Goal: Task Accomplishment & Management: Manage account settings

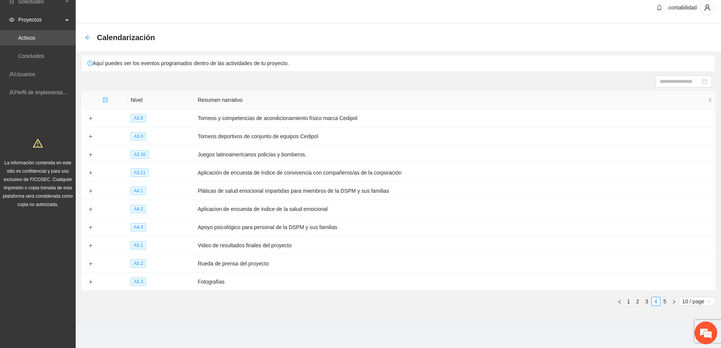
click at [87, 39] on icon "arrow-left" at bounding box center [88, 37] width 6 height 6
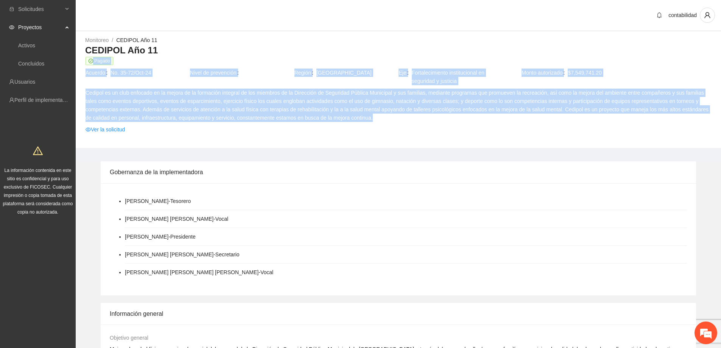
drag, startPoint x: 431, startPoint y: 123, endPoint x: 393, endPoint y: 122, distance: 38.2
click at [392, 130] on tbody "Pagado Acuerdo No. 35-72/Oct-24 Nivel de prevención Región [GEOGRAPHIC_DATA] Ej…" at bounding box center [398, 96] width 626 height 80
click at [393, 122] on span "Cedipol es un club enfocado en la mejora de la formación integral de los miembr…" at bounding box center [398, 105] width 625 height 33
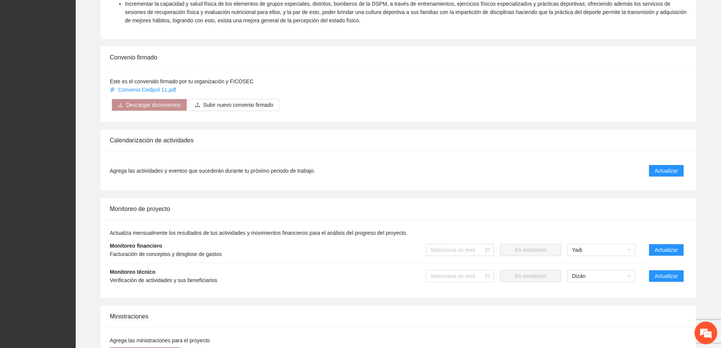
scroll to position [416, 0]
click at [663, 270] on span "Actualizar" at bounding box center [666, 274] width 23 height 8
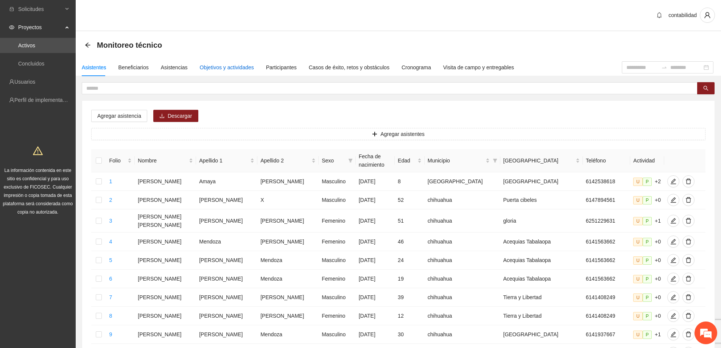
click at [232, 68] on div "Objetivos y actividades" at bounding box center [227, 67] width 54 height 8
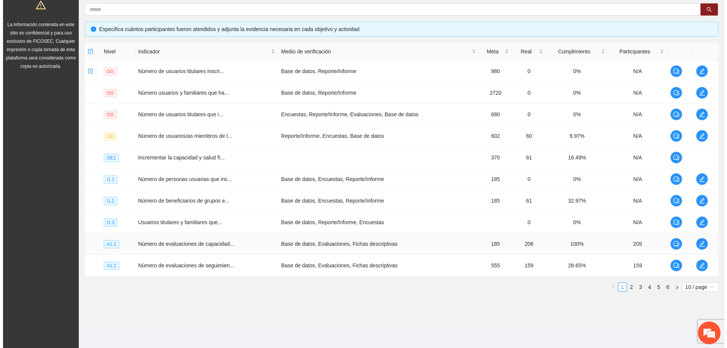
scroll to position [147, 0]
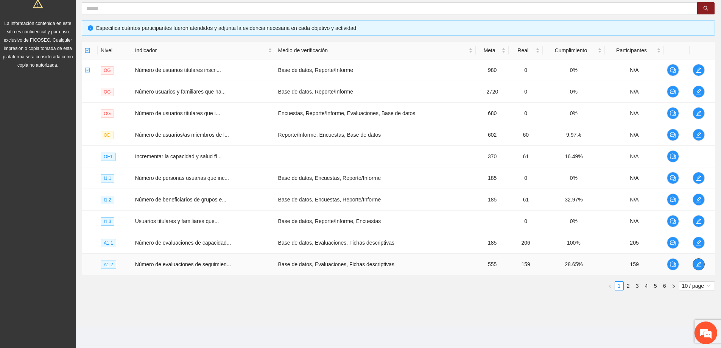
click at [701, 268] on button "button" at bounding box center [698, 264] width 12 height 12
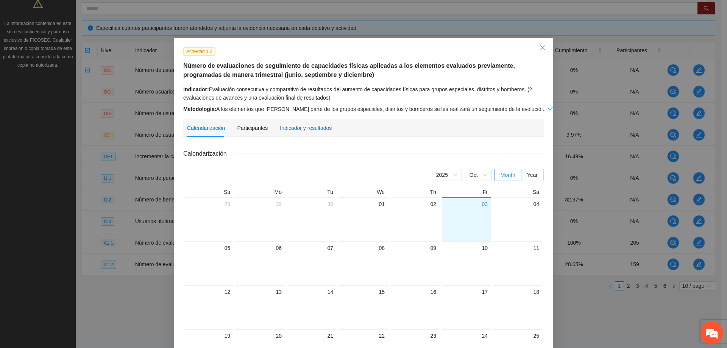
click at [285, 129] on div "Indicador y resultados" at bounding box center [306, 128] width 52 height 8
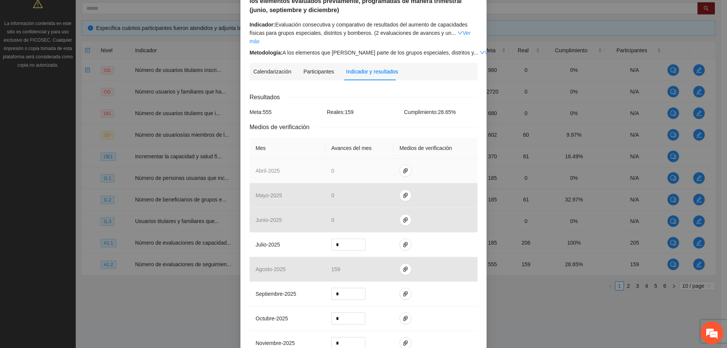
scroll to position [76, 0]
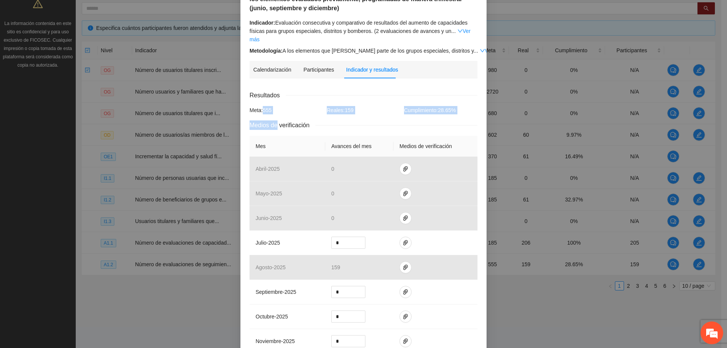
drag, startPoint x: 260, startPoint y: 98, endPoint x: 275, endPoint y: 106, distance: 16.9
click at [275, 106] on div "Resultados Meta: 555 Reales: 159 Cumplimiento: 28.65 % Medios de verificación M…" at bounding box center [363, 257] width 228 height 334
click at [279, 106] on div "Meta: 555" at bounding box center [285, 110] width 77 height 8
drag, startPoint x: 323, startPoint y: 102, endPoint x: 355, endPoint y: 102, distance: 31.4
click at [355, 106] on div "Reales: 159" at bounding box center [363, 110] width 77 height 8
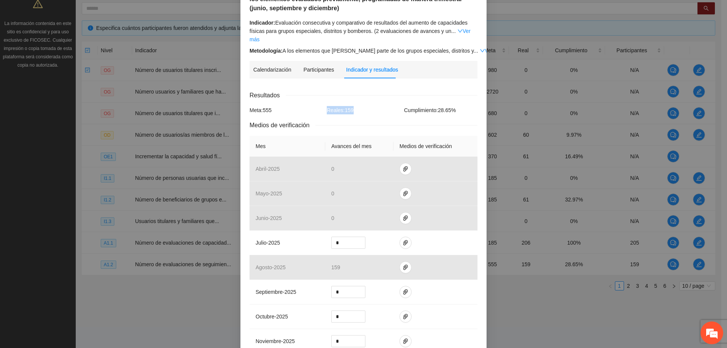
click at [364, 106] on div "Reales: 159" at bounding box center [363, 110] width 77 height 8
drag, startPoint x: 356, startPoint y: 104, endPoint x: 322, endPoint y: 104, distance: 34.8
click at [325, 106] on div "Reales: 159" at bounding box center [363, 110] width 77 height 8
click at [371, 120] on div "Medios de verificación" at bounding box center [363, 124] width 228 height 9
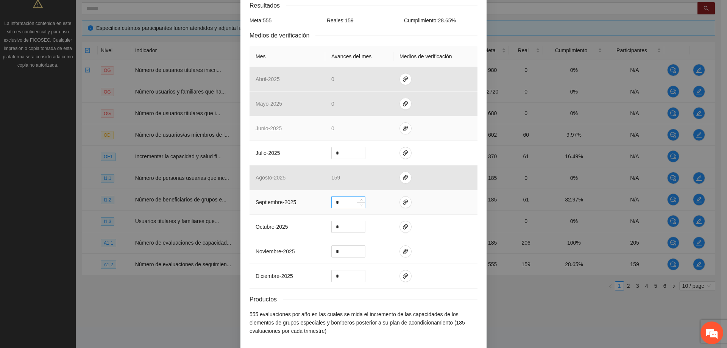
scroll to position [187, 0]
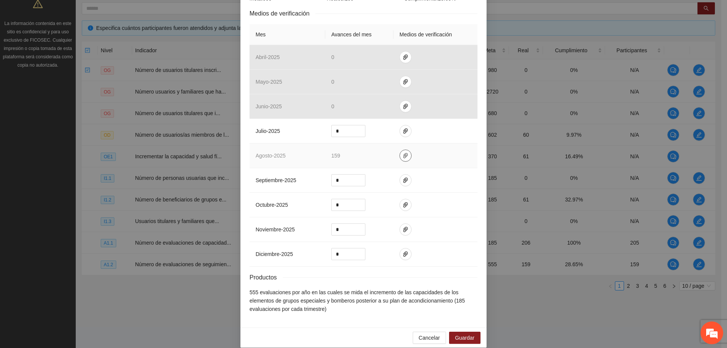
click at [403, 150] on button "button" at bounding box center [405, 155] width 12 height 12
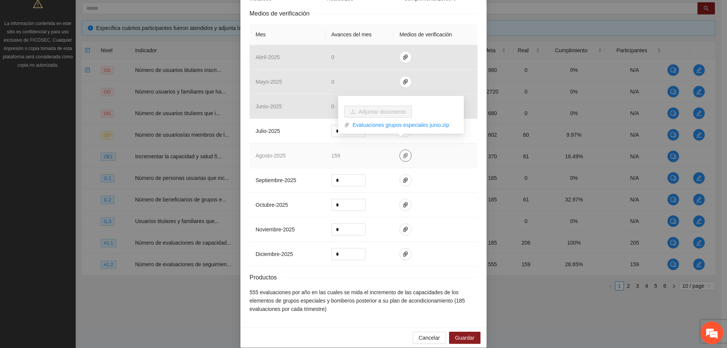
click at [402, 152] on icon "paper-clip" at bounding box center [405, 155] width 6 height 6
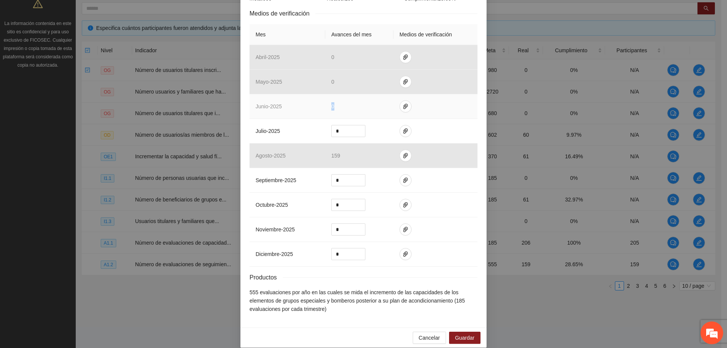
drag, startPoint x: 341, startPoint y: 100, endPoint x: 315, endPoint y: 97, distance: 26.2
click at [315, 97] on tr "junio - 2025 0" at bounding box center [363, 106] width 228 height 25
click at [332, 98] on td "0" at bounding box center [359, 106] width 68 height 25
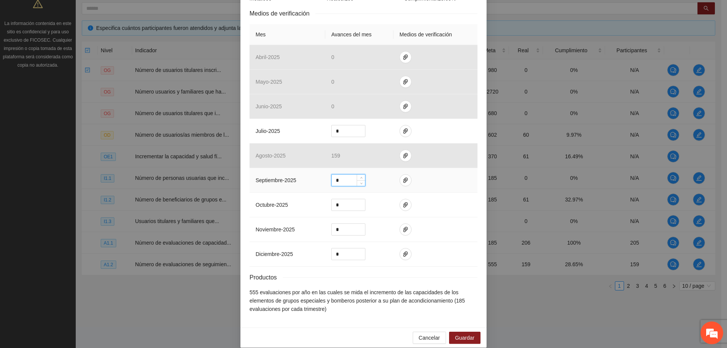
drag, startPoint x: 351, startPoint y: 174, endPoint x: 331, endPoint y: 174, distance: 20.1
click at [331, 174] on input "*" at bounding box center [347, 179] width 33 height 11
type input "***"
drag, startPoint x: 347, startPoint y: 170, endPoint x: 297, endPoint y: 177, distance: 50.8
click at [298, 177] on tr "septiembre - 2025 ***" at bounding box center [363, 180] width 228 height 25
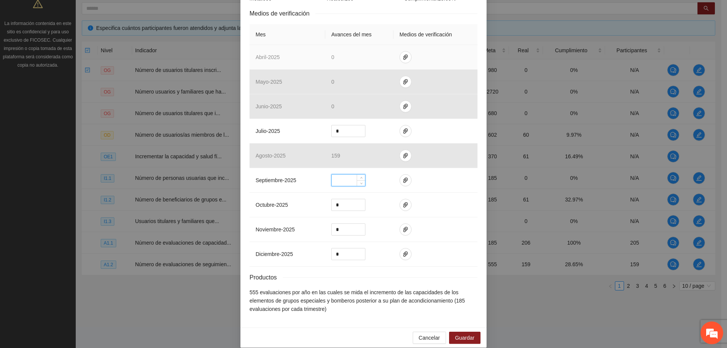
scroll to position [149, 0]
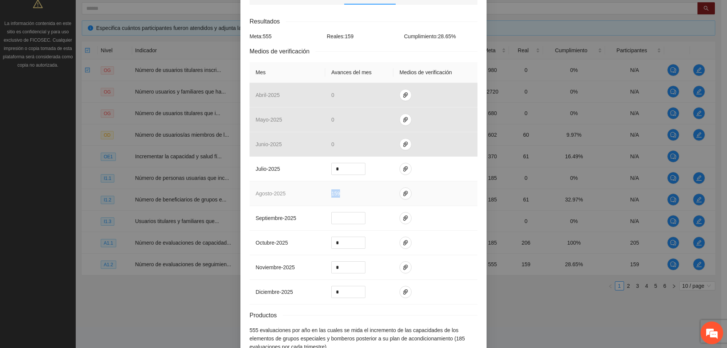
drag, startPoint x: 341, startPoint y: 188, endPoint x: 327, endPoint y: 188, distance: 14.4
click at [327, 188] on td "159" at bounding box center [359, 193] width 68 height 25
click at [344, 188] on td "159" at bounding box center [359, 193] width 68 height 25
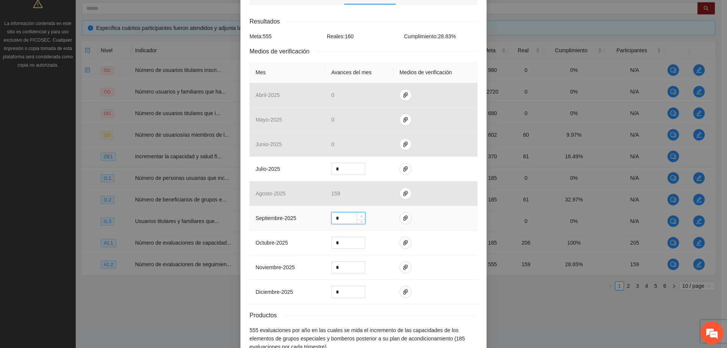
click at [356, 212] on span "Increase Value" at bounding box center [360, 215] width 8 height 7
click at [358, 217] on span "Decrease Value" at bounding box center [360, 220] width 8 height 7
drag, startPoint x: 341, startPoint y: 212, endPoint x: 327, endPoint y: 210, distance: 13.7
click at [331, 212] on div "*" at bounding box center [348, 218] width 34 height 12
type input "***"
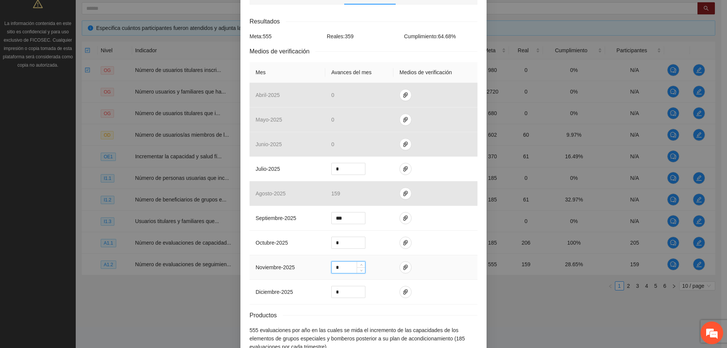
drag, startPoint x: 343, startPoint y: 258, endPoint x: 331, endPoint y: 262, distance: 12.7
click at [331, 262] on input "*" at bounding box center [347, 266] width 33 height 11
type input "*"
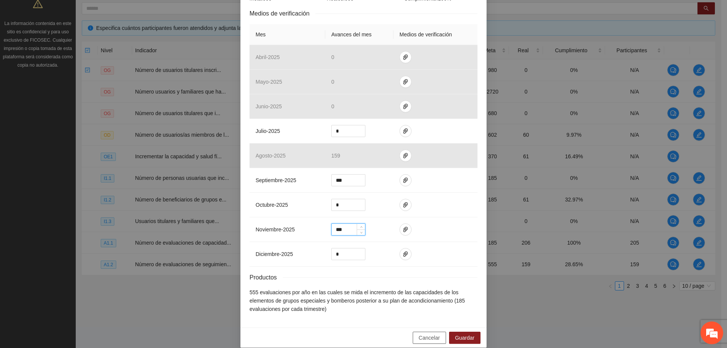
type input "***"
click at [423, 334] on button "Cancelar" at bounding box center [428, 337] width 33 height 12
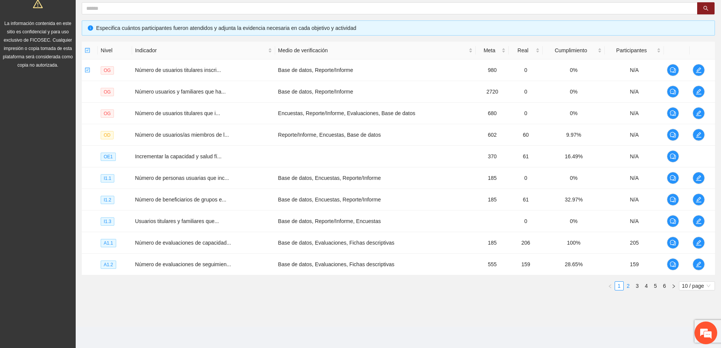
click at [630, 283] on link "2" at bounding box center [628, 286] width 8 height 8
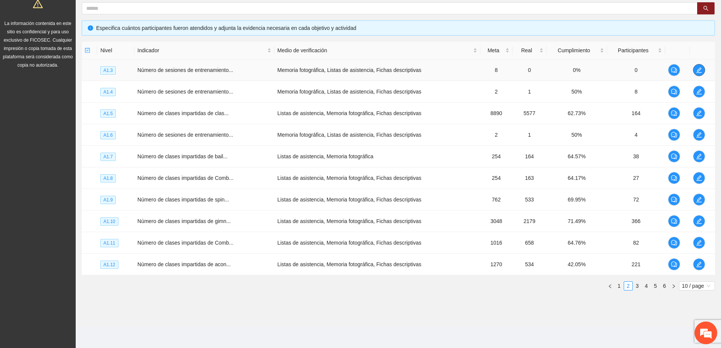
click at [700, 66] on button "button" at bounding box center [699, 70] width 12 height 12
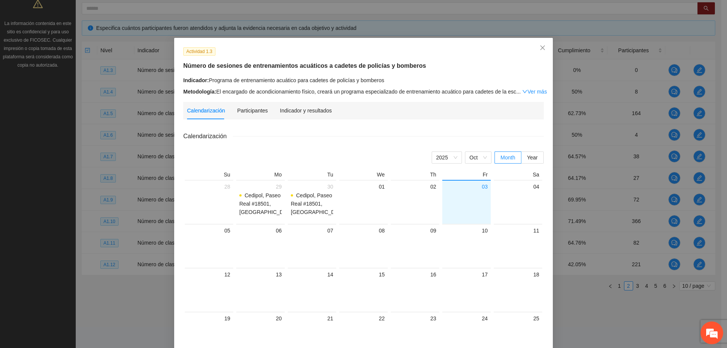
click at [308, 106] on div "Indicador y resultados" at bounding box center [306, 110] width 52 height 17
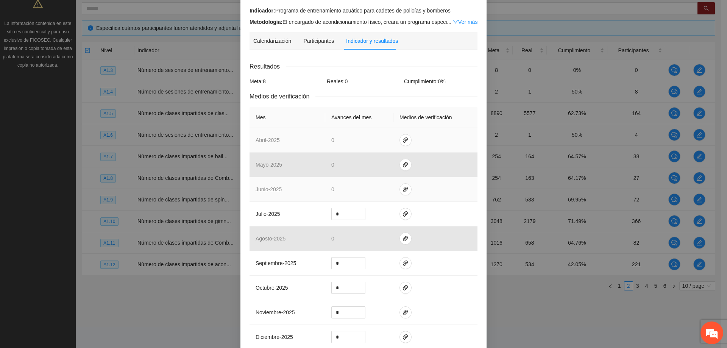
scroll to position [38, 0]
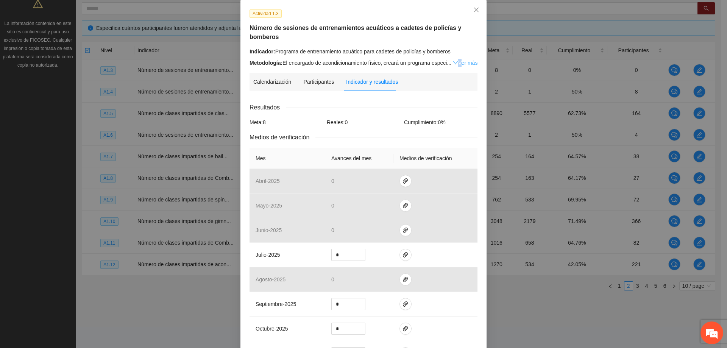
click at [454, 60] on link "Ver más" at bounding box center [465, 63] width 25 height 6
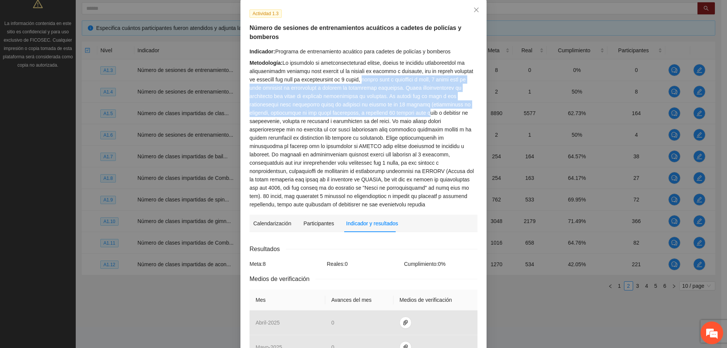
drag, startPoint x: 392, startPoint y: 78, endPoint x: 427, endPoint y: 115, distance: 50.8
click at [427, 113] on div "Metodología:" at bounding box center [363, 134] width 228 height 150
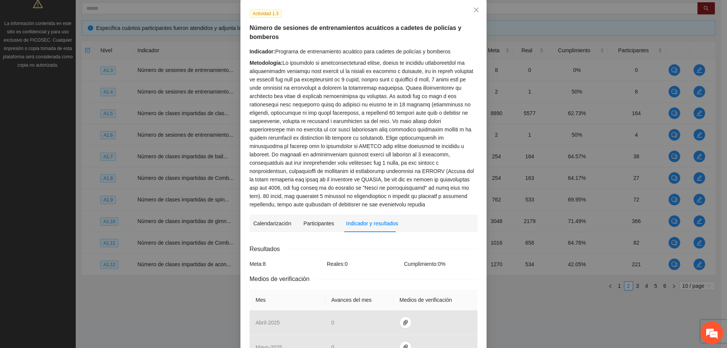
drag, startPoint x: 421, startPoint y: 140, endPoint x: 419, endPoint y: 136, distance: 5.1
click at [421, 140] on div "Metodología:" at bounding box center [363, 134] width 228 height 150
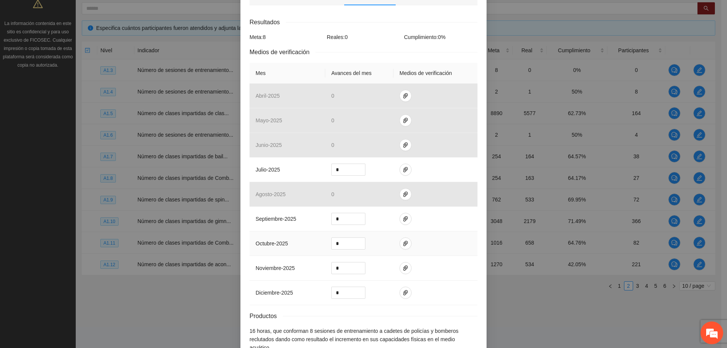
scroll to position [265, 0]
drag, startPoint x: 347, startPoint y: 222, endPoint x: 317, endPoint y: 226, distance: 30.5
click at [317, 226] on tr "septiembre - 2025 *" at bounding box center [363, 218] width 228 height 25
click at [432, 224] on td at bounding box center [435, 218] width 84 height 25
drag, startPoint x: 340, startPoint y: 218, endPoint x: 254, endPoint y: 220, distance: 85.9
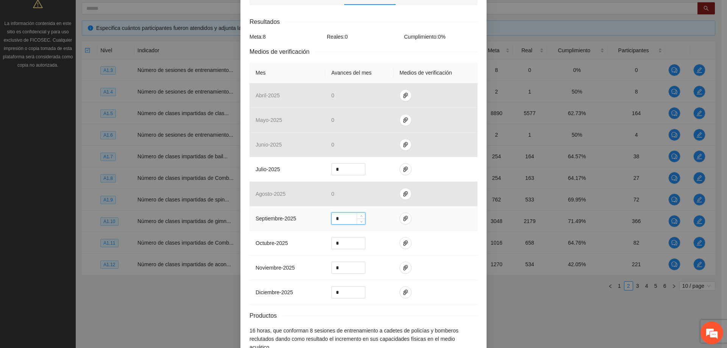
click at [254, 220] on tr "septiembre - 2025 *" at bounding box center [363, 218] width 228 height 25
type input "*"
drag, startPoint x: 345, startPoint y: 243, endPoint x: 279, endPoint y: 236, distance: 67.0
click at [279, 236] on tr "octubre - 2025 *" at bounding box center [363, 243] width 228 height 25
type input "*"
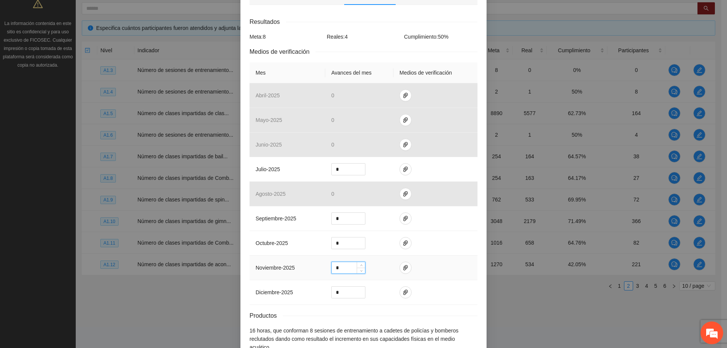
drag, startPoint x: 343, startPoint y: 269, endPoint x: 305, endPoint y: 271, distance: 38.2
click at [306, 271] on tr "noviembre - 2025 *" at bounding box center [363, 267] width 228 height 25
type input "*"
drag, startPoint x: 345, startPoint y: 294, endPoint x: 328, endPoint y: 294, distance: 17.0
click at [331, 294] on input "*" at bounding box center [347, 291] width 33 height 11
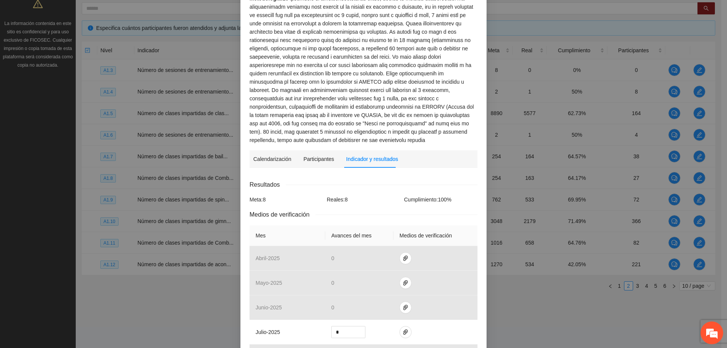
scroll to position [38, 0]
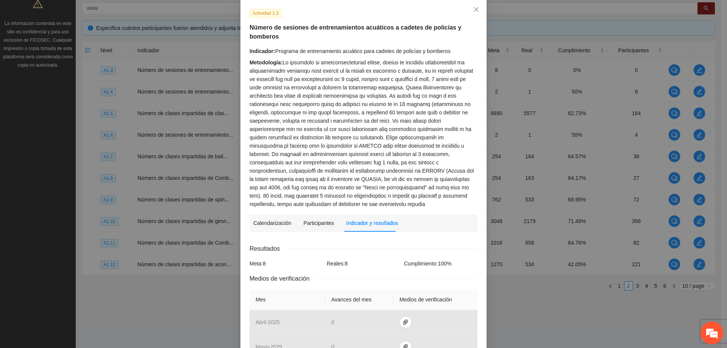
type input "*"
drag, startPoint x: 285, startPoint y: 157, endPoint x: 391, endPoint y: 153, distance: 105.6
click at [391, 153] on div "Metodología:" at bounding box center [363, 133] width 228 height 150
click at [407, 190] on div "Metodología:" at bounding box center [363, 133] width 228 height 150
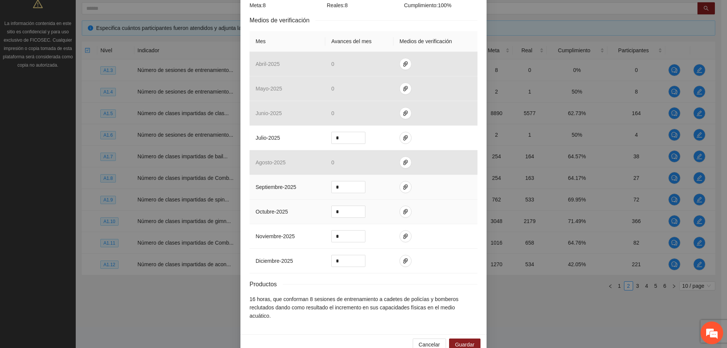
scroll to position [303, 0]
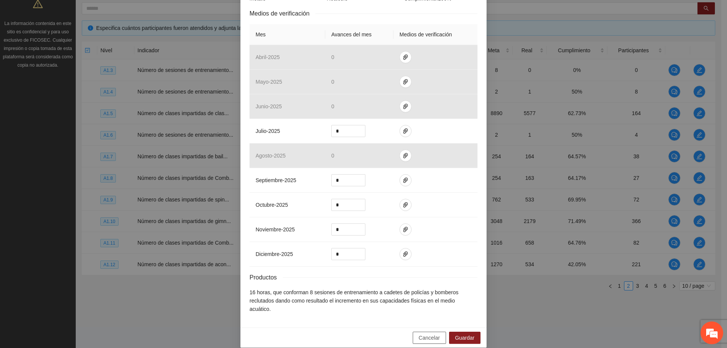
click at [427, 333] on span "Cancelar" at bounding box center [428, 337] width 21 height 8
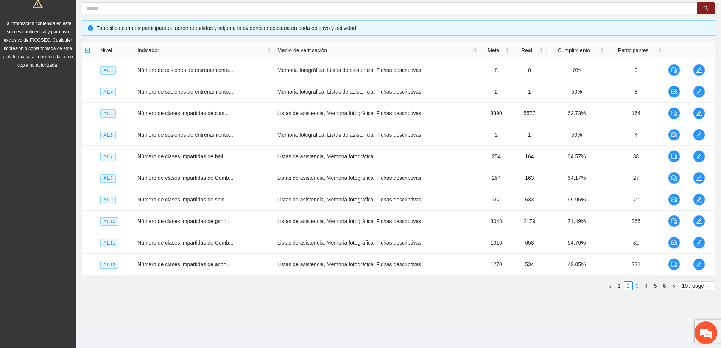
click at [635, 287] on link "3" at bounding box center [637, 286] width 8 height 8
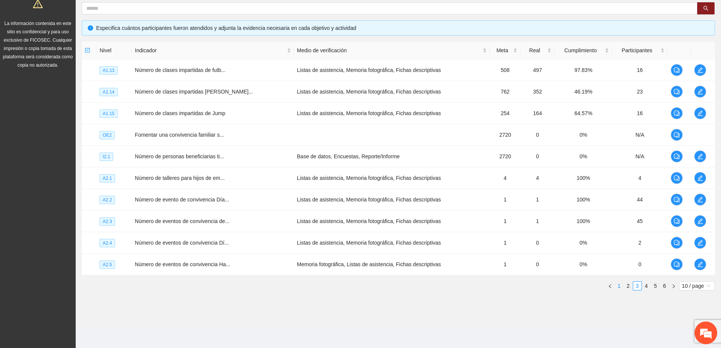
click at [620, 288] on link "1" at bounding box center [619, 286] width 8 height 8
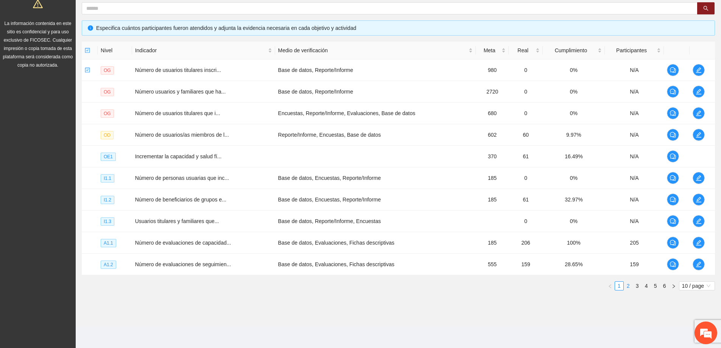
click at [630, 288] on link "2" at bounding box center [628, 286] width 8 height 8
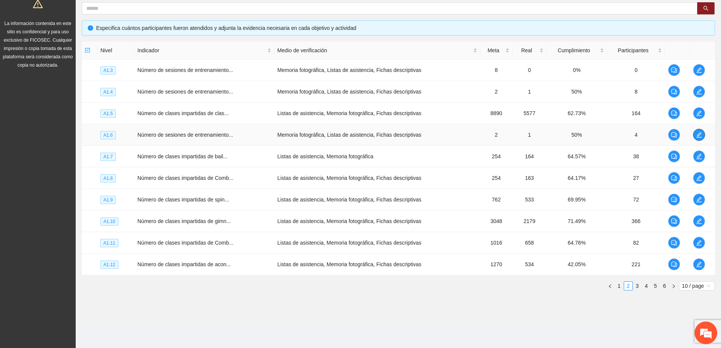
click at [698, 138] on button "button" at bounding box center [699, 135] width 12 height 12
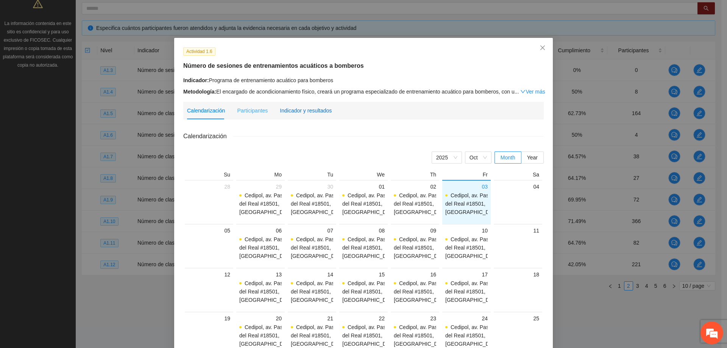
click at [304, 109] on div "Indicador y resultados" at bounding box center [306, 110] width 52 height 8
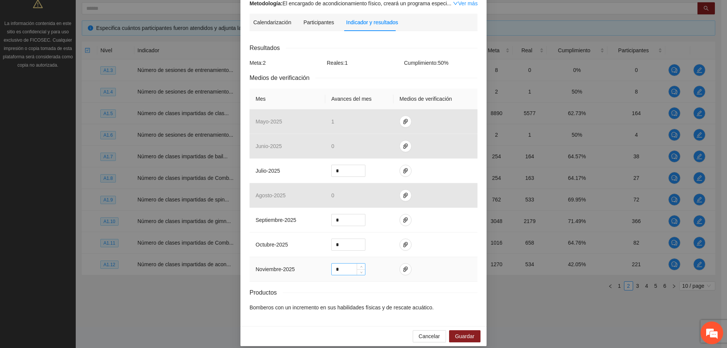
scroll to position [95, 0]
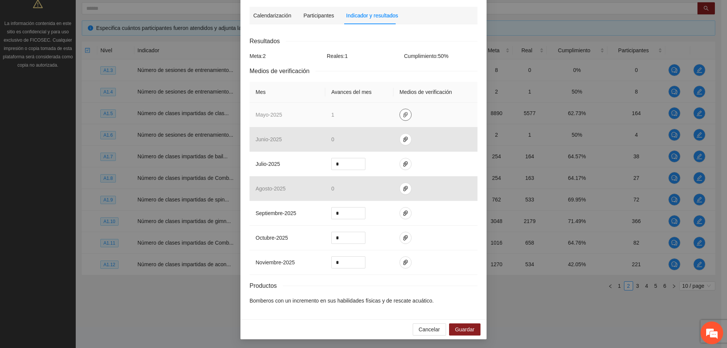
click at [400, 113] on span "paper-clip" at bounding box center [405, 115] width 11 height 6
click at [400, 90] on link "PROGRAMA_DE_ACONDICIONAMIENTO_ACUATICO_PARA_BOMBEROS.rar" at bounding box center [403, 92] width 108 height 8
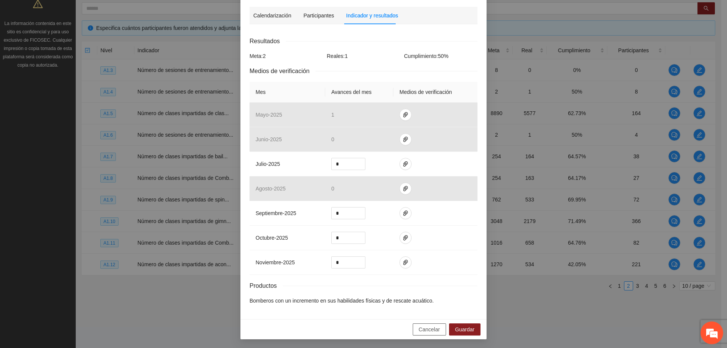
click at [431, 334] on button "Cancelar" at bounding box center [428, 329] width 33 height 12
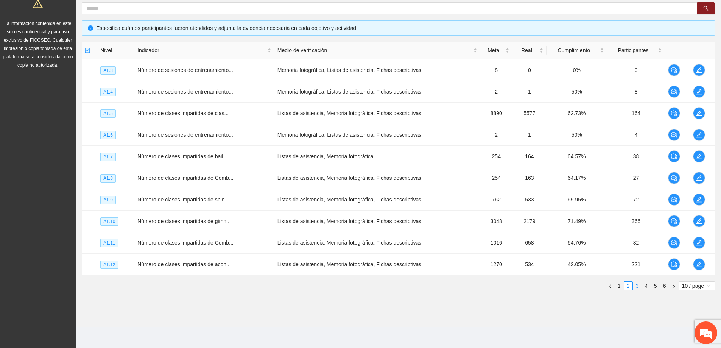
click at [637, 283] on link "3" at bounding box center [637, 286] width 8 height 8
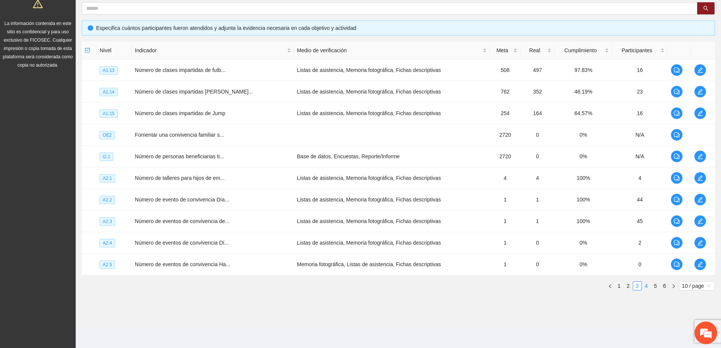
click at [646, 286] on link "4" at bounding box center [646, 286] width 8 height 8
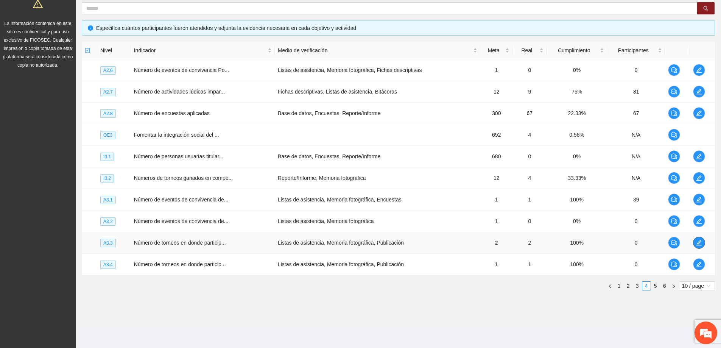
click at [702, 246] on button "button" at bounding box center [699, 242] width 12 height 12
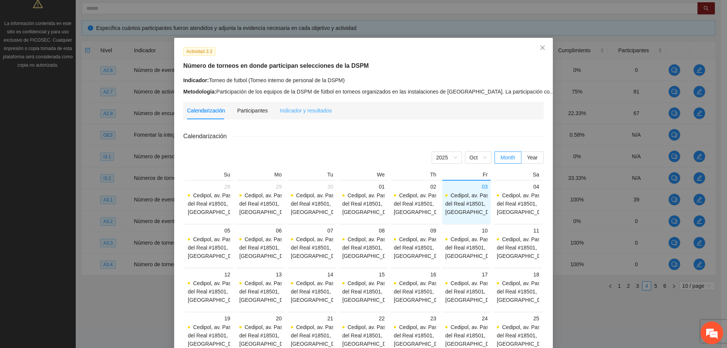
click at [285, 105] on div "Indicador y resultados" at bounding box center [306, 110] width 52 height 17
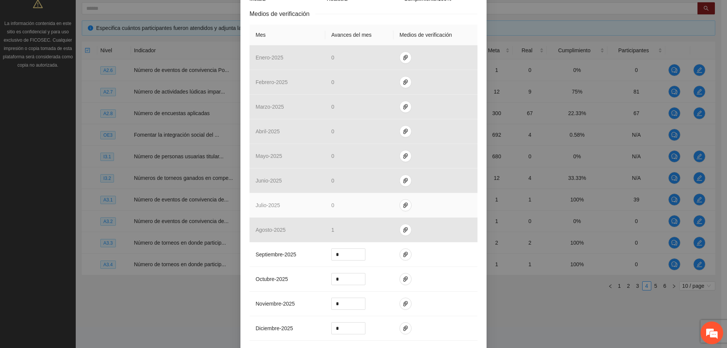
scroll to position [189, 0]
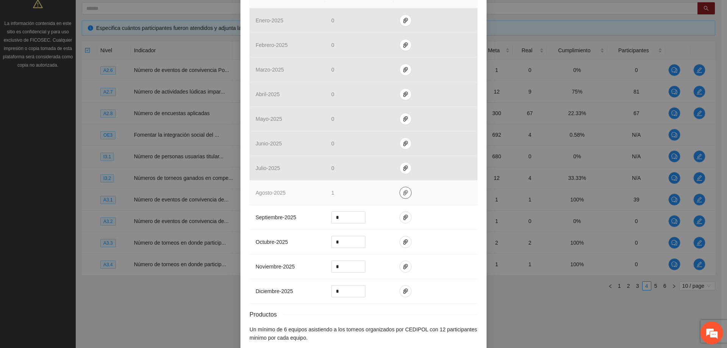
click at [402, 191] on icon "paper-clip" at bounding box center [405, 193] width 6 height 6
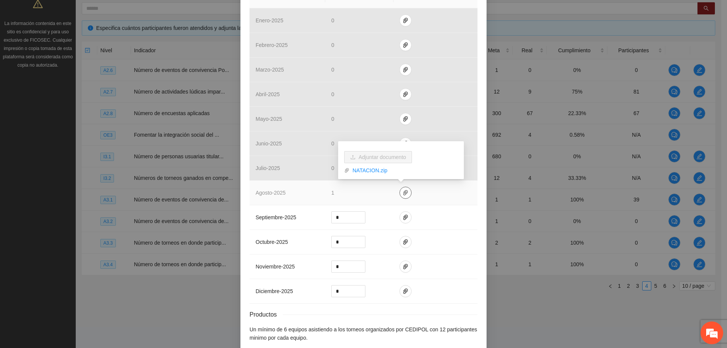
click at [402, 191] on icon "paper-clip" at bounding box center [405, 193] width 6 height 6
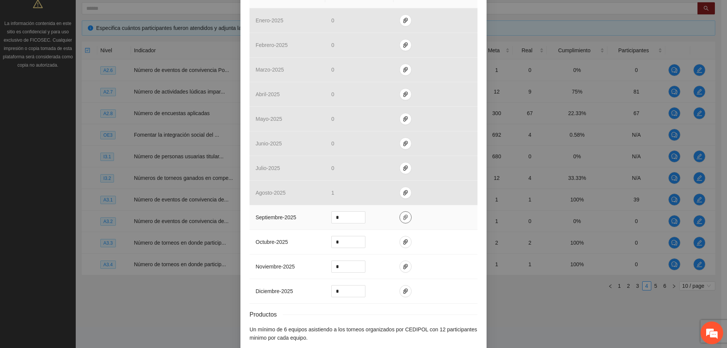
click at [405, 217] on span "paper-clip" at bounding box center [405, 217] width 11 height 6
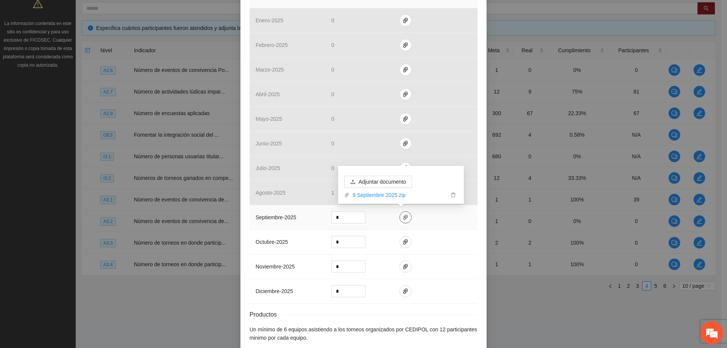
click at [404, 216] on span "paper-clip" at bounding box center [405, 217] width 11 height 6
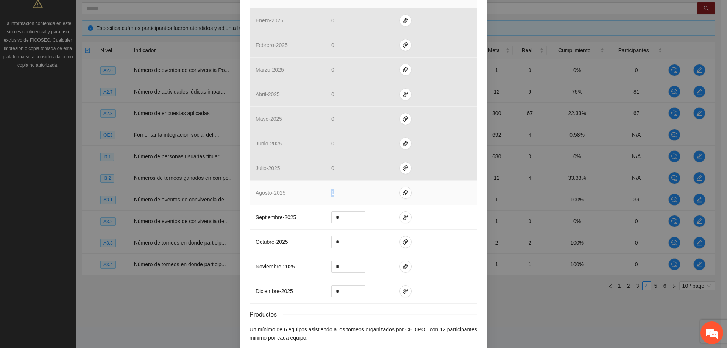
drag, startPoint x: 343, startPoint y: 192, endPoint x: 318, endPoint y: 194, distance: 25.0
click at [318, 194] on tr "agosto - 2025 1" at bounding box center [363, 192] width 228 height 25
click at [346, 188] on td "1" at bounding box center [359, 192] width 68 height 25
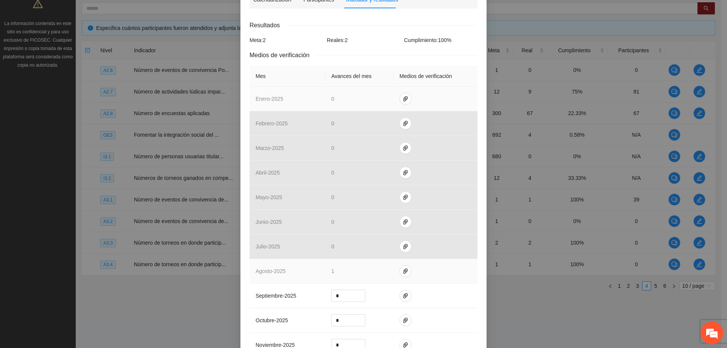
scroll to position [0, 0]
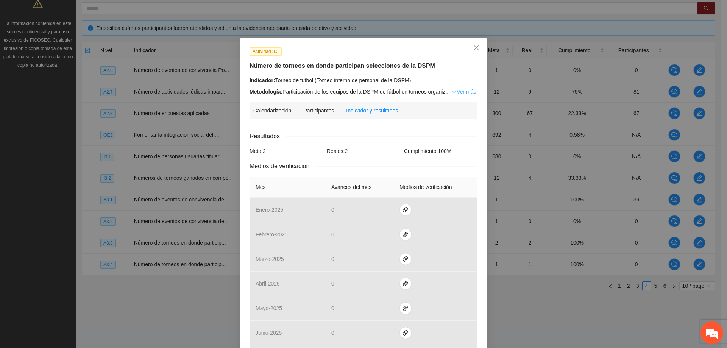
click at [456, 89] on link "Ver más" at bounding box center [463, 92] width 25 height 6
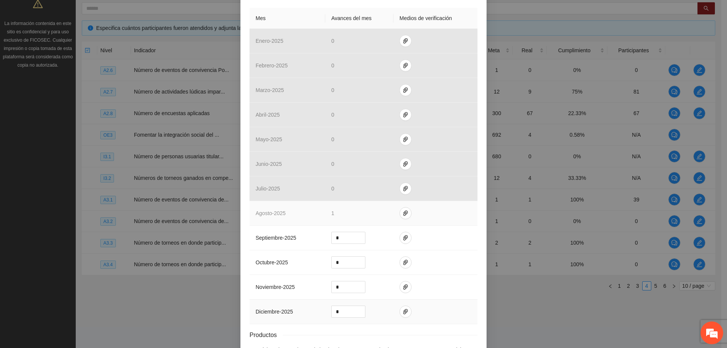
scroll to position [285, 0]
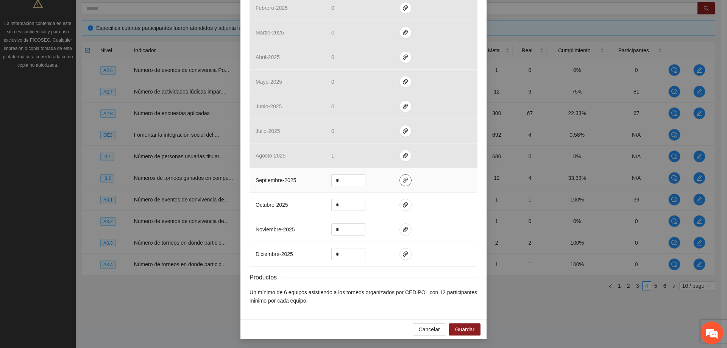
click at [405, 175] on button "button" at bounding box center [405, 180] width 12 height 12
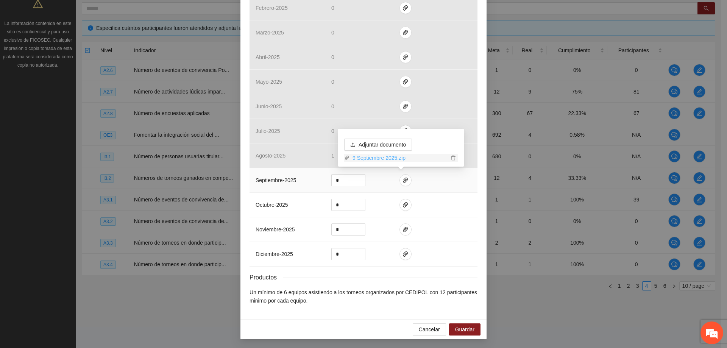
click at [396, 158] on link "9 Septiembre 2025.zip" at bounding box center [398, 158] width 99 height 8
click at [442, 273] on div "Productos" at bounding box center [363, 276] width 228 height 9
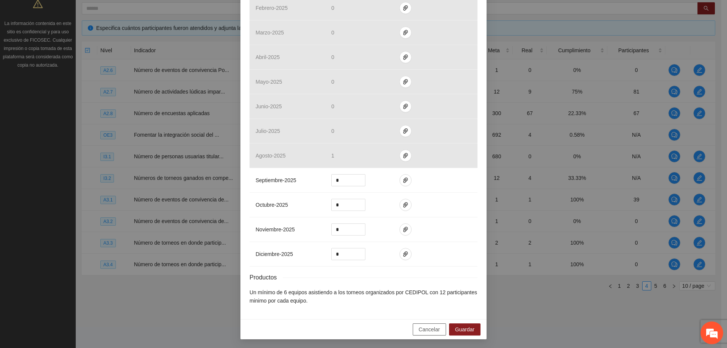
click at [422, 326] on span "Cancelar" at bounding box center [428, 329] width 21 height 8
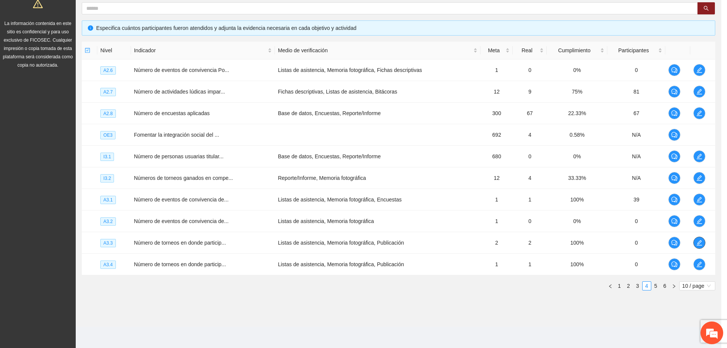
scroll to position [0, 0]
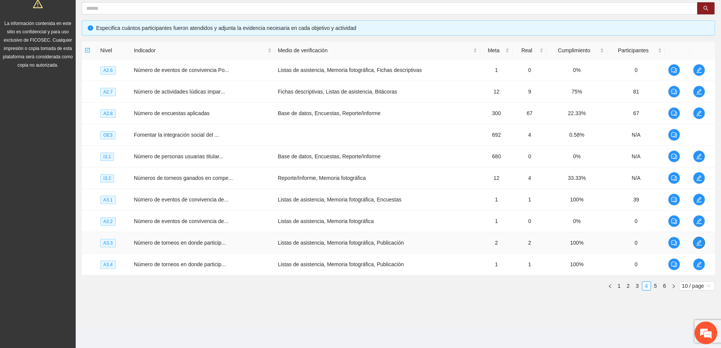
click at [699, 244] on icon "edit" at bounding box center [699, 243] width 6 height 6
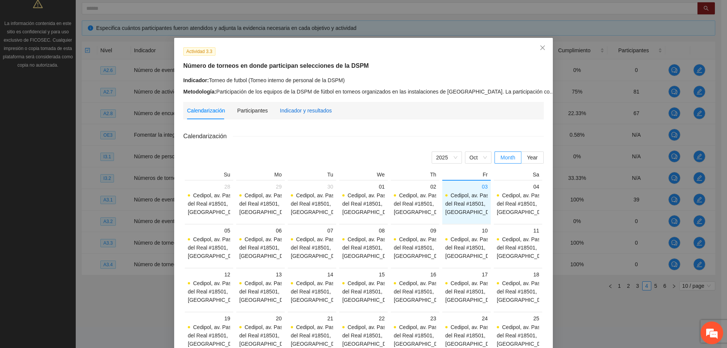
click at [313, 111] on div "Indicador y resultados" at bounding box center [306, 110] width 52 height 8
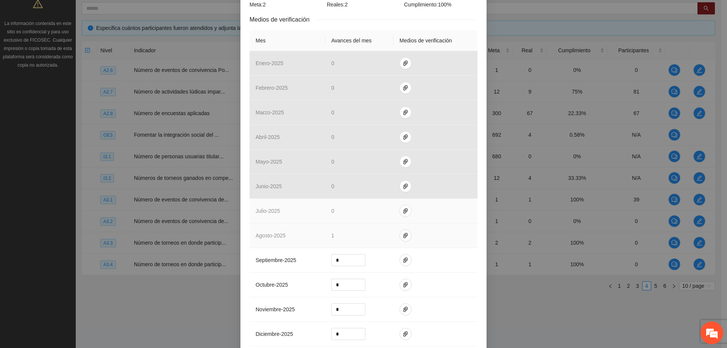
scroll to position [189, 0]
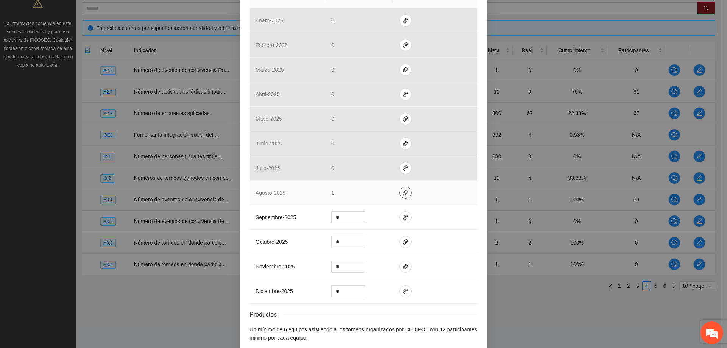
click at [402, 191] on icon "paper-clip" at bounding box center [405, 193] width 6 height 6
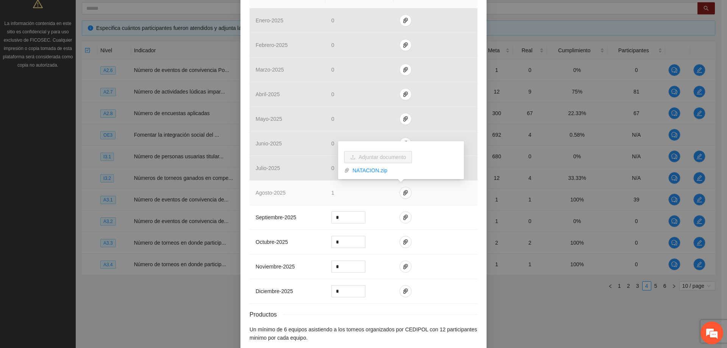
click at [430, 196] on td at bounding box center [435, 192] width 84 height 25
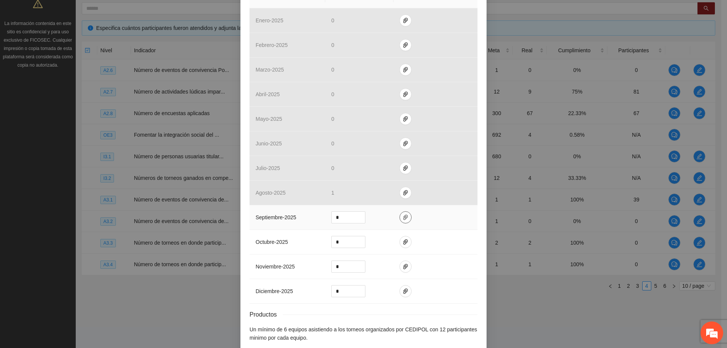
click at [402, 214] on icon "paper-clip" at bounding box center [405, 217] width 6 height 6
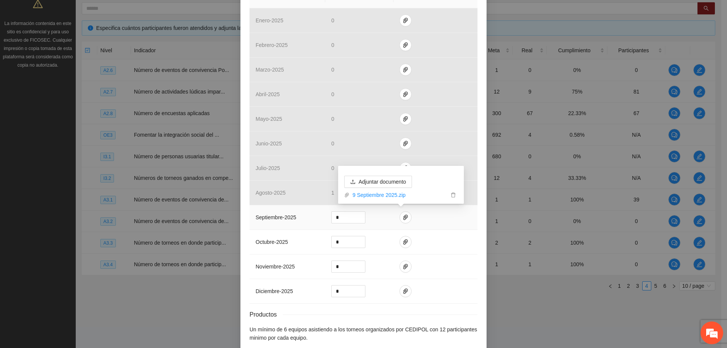
click at [433, 224] on td at bounding box center [435, 217] width 84 height 25
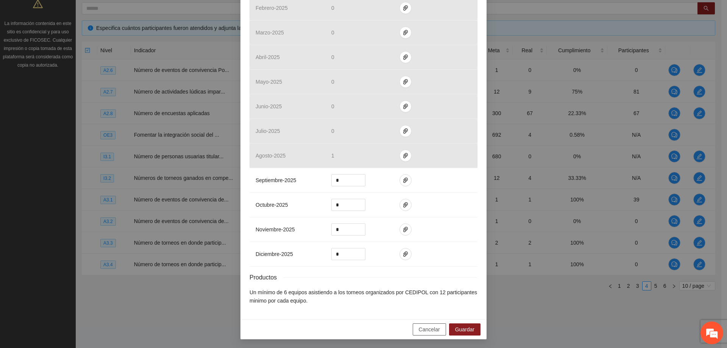
click at [418, 327] on span "Cancelar" at bounding box center [428, 329] width 21 height 8
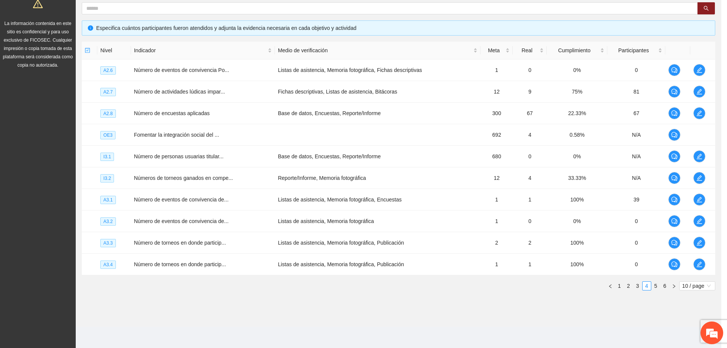
scroll to position [188, 0]
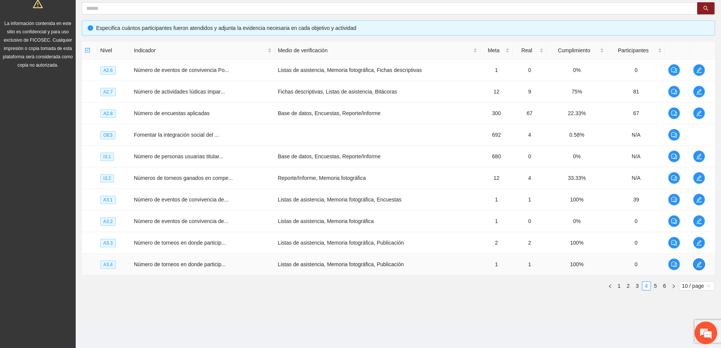
click at [698, 264] on icon "edit" at bounding box center [699, 264] width 6 height 6
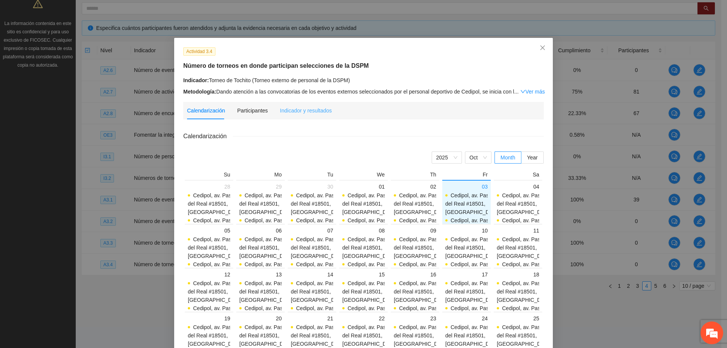
click at [321, 105] on div "Indicador y resultados" at bounding box center [306, 110] width 52 height 17
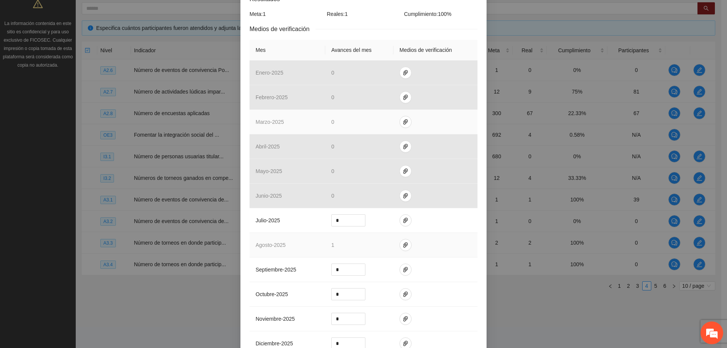
scroll to position [151, 0]
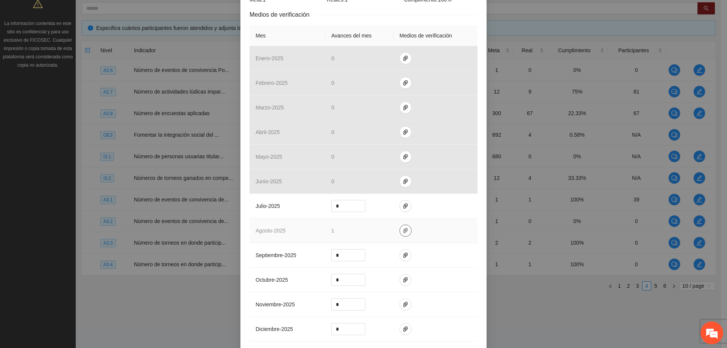
click at [401, 233] on button "button" at bounding box center [405, 230] width 12 height 12
click at [366, 207] on link "8 Agosto 2025.zip" at bounding box center [403, 208] width 108 height 8
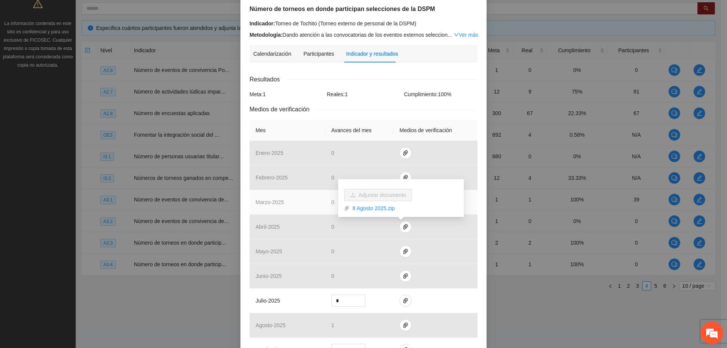
scroll to position [0, 0]
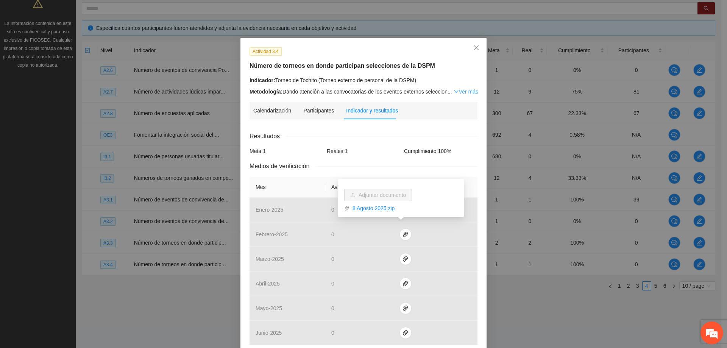
click at [453, 93] on icon "down" at bounding box center [455, 91] width 5 height 5
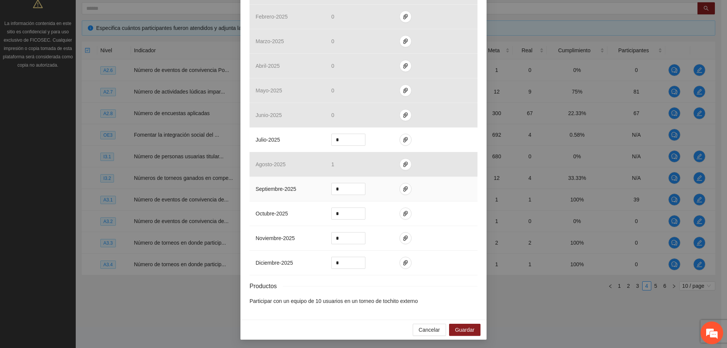
scroll to position [268, 0]
drag, startPoint x: 427, startPoint y: 300, endPoint x: 308, endPoint y: 302, distance: 119.6
click at [308, 302] on li "Participar con un equipo de 10 usuarios en un torneo de tochito externo" at bounding box center [363, 300] width 228 height 8
click at [307, 316] on div "Actividad 3.4 Número de torneos en donde participan selecciones de la DSPM Indi…" at bounding box center [363, 44] width 246 height 549
click at [426, 330] on span "Cancelar" at bounding box center [428, 329] width 21 height 8
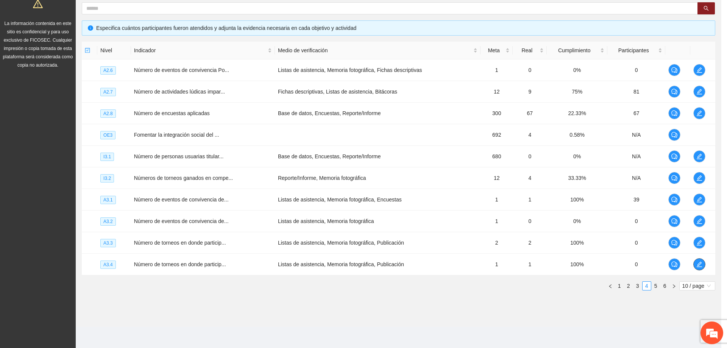
scroll to position [0, 0]
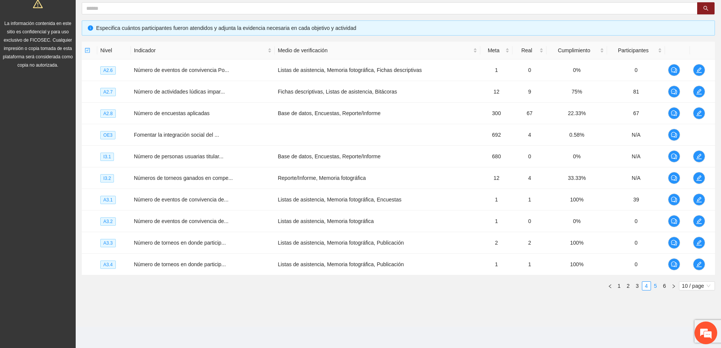
click at [659, 283] on link "5" at bounding box center [655, 286] width 8 height 8
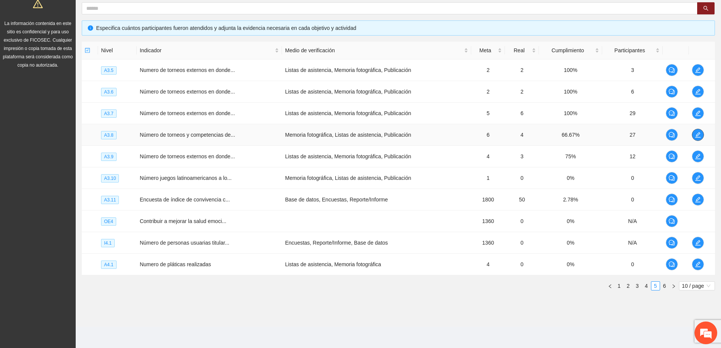
click at [699, 135] on icon "edit" at bounding box center [698, 135] width 6 height 6
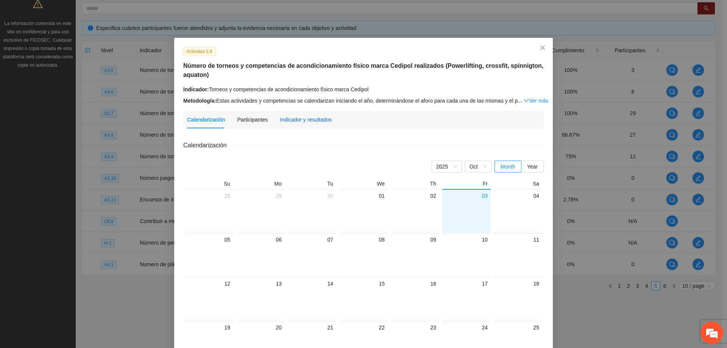
click at [289, 118] on div "Indicador y resultados" at bounding box center [306, 119] width 52 height 8
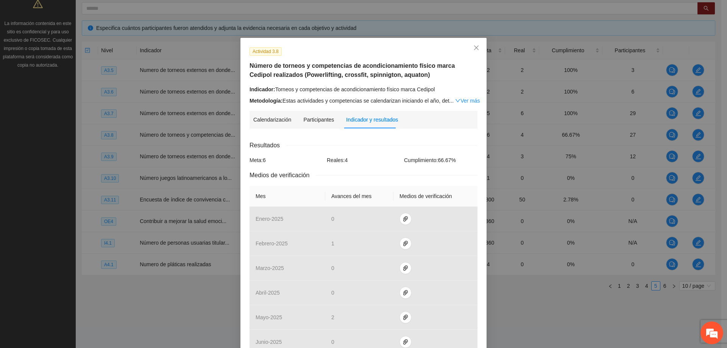
click at [449, 102] on span "..." at bounding box center [451, 101] width 5 height 6
click at [455, 100] on link "Ver más" at bounding box center [467, 101] width 25 height 6
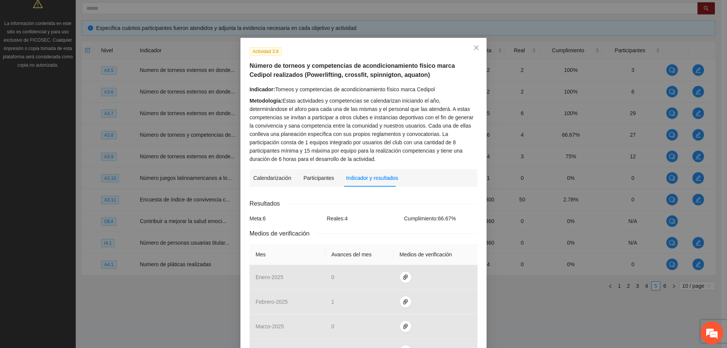
drag, startPoint x: 279, startPoint y: 88, endPoint x: 451, endPoint y: 89, distance: 171.8
click at [433, 89] on div "Indicador: Torneos y competencias de acondicionamiento físico marca Cedipol" at bounding box center [363, 89] width 228 height 8
click at [442, 87] on div "Indicador: Torneos y competencias de acondicionamiento físico marca Cedipol" at bounding box center [363, 89] width 228 height 8
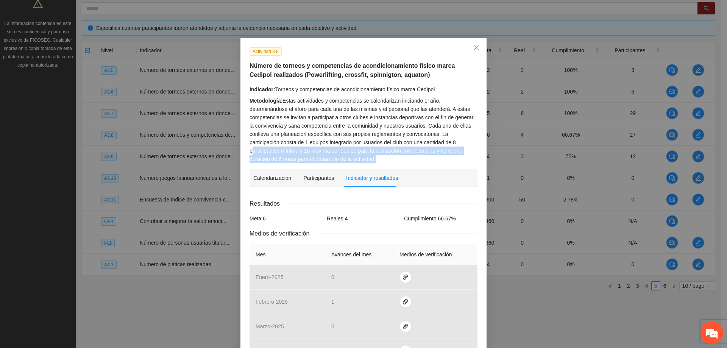
drag, startPoint x: 425, startPoint y: 156, endPoint x: 397, endPoint y: 141, distance: 31.8
click at [397, 141] on div "Metodología: Estas actividades y competencias se calendarizan iniciando el año,…" at bounding box center [363, 129] width 228 height 67
click at [425, 155] on div "Metodología: Estas actividades y competencias se calendarizan iniciando el año,…" at bounding box center [363, 129] width 228 height 67
drag, startPoint x: 295, startPoint y: 160, endPoint x: 283, endPoint y: 148, distance: 17.1
click at [283, 148] on div "Metodología: Estas actividades y competencias se calendarizan iniciando el año,…" at bounding box center [363, 129] width 228 height 67
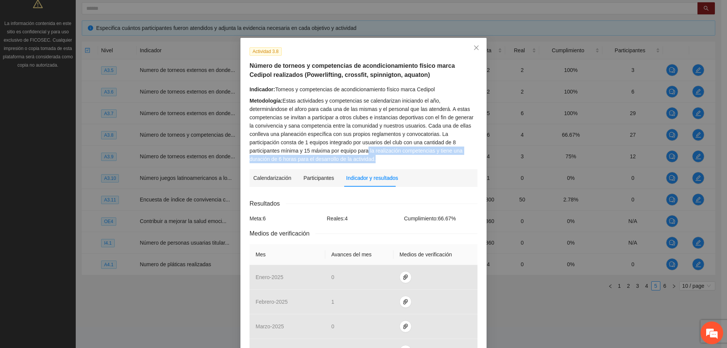
click at [333, 162] on div "Metodología: Estas actividades y competencias se calendarizan iniciando el año,…" at bounding box center [363, 129] width 228 height 67
click at [334, 160] on div "Metodología: Estas actividades y competencias se calendarizan iniciando el año,…" at bounding box center [363, 129] width 228 height 67
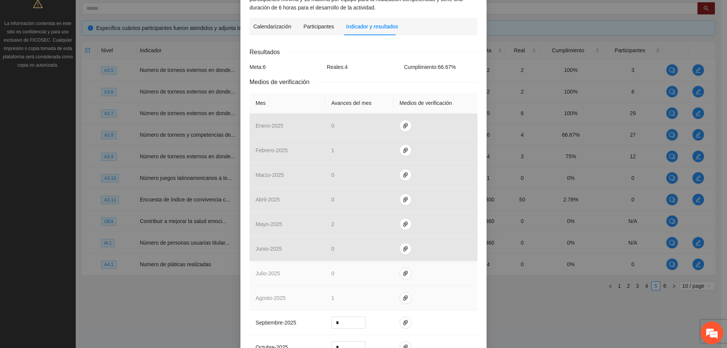
scroll to position [189, 0]
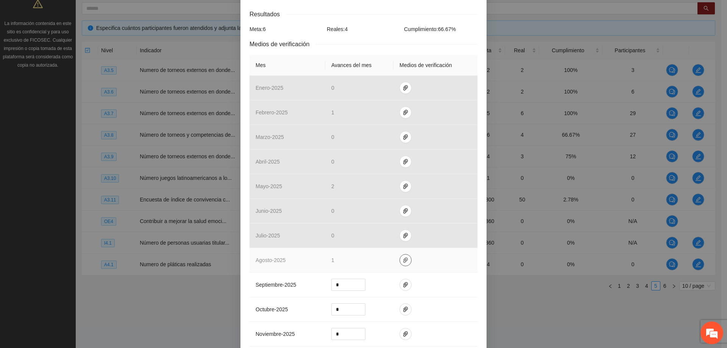
click at [403, 261] on icon "paper-clip" at bounding box center [405, 260] width 6 height 6
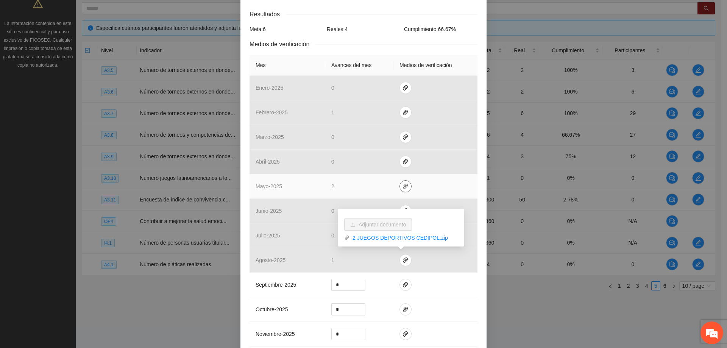
click at [403, 184] on icon "paper-clip" at bounding box center [405, 186] width 6 height 6
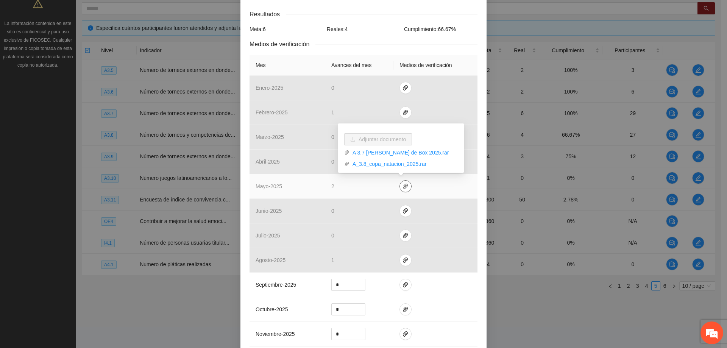
click at [402, 188] on icon "paper-clip" at bounding box center [405, 186] width 6 height 6
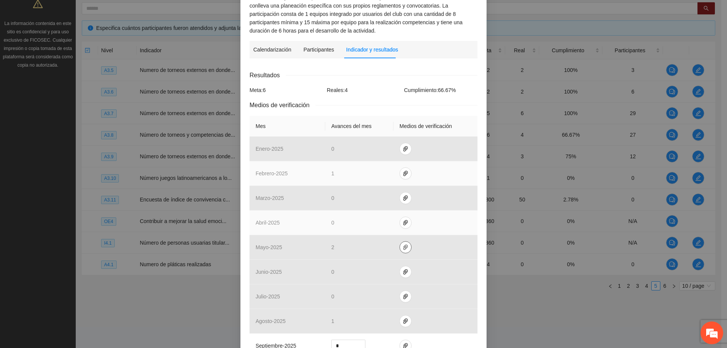
scroll to position [114, 0]
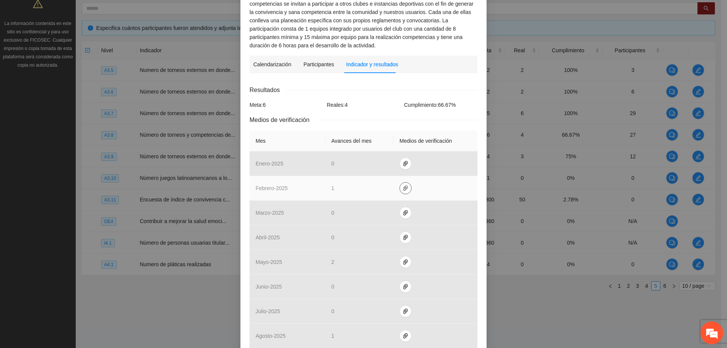
click at [403, 186] on icon "paper-clip" at bounding box center [405, 187] width 5 height 5
click at [407, 189] on td at bounding box center [435, 188] width 84 height 25
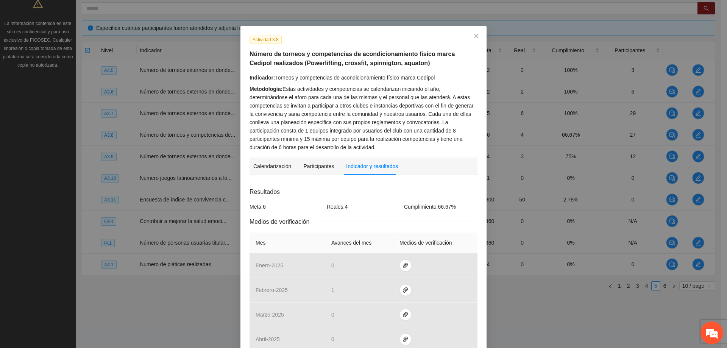
scroll to position [0, 0]
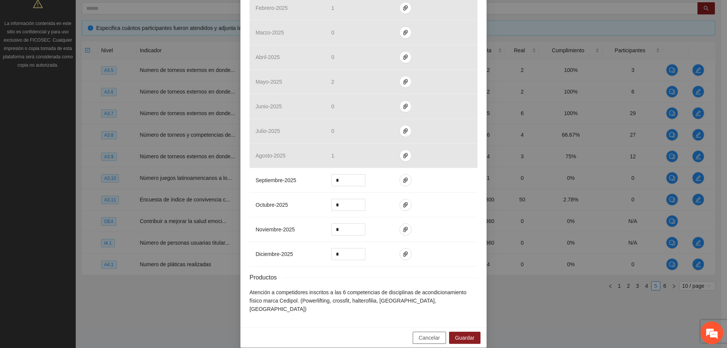
click at [424, 333] on span "Cancelar" at bounding box center [428, 337] width 21 height 8
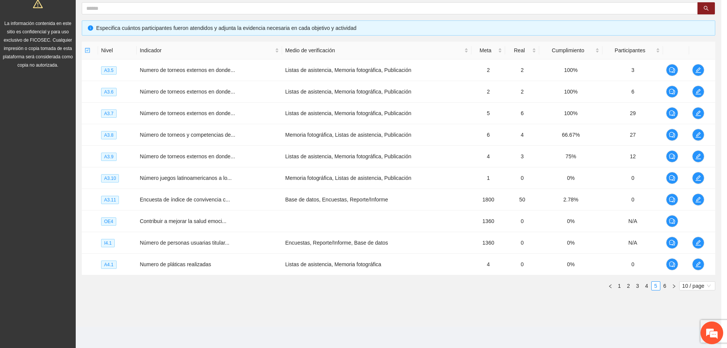
scroll to position [256, 0]
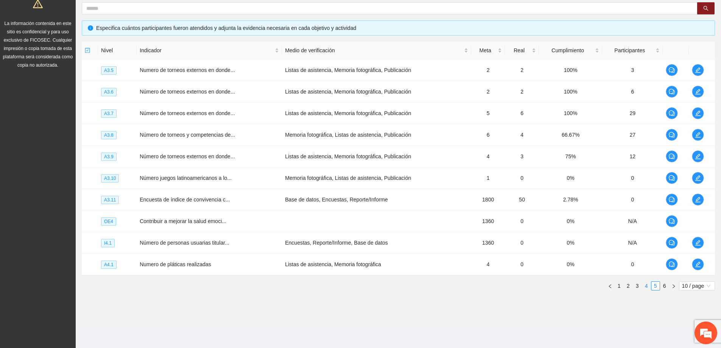
click at [645, 286] on link "4" at bounding box center [646, 286] width 8 height 8
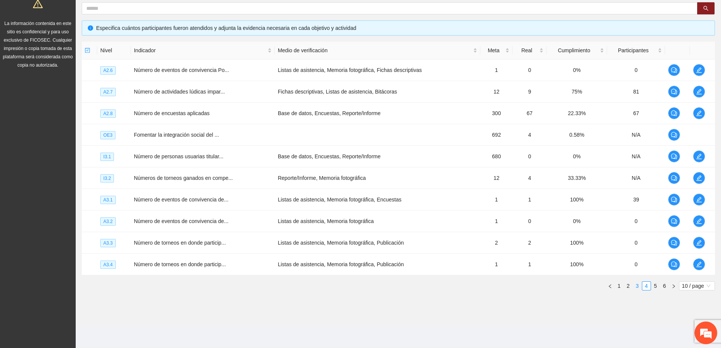
click at [637, 288] on link "3" at bounding box center [637, 286] width 8 height 8
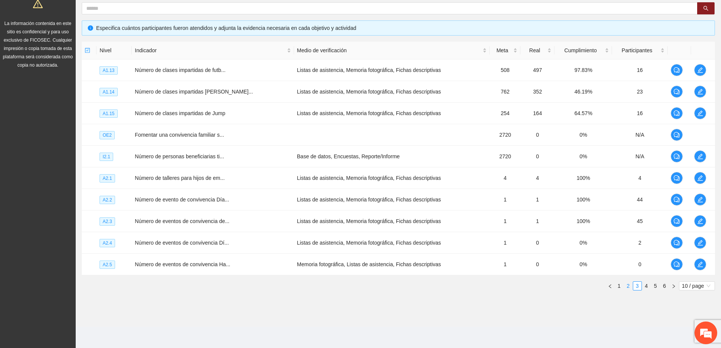
click at [631, 285] on link "2" at bounding box center [628, 286] width 8 height 8
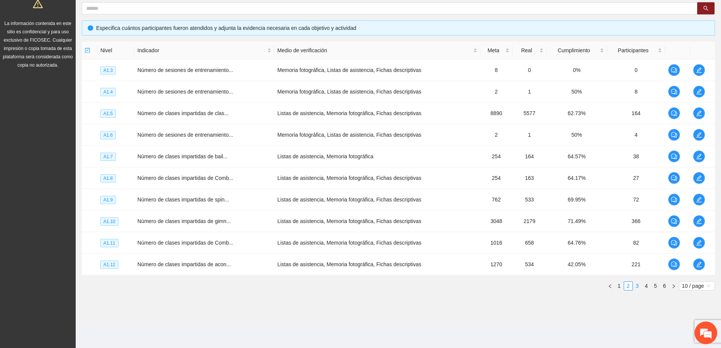
click at [636, 287] on link "3" at bounding box center [637, 286] width 8 height 8
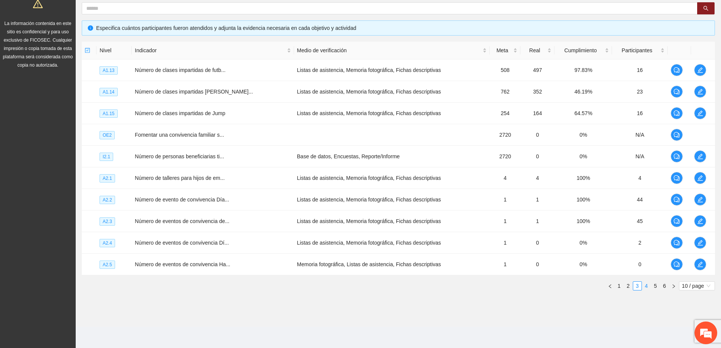
click at [646, 285] on link "4" at bounding box center [646, 286] width 8 height 8
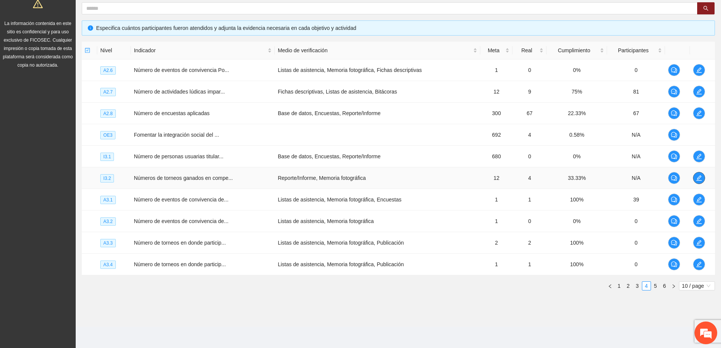
click at [701, 180] on icon "edit" at bounding box center [699, 178] width 6 height 6
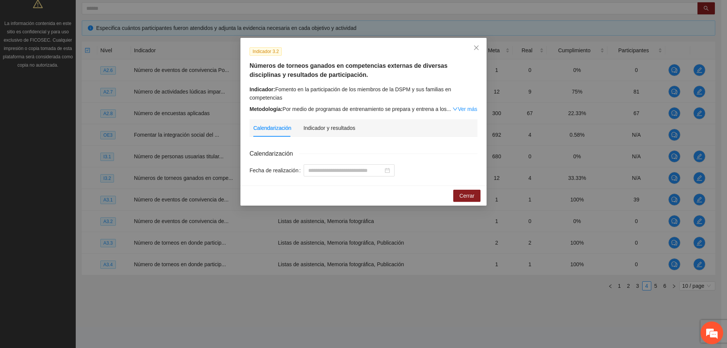
click at [353, 107] on div "Metodología: Por medio de programas de entrenamiento se prepara y entrena a los…" at bounding box center [363, 109] width 228 height 8
click at [465, 108] on link "Ver más" at bounding box center [464, 109] width 25 height 6
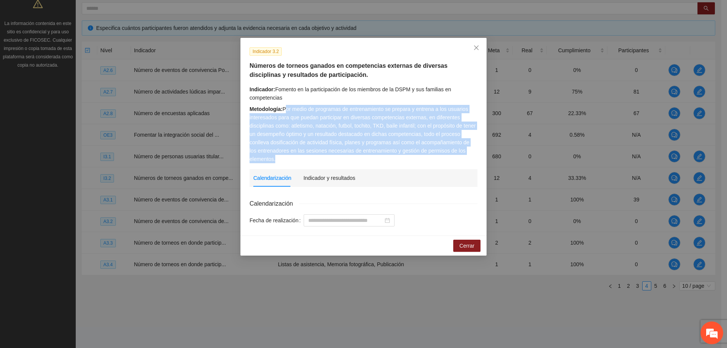
drag, startPoint x: 298, startPoint y: 157, endPoint x: 289, endPoint y: 121, distance: 36.6
click at [286, 110] on div "Metodología: Por medio de programas de entrenamiento se prepara y entrena a los…" at bounding box center [363, 134] width 228 height 58
click at [352, 149] on div "Metodología: Por medio de programas de entrenamiento se prepara y entrena a los…" at bounding box center [363, 134] width 228 height 58
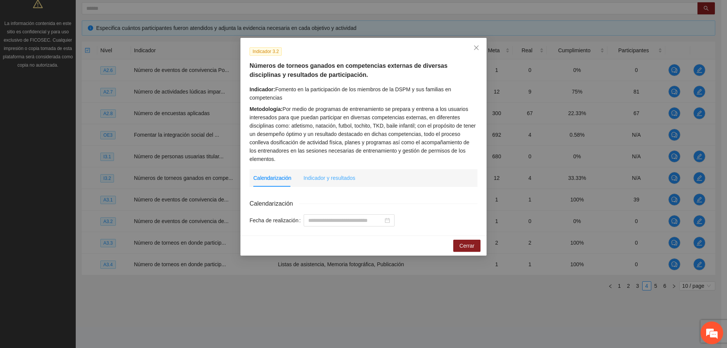
click at [331, 171] on div "Indicador y resultados" at bounding box center [329, 177] width 52 height 17
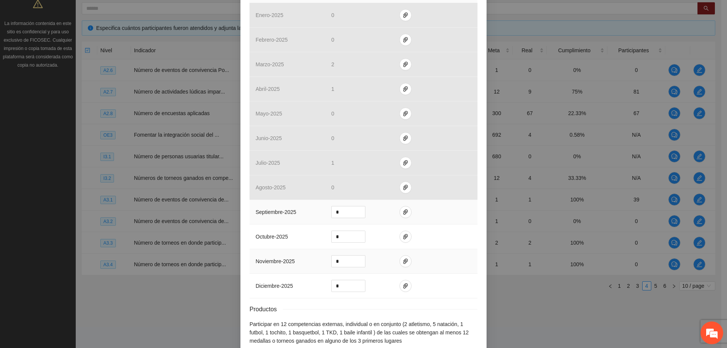
scroll to position [265, 0]
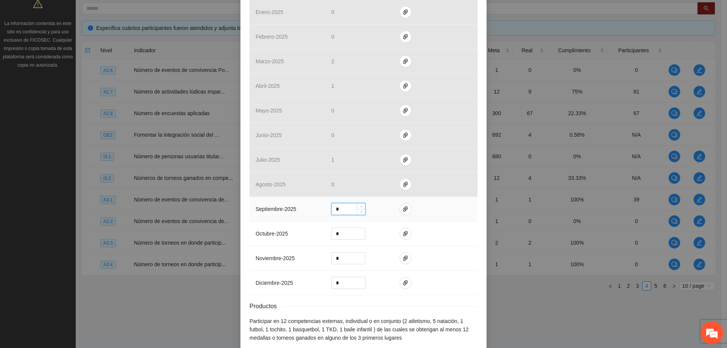
drag, startPoint x: 344, startPoint y: 210, endPoint x: 318, endPoint y: 207, distance: 25.9
click at [319, 209] on tr "septiembre - 2025 *" at bounding box center [363, 209] width 228 height 25
type input "*"
drag, startPoint x: 331, startPoint y: 208, endPoint x: 319, endPoint y: 208, distance: 11.7
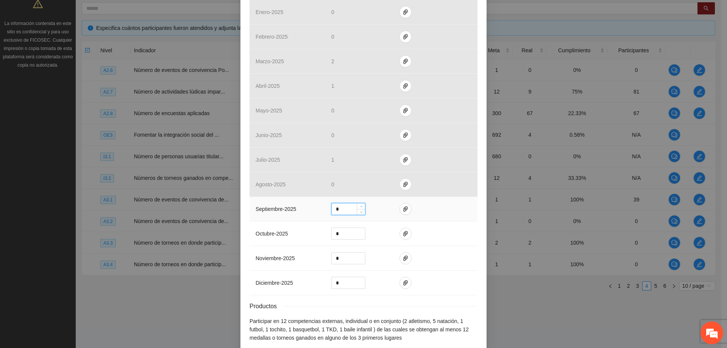
click at [319, 208] on tr "septiembre - 2025 *" at bounding box center [363, 209] width 228 height 25
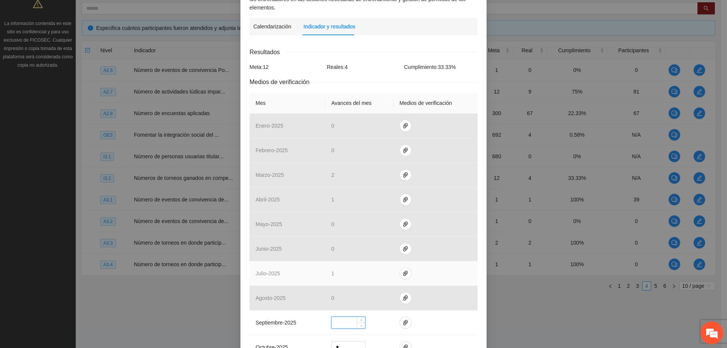
scroll to position [302, 0]
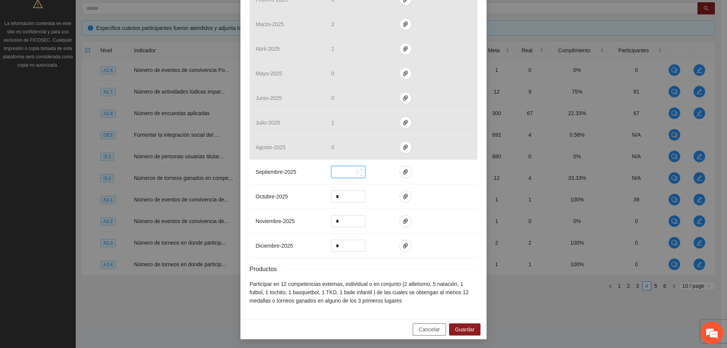
click at [430, 329] on span "Cancelar" at bounding box center [428, 329] width 21 height 8
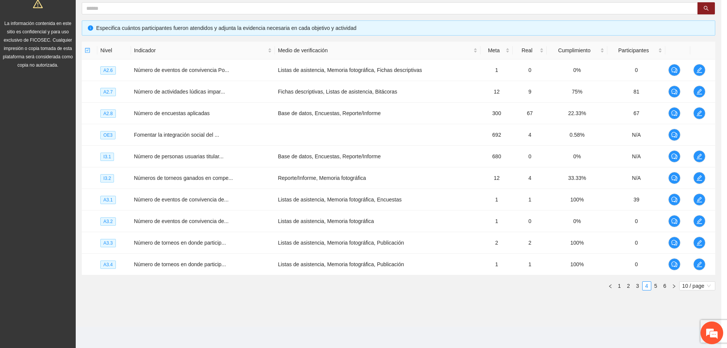
scroll to position [264, 0]
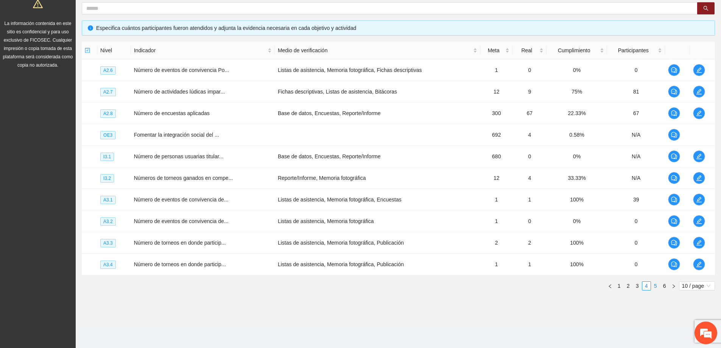
click at [656, 287] on link "5" at bounding box center [655, 286] width 8 height 8
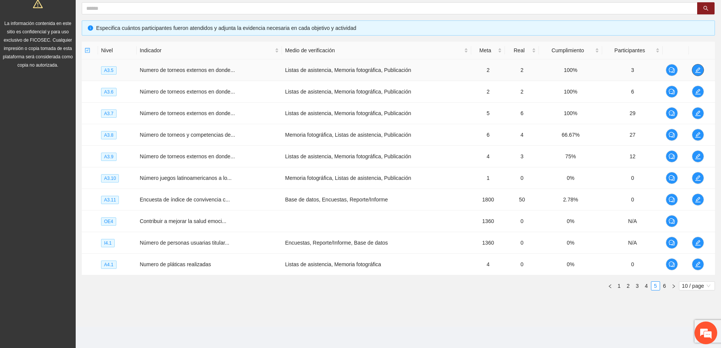
click at [696, 67] on icon "edit" at bounding box center [698, 70] width 6 height 6
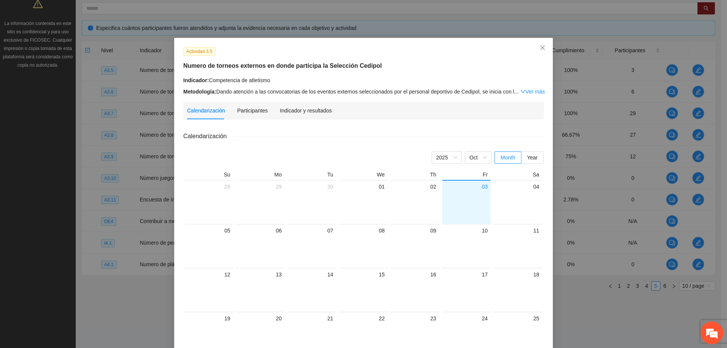
click at [340, 87] on div "Indicador: Competencia de atletismo Metodología: Dando atención a las convocato…" at bounding box center [363, 86] width 360 height 20
click at [340, 92] on div "Metodología: Dando atención a las convocatorias de los eventos externos selecci…" at bounding box center [363, 91] width 360 height 8
click at [296, 107] on div "Indicador y resultados" at bounding box center [306, 110] width 52 height 8
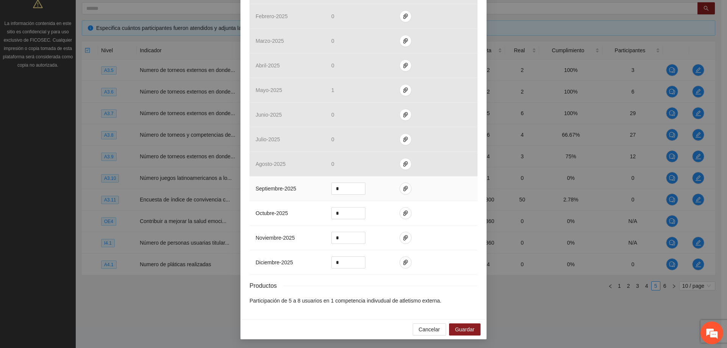
scroll to position [0, 0]
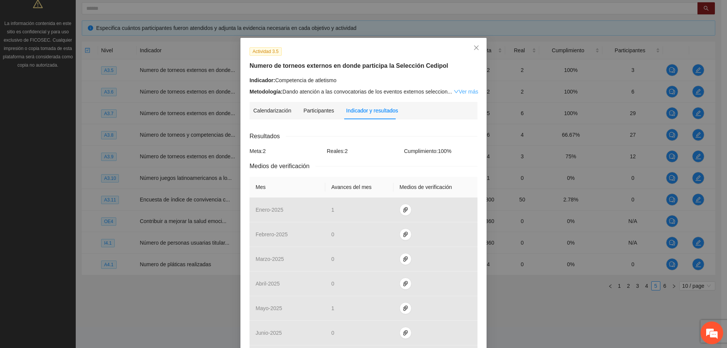
click at [462, 92] on link "Ver más" at bounding box center [465, 92] width 25 height 6
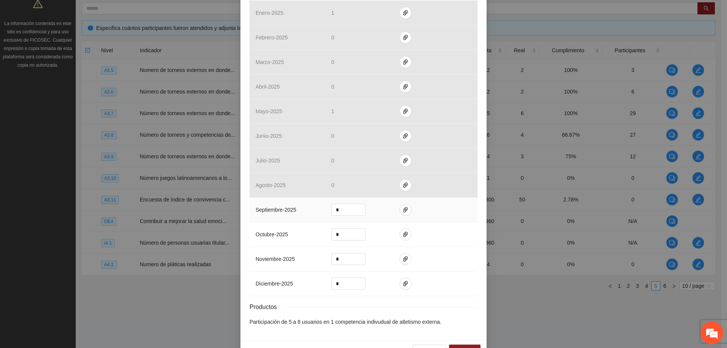
scroll to position [260, 0]
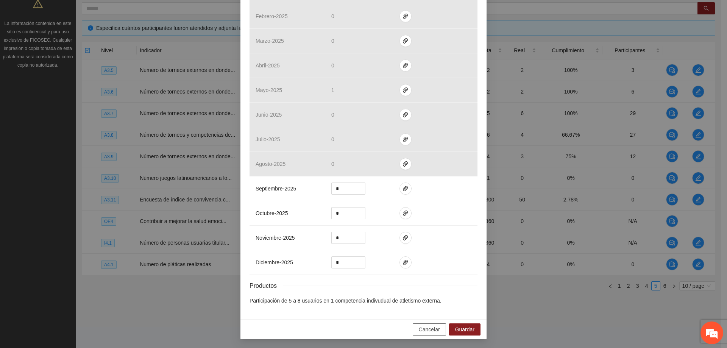
click at [434, 327] on span "Cancelar" at bounding box center [428, 329] width 21 height 8
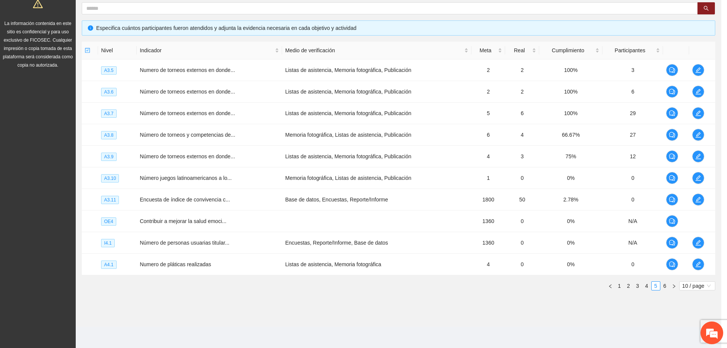
scroll to position [222, 0]
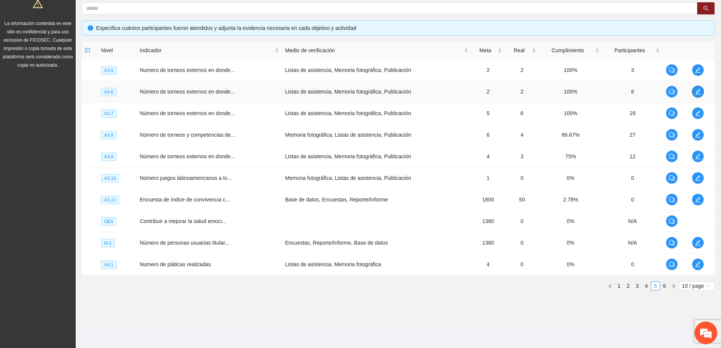
click at [697, 93] on icon "edit" at bounding box center [697, 91] width 5 height 5
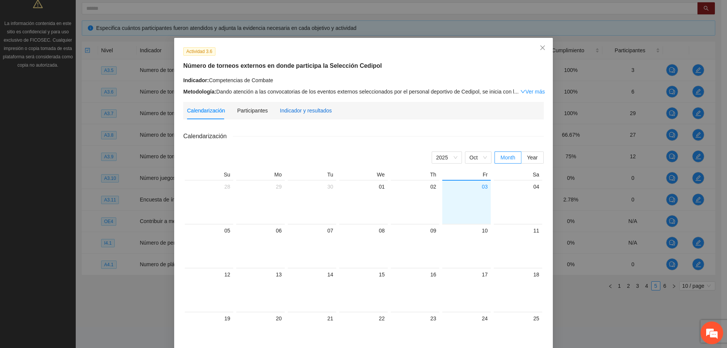
click at [302, 113] on div "Indicador y resultados" at bounding box center [306, 110] width 52 height 8
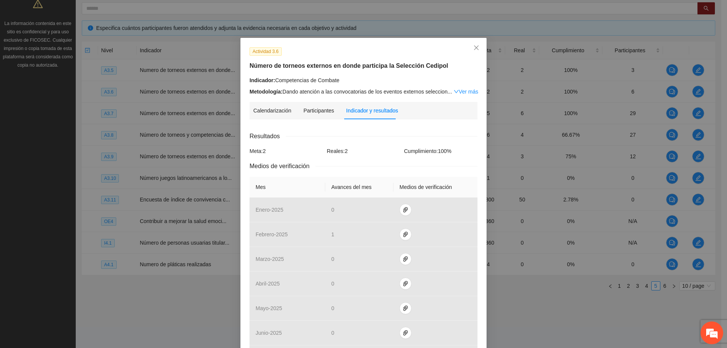
click at [369, 87] on div "Indicador: Competencias de Combate Metodología: Dando atención a las convocator…" at bounding box center [363, 86] width 228 height 20
click at [380, 91] on div "Metodología: Dando atención a las convocatorias de los eventos externos selecci…" at bounding box center [363, 91] width 228 height 8
click at [455, 91] on link "Ver más" at bounding box center [465, 92] width 25 height 6
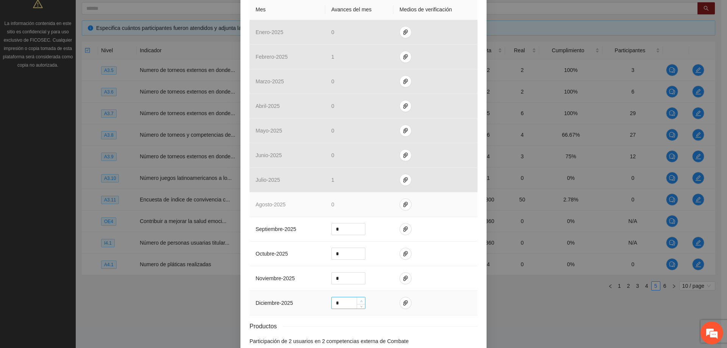
scroll to position [260, 0]
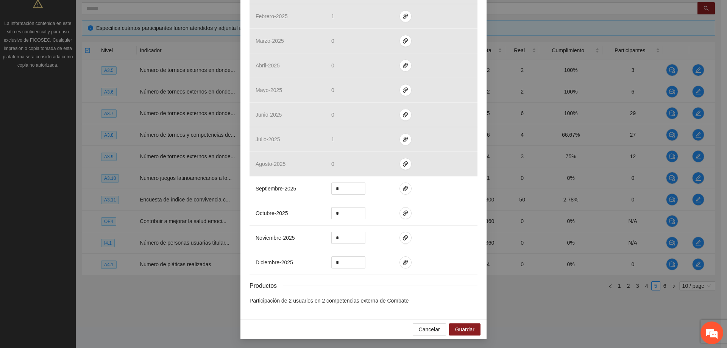
click at [422, 322] on div "Cancelar Guardar" at bounding box center [363, 329] width 246 height 20
click at [424, 328] on span "Cancelar" at bounding box center [428, 329] width 21 height 8
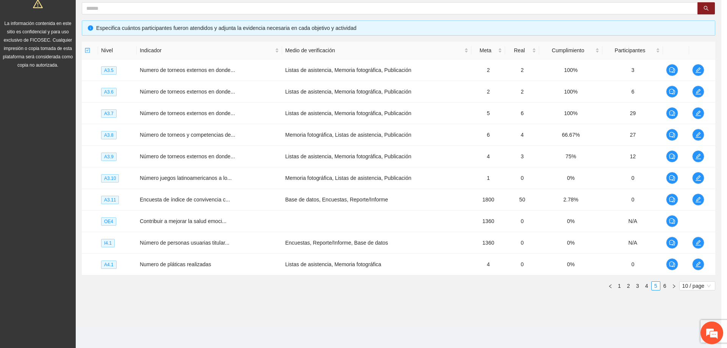
scroll to position [222, 0]
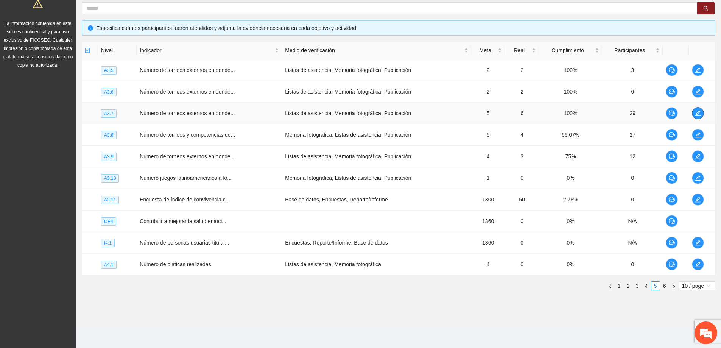
click at [695, 111] on icon "edit" at bounding box center [698, 113] width 6 height 6
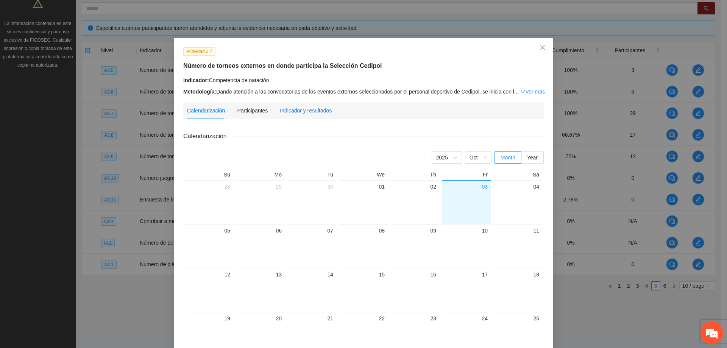
click at [299, 110] on div "Indicador y resultados" at bounding box center [306, 110] width 52 height 8
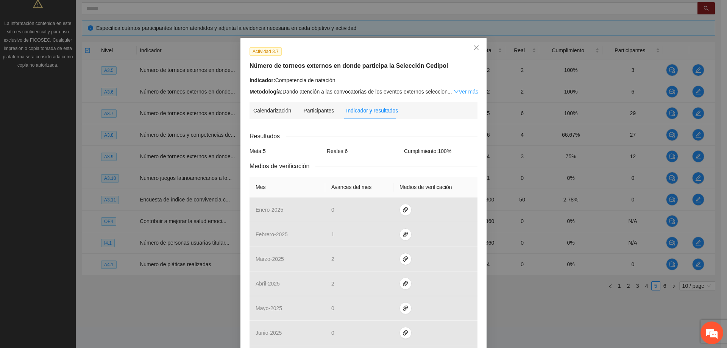
click at [463, 92] on link "Ver más" at bounding box center [465, 92] width 25 height 6
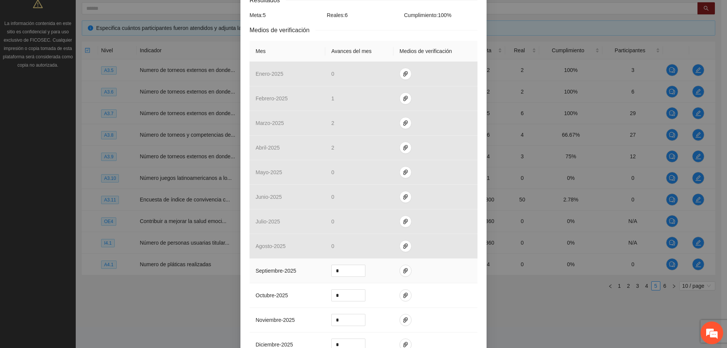
scroll to position [227, 0]
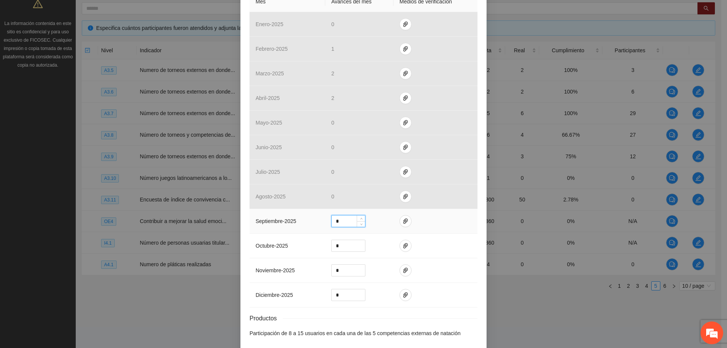
click at [338, 221] on input "*" at bounding box center [347, 220] width 33 height 11
click at [331, 226] on div "*" at bounding box center [347, 220] width 33 height 11
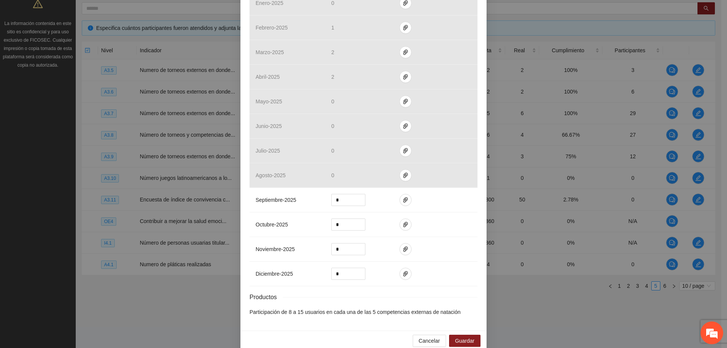
scroll to position [260, 0]
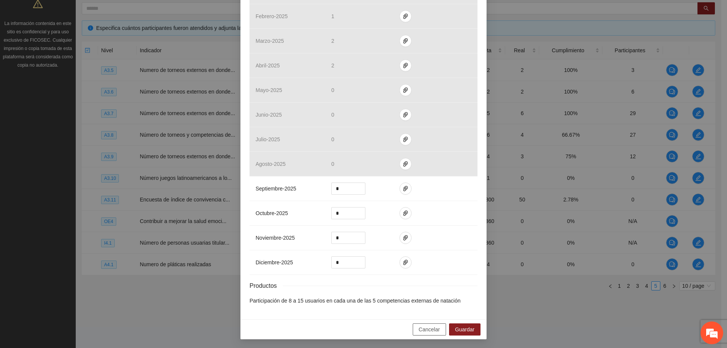
click at [429, 330] on span "Cancelar" at bounding box center [428, 329] width 21 height 8
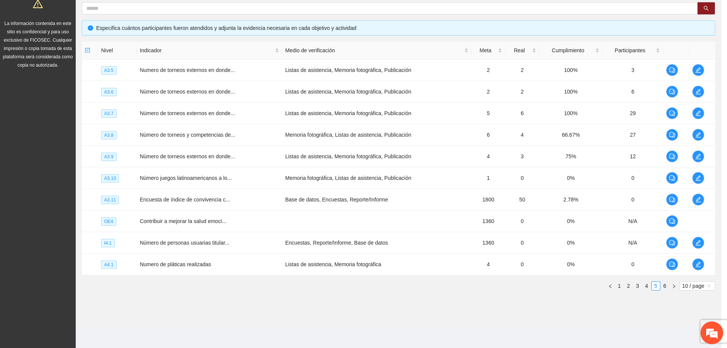
scroll to position [222, 0]
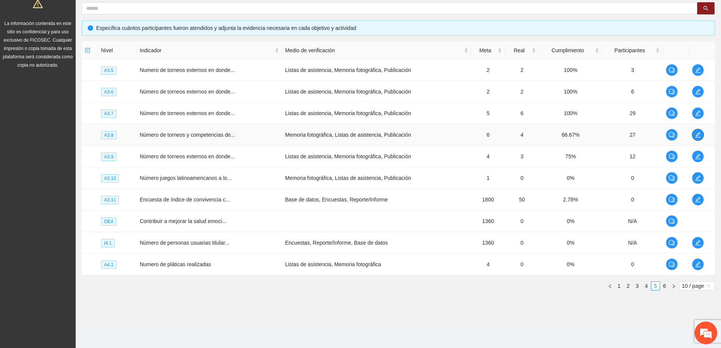
click at [700, 132] on icon "edit" at bounding box center [698, 135] width 6 height 6
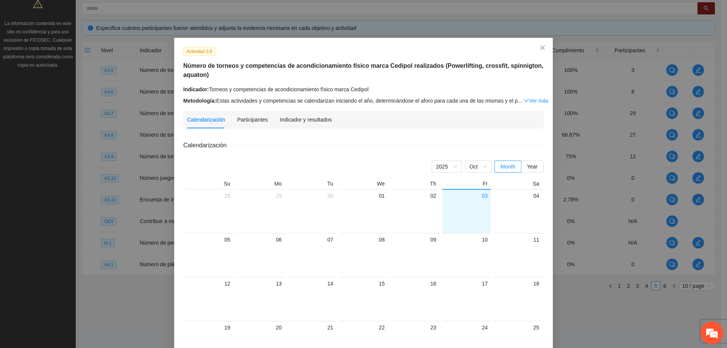
click at [297, 102] on div "Metodología: Estas actividades y competencias se calendarizan iniciando el año,…" at bounding box center [363, 100] width 360 height 8
click at [541, 48] on icon "close" at bounding box center [542, 48] width 6 height 6
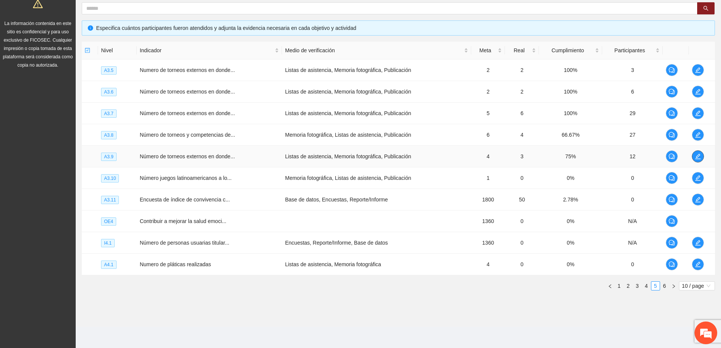
click at [695, 156] on icon "edit" at bounding box center [698, 156] width 6 height 6
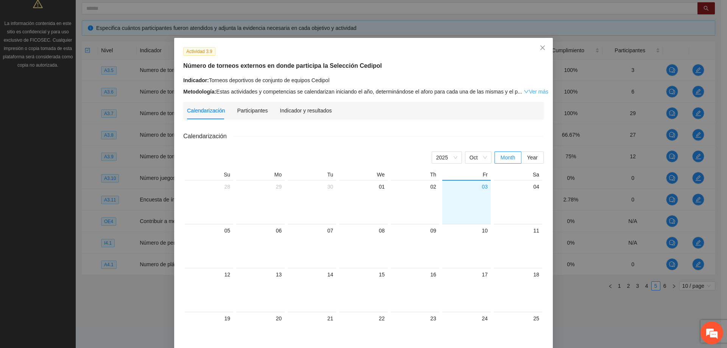
click at [524, 90] on link "Ver más" at bounding box center [535, 92] width 25 height 6
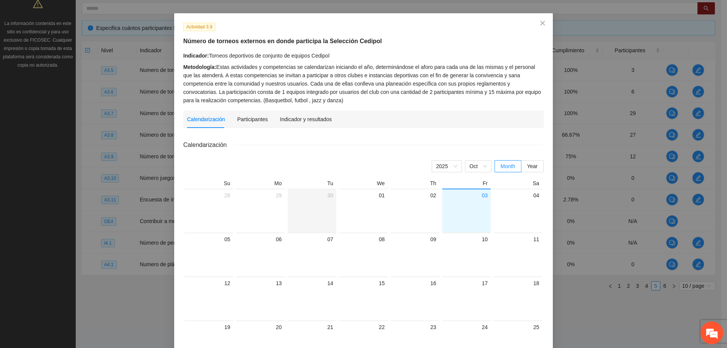
scroll to position [38, 0]
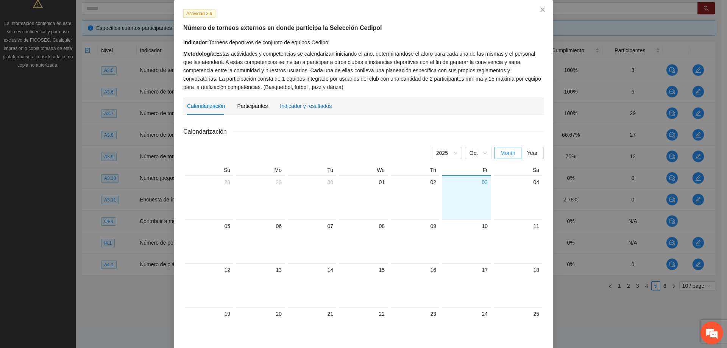
click at [308, 103] on div "Indicador y resultados" at bounding box center [306, 106] width 52 height 8
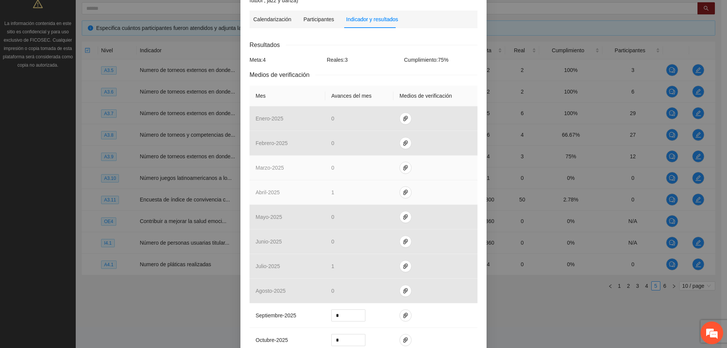
scroll to position [76, 0]
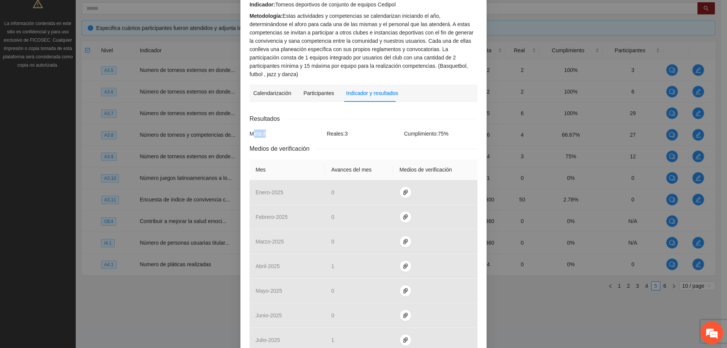
drag, startPoint x: 268, startPoint y: 125, endPoint x: 252, endPoint y: 128, distance: 15.4
click at [252, 129] on div "Meta: 4" at bounding box center [285, 133] width 77 height 8
drag, startPoint x: 310, startPoint y: 128, endPoint x: 326, endPoint y: 129, distance: 16.7
click at [310, 129] on div "Meta: 4" at bounding box center [285, 133] width 77 height 8
click at [364, 129] on div "Reales: 3" at bounding box center [363, 133] width 77 height 8
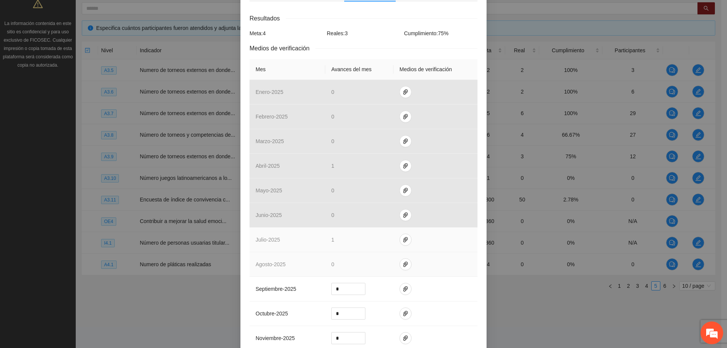
scroll to position [189, 0]
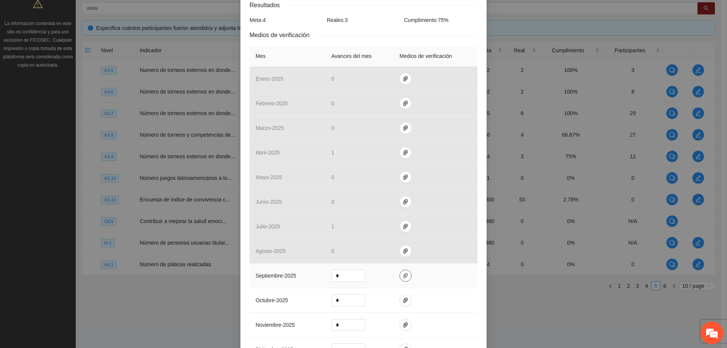
click at [406, 272] on span "paper-clip" at bounding box center [405, 275] width 11 height 6
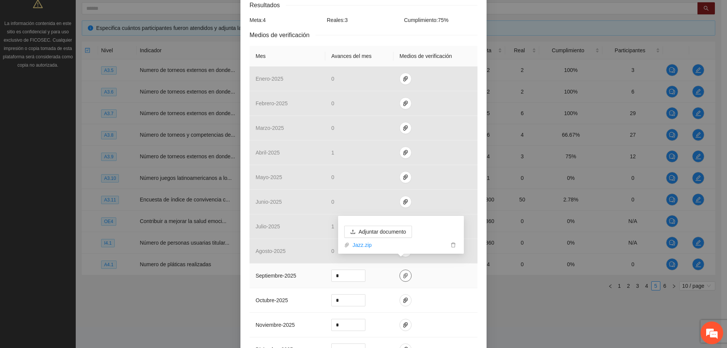
click at [403, 272] on icon "paper-clip" at bounding box center [405, 275] width 6 height 6
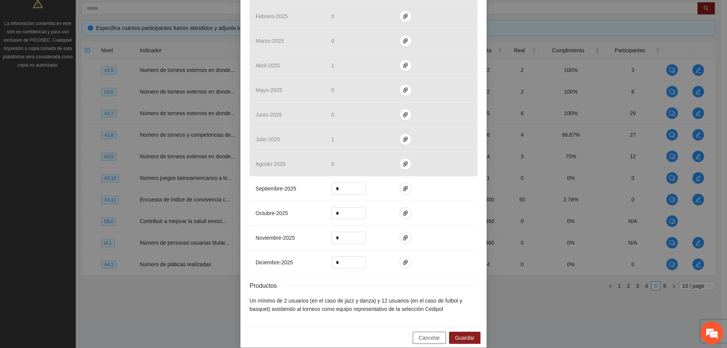
click at [418, 333] on span "Cancelar" at bounding box center [428, 337] width 21 height 8
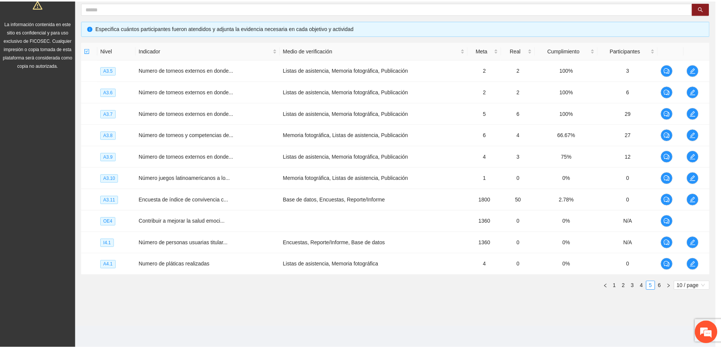
scroll to position [238, 0]
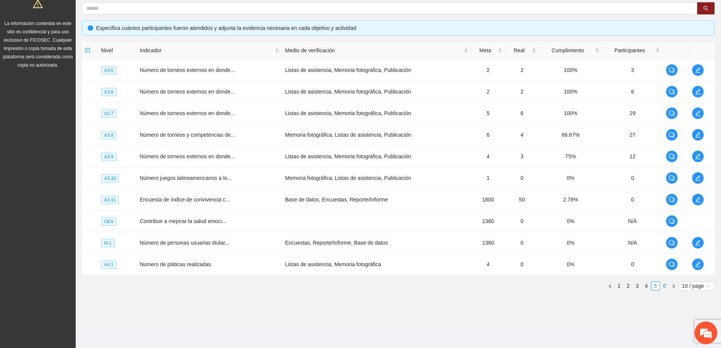
click at [662, 285] on link "6" at bounding box center [664, 286] width 8 height 8
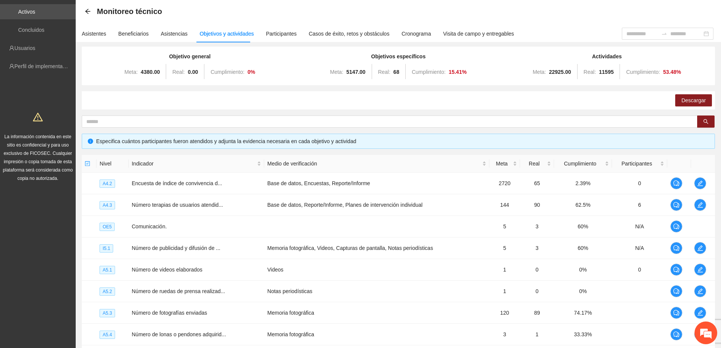
scroll to position [33, 0]
click at [169, 35] on div "Asistencias" at bounding box center [174, 34] width 27 height 8
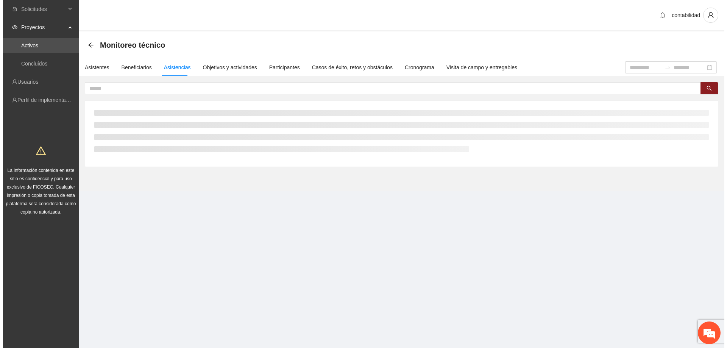
scroll to position [0, 0]
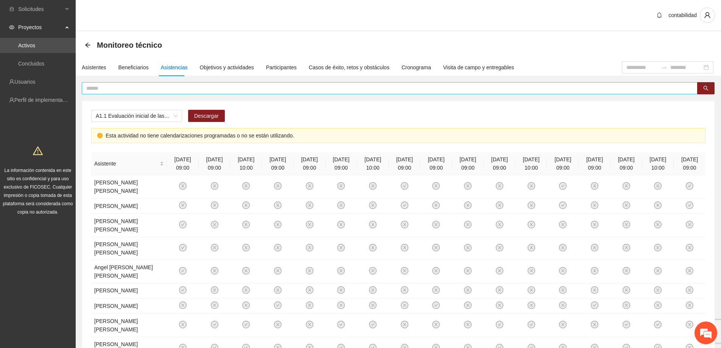
click at [252, 93] on span at bounding box center [390, 88] width 616 height 12
click at [256, 89] on input "text" at bounding box center [386, 88] width 601 height 8
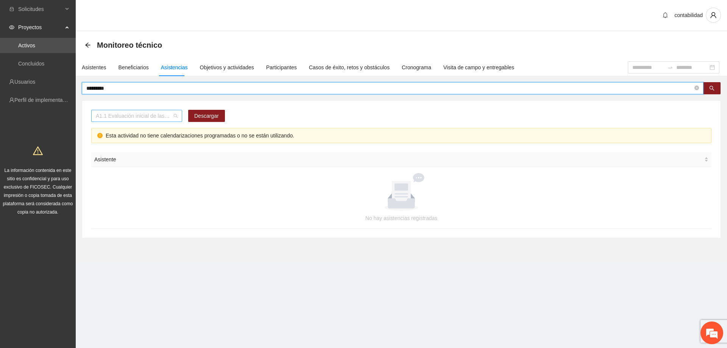
click at [177, 114] on div "A1.1 Evaluación inicial de las capacidades físicas de grupos especiales, distri…" at bounding box center [136, 116] width 91 height 12
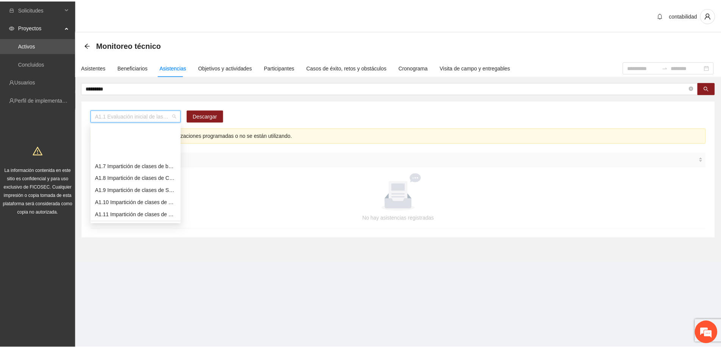
scroll to position [114, 0]
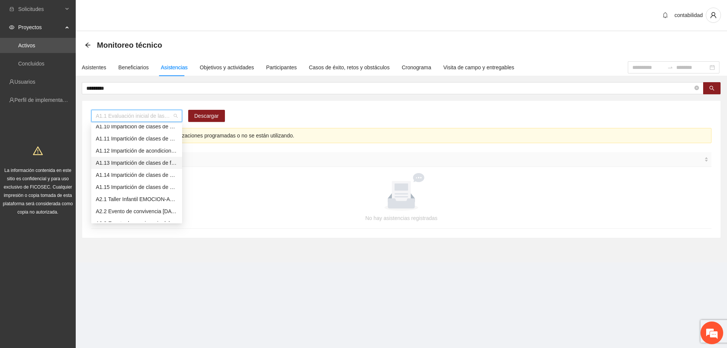
click at [154, 162] on div "A1.13 Impartición de clases de futbol" at bounding box center [137, 163] width 82 height 8
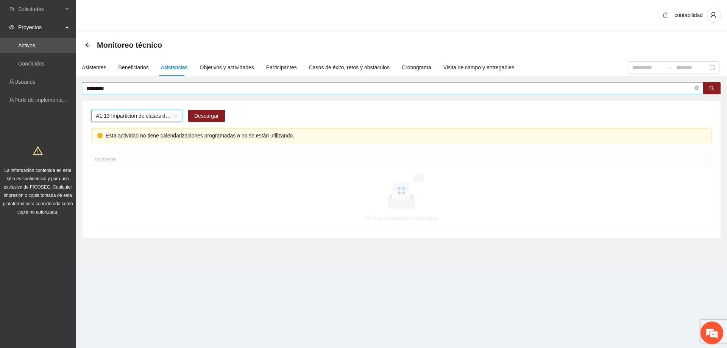
click at [127, 90] on input "********" at bounding box center [389, 88] width 606 height 8
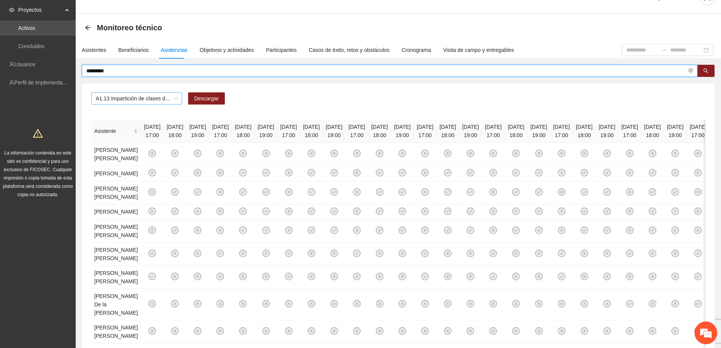
scroll to position [0, 0]
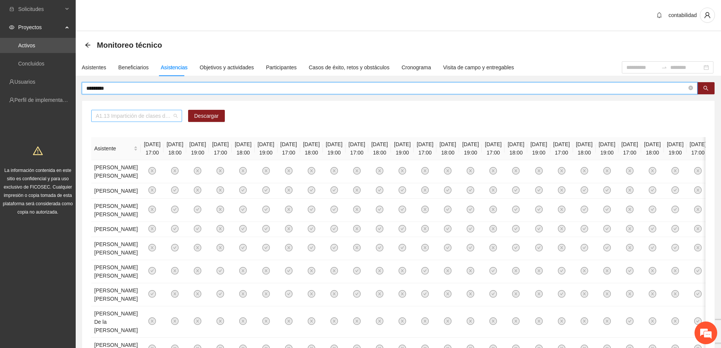
click at [177, 115] on span "A1.13 Impartición de clases de futbol" at bounding box center [137, 115] width 82 height 11
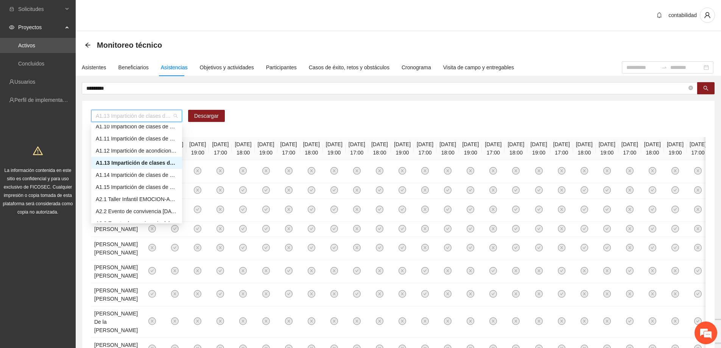
click at [142, 163] on div "A1.13 Impartición de clases de futbol" at bounding box center [137, 163] width 82 height 8
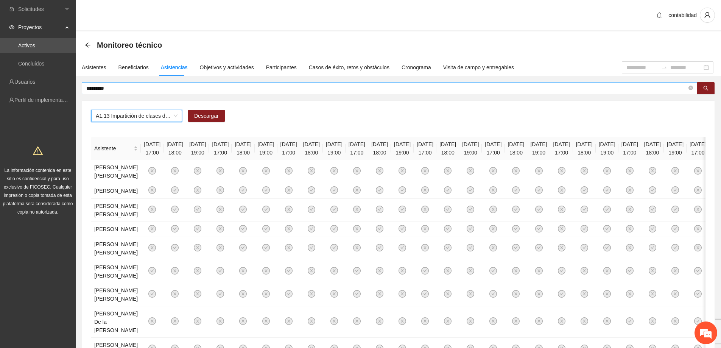
click at [140, 92] on input "********" at bounding box center [386, 88] width 601 height 8
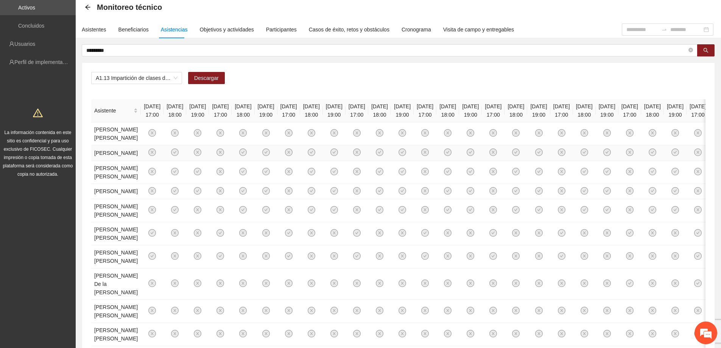
drag, startPoint x: 117, startPoint y: 178, endPoint x: 99, endPoint y: 164, distance: 22.1
click at [93, 159] on td "[PERSON_NAME]" at bounding box center [116, 153] width 50 height 16
click at [141, 161] on td at bounding box center [152, 153] width 23 height 16
click at [128, 50] on input "********" at bounding box center [386, 50] width 601 height 8
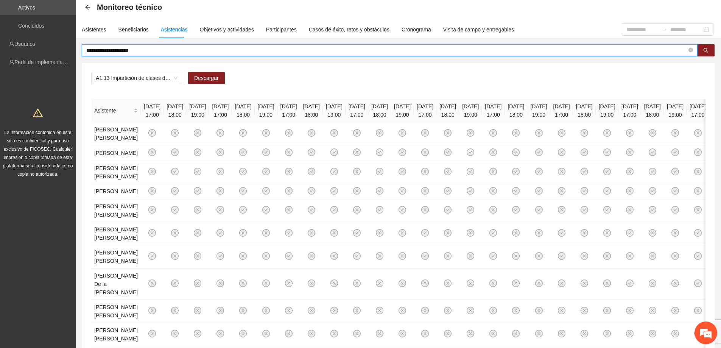
type input "**********"
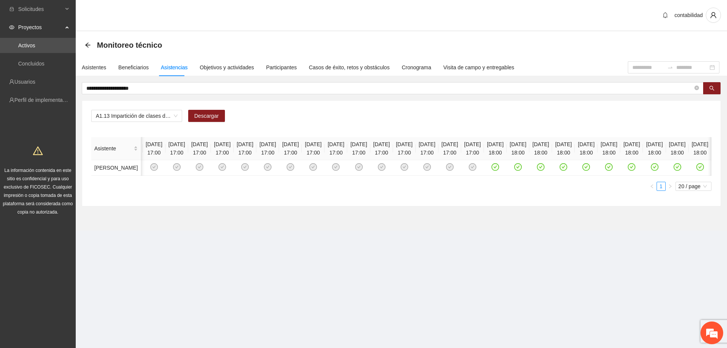
scroll to position [0, 4687]
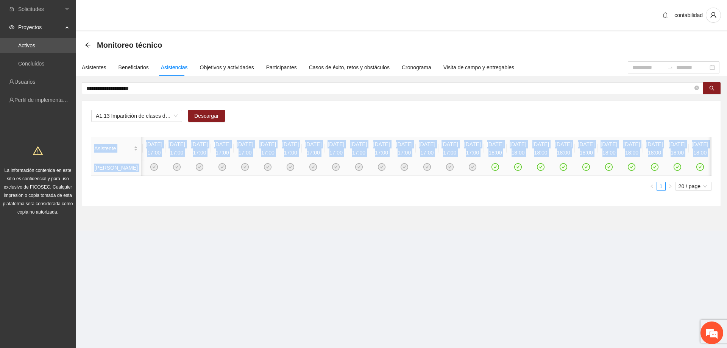
click at [650, 190] on div "Asistente [DATE] 18:00 [DATE] 18:00 [DATE] 19:00 [DATE] 18:00 [DATE] 19:00 [DAT…" at bounding box center [401, 164] width 620 height 54
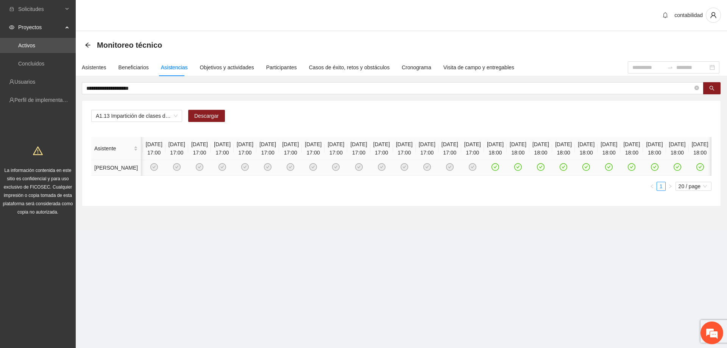
drag, startPoint x: 650, startPoint y: 190, endPoint x: 680, endPoint y: 191, distance: 29.9
click at [202, 66] on div "Objetivos y actividades" at bounding box center [227, 67] width 54 height 8
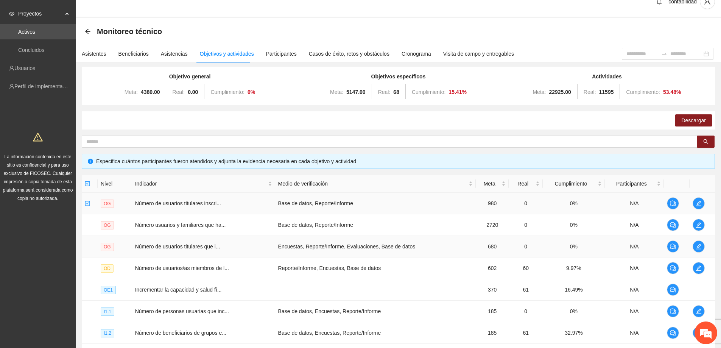
scroll to position [38, 0]
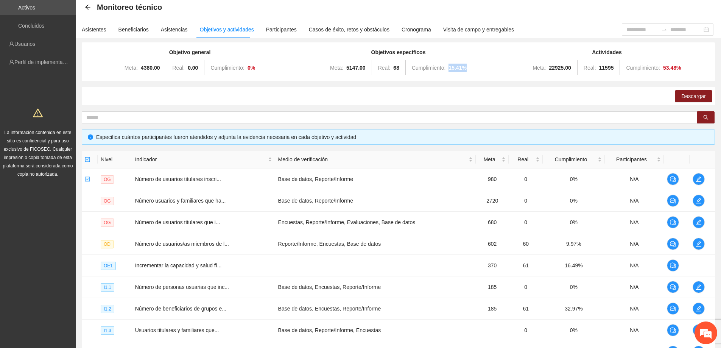
drag, startPoint x: 440, startPoint y: 70, endPoint x: 446, endPoint y: 72, distance: 5.8
click at [446, 72] on div "Meta: 5147.00 Real: 68 Cumplimiento: 15.41 %" at bounding box center [398, 67] width 205 height 15
click at [455, 72] on div "Meta: 5147.00 Real: 68 Cumplimiento: 15.41 %" at bounding box center [398, 67] width 205 height 15
drag, startPoint x: 467, startPoint y: 69, endPoint x: 450, endPoint y: 66, distance: 17.2
click at [450, 66] on div "Meta: 5147.00 Real: 68 Cumplimiento: 15.41 %" at bounding box center [398, 67] width 205 height 15
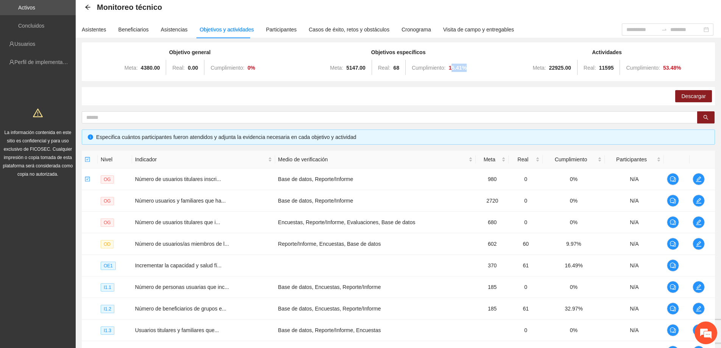
click at [475, 67] on div "Meta: 5147.00 Real: 68 Cumplimiento: 15.41 %" at bounding box center [398, 67] width 205 height 15
drag, startPoint x: 442, startPoint y: 70, endPoint x: 447, endPoint y: 70, distance: 5.7
click at [447, 70] on div "Meta: 5147.00 Real: 68 Cumplimiento: 15.41 %" at bounding box center [398, 67] width 205 height 15
click at [463, 71] on div "15.41 %" at bounding box center [457, 68] width 18 height 8
click at [495, 69] on div "Meta: 5147.00 Real: 68 Cumplimiento: 15.41 %" at bounding box center [398, 67] width 205 height 15
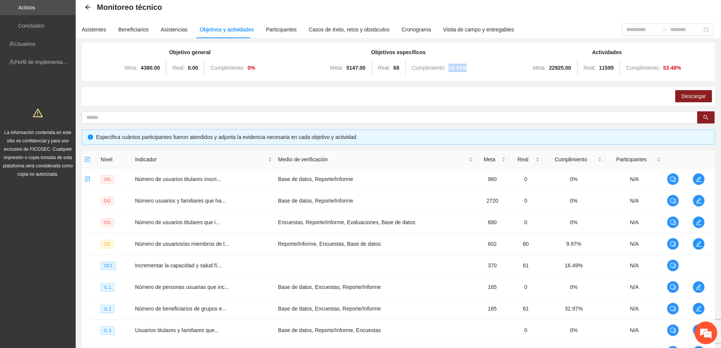
click at [473, 74] on div "Meta: 5147.00 Real: 68 Cumplimiento: 15.41 %" at bounding box center [398, 67] width 205 height 15
drag, startPoint x: 464, startPoint y: 68, endPoint x: 455, endPoint y: 70, distance: 9.3
click at [455, 70] on strong "15.41 %" at bounding box center [457, 68] width 18 height 6
click at [483, 73] on div "Meta: 5147.00 Real: 68 Cumplimiento: 15.41 %" at bounding box center [398, 67] width 205 height 15
drag, startPoint x: 456, startPoint y: 65, endPoint x: 447, endPoint y: 62, distance: 9.3
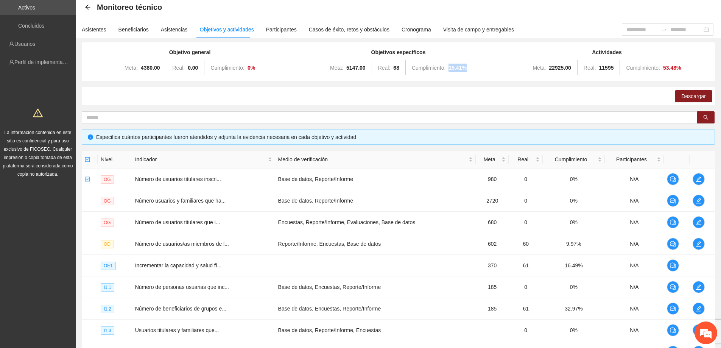
click at [447, 62] on div "Meta: 5147.00 Real: 68 Cumplimiento: 15.41 %" at bounding box center [398, 67] width 205 height 15
click at [476, 73] on div "Meta: 5147.00 Real: 68 Cumplimiento: 15.41 %" at bounding box center [398, 67] width 205 height 15
drag, startPoint x: 470, startPoint y: 68, endPoint x: 448, endPoint y: 64, distance: 22.0
click at [448, 64] on div "Meta: 5147.00 Real: 68 Cumplimiento: 15.41 %" at bounding box center [398, 67] width 205 height 15
click at [474, 72] on div "Meta: 5147.00 Real: 68 Cumplimiento: 15.41 %" at bounding box center [398, 67] width 205 height 15
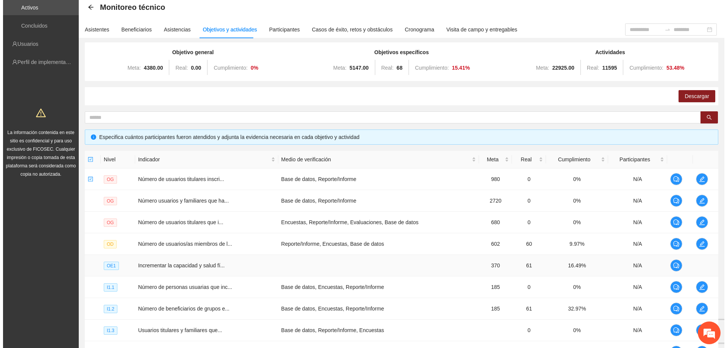
scroll to position [114, 0]
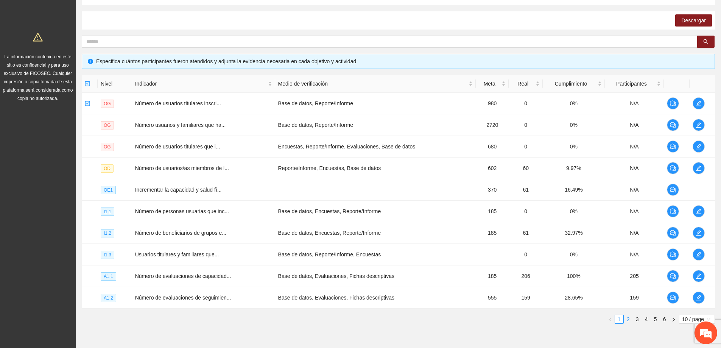
click at [631, 317] on link "2" at bounding box center [628, 319] width 8 height 8
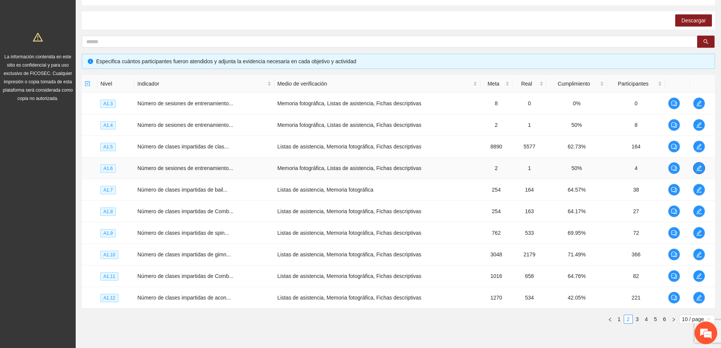
click at [702, 166] on span "edit" at bounding box center [698, 168] width 11 height 6
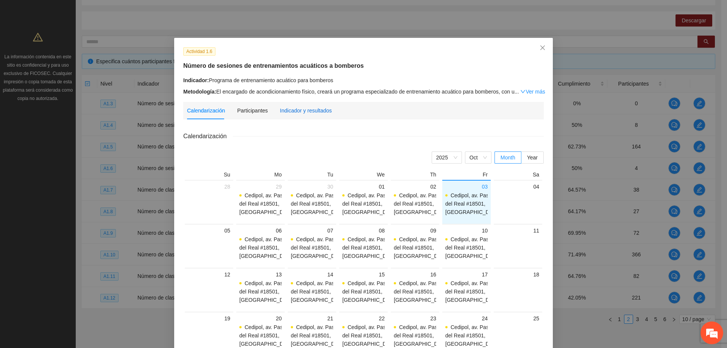
click at [314, 109] on div "Indicador y resultados" at bounding box center [306, 110] width 52 height 8
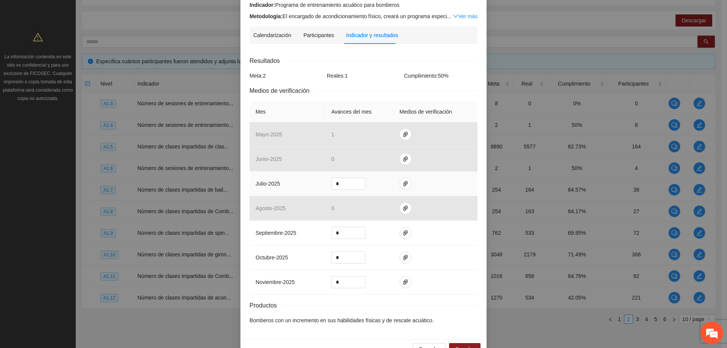
scroll to position [76, 0]
click at [455, 14] on link "Ver más" at bounding box center [465, 16] width 25 height 6
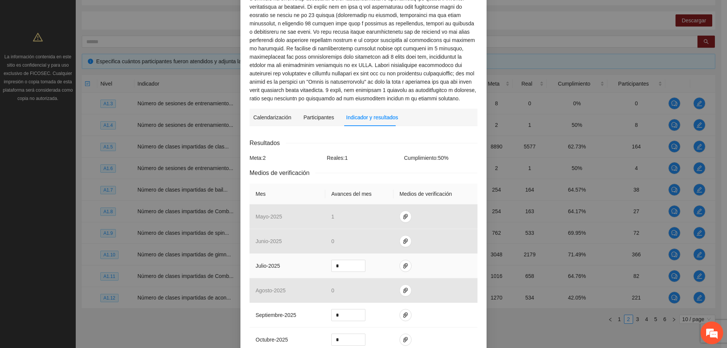
scroll to position [189, 0]
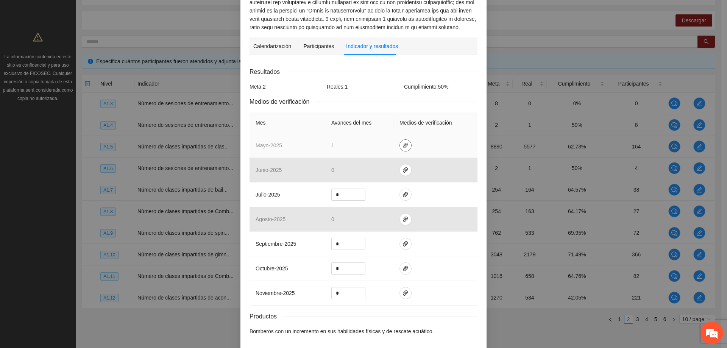
drag, startPoint x: 404, startPoint y: 151, endPoint x: 404, endPoint y: 147, distance: 3.8
click at [404, 149] on td at bounding box center [435, 145] width 84 height 25
click at [404, 147] on icon "paper-clip" at bounding box center [405, 145] width 6 height 6
click at [406, 144] on span "paper-clip" at bounding box center [405, 145] width 11 height 6
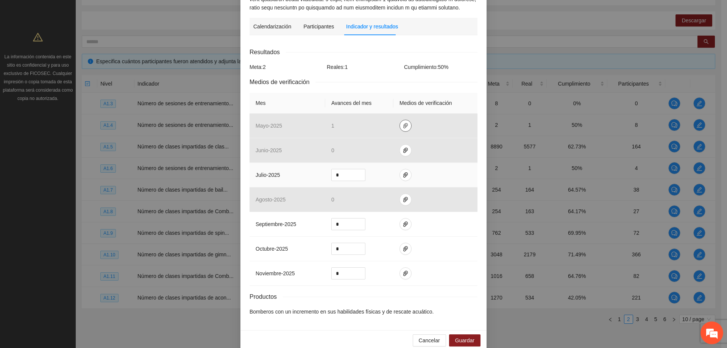
scroll to position [220, 0]
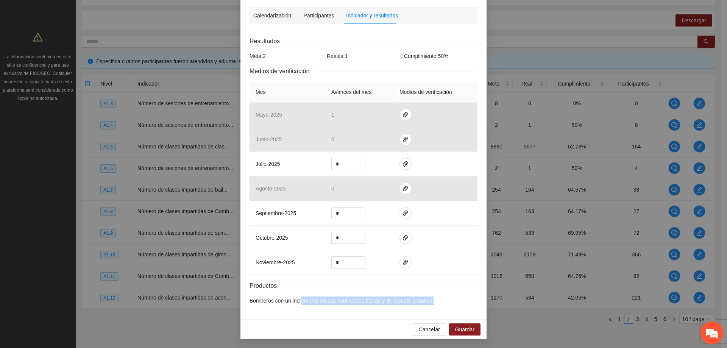
drag, startPoint x: 298, startPoint y: 301, endPoint x: 456, endPoint y: 301, distance: 158.5
click at [456, 301] on li "Bomberos con un incremento en sus habilidades físicas y de rescate acuático." at bounding box center [363, 300] width 228 height 8
click at [453, 301] on li "Bomberos con un incremento en sus habilidades físicas y de rescate acuático." at bounding box center [363, 300] width 228 height 8
click at [425, 330] on span "Cancelar" at bounding box center [428, 329] width 21 height 8
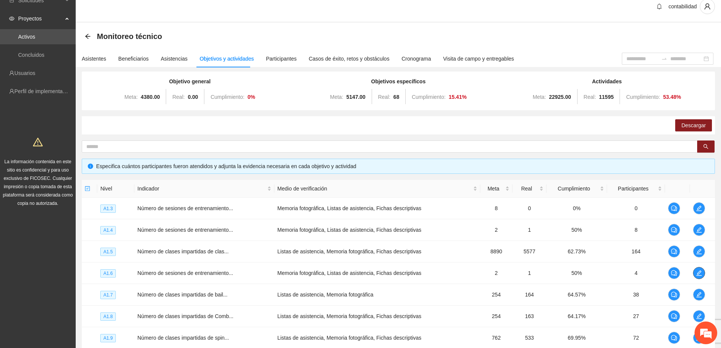
scroll to position [0, 0]
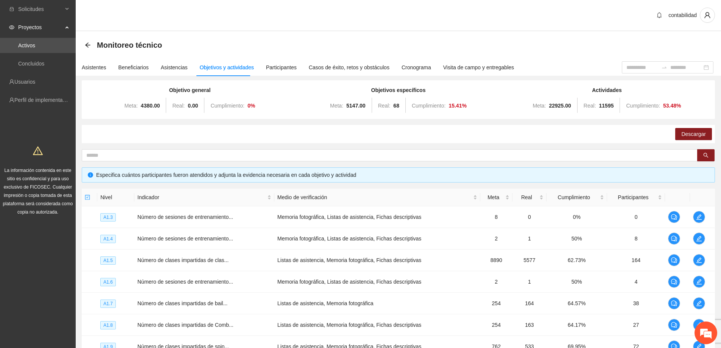
click at [91, 42] on div "Monitoreo técnico" at bounding box center [126, 45] width 82 height 12
click at [89, 47] on icon "arrow-left" at bounding box center [88, 45] width 6 height 6
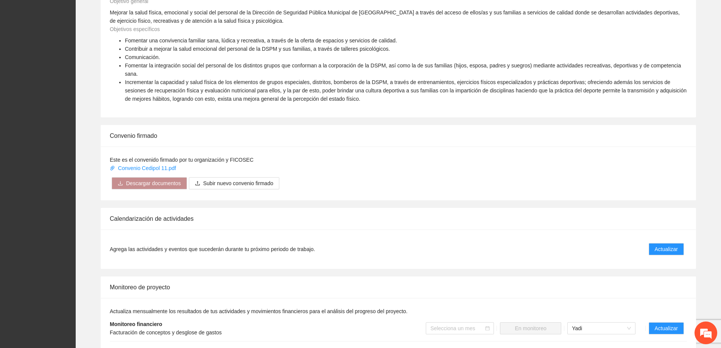
scroll to position [341, 0]
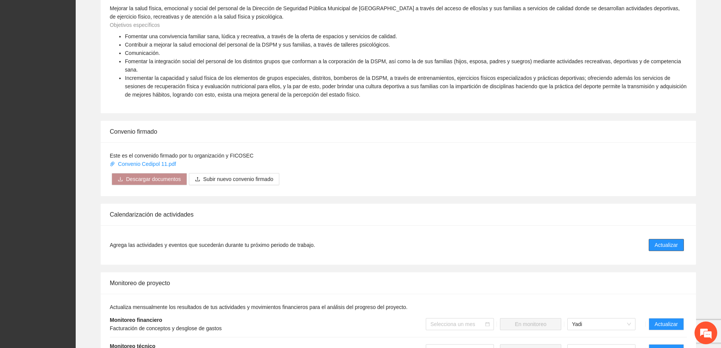
click at [674, 241] on span "Actualizar" at bounding box center [666, 245] width 23 height 8
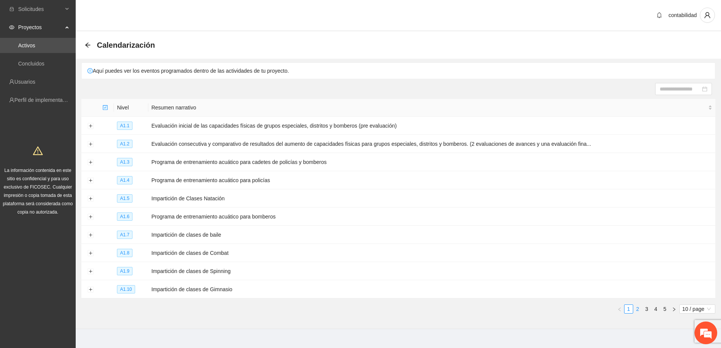
click at [637, 308] on link "2" at bounding box center [637, 309] width 8 height 8
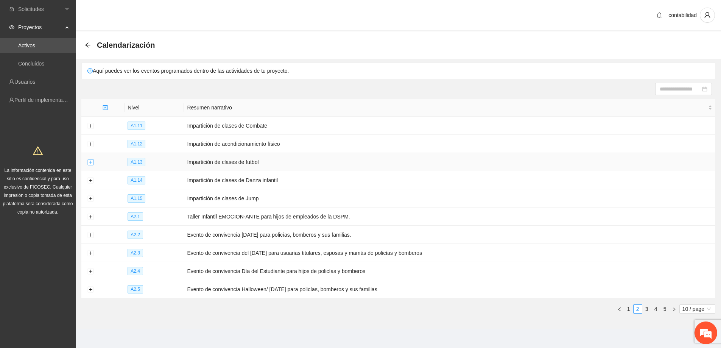
click at [92, 160] on button "Expand row" at bounding box center [90, 162] width 6 height 6
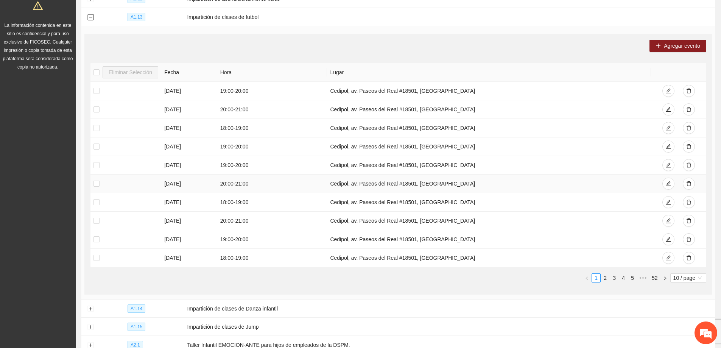
scroll to position [151, 0]
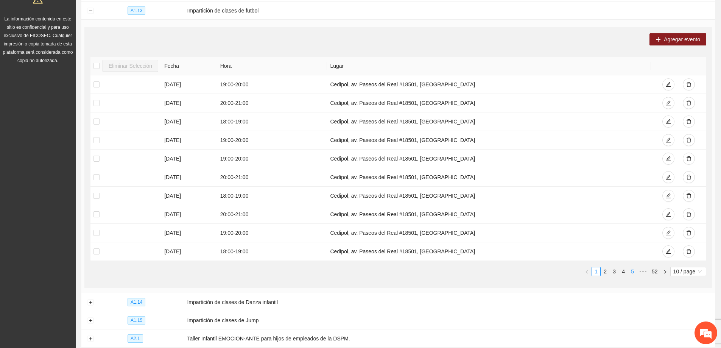
click at [629, 268] on link "5" at bounding box center [632, 271] width 8 height 8
click at [632, 269] on link "7" at bounding box center [632, 271] width 8 height 8
click at [624, 269] on link "8" at bounding box center [623, 271] width 8 height 8
click at [602, 273] on link "7" at bounding box center [603, 271] width 8 height 8
click at [606, 270] on link "6" at bounding box center [605, 271] width 8 height 8
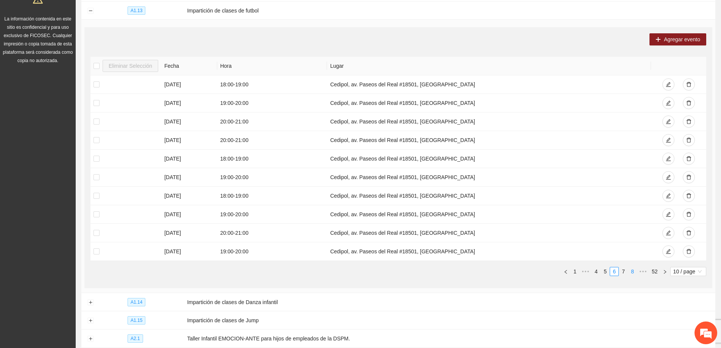
click at [630, 269] on link "8" at bounding box center [632, 271] width 8 height 8
click at [604, 270] on link "7" at bounding box center [603, 271] width 8 height 8
click at [605, 269] on link "6" at bounding box center [605, 271] width 8 height 8
click at [603, 269] on link "5" at bounding box center [605, 271] width 8 height 8
click at [595, 268] on link "3" at bounding box center [596, 271] width 8 height 8
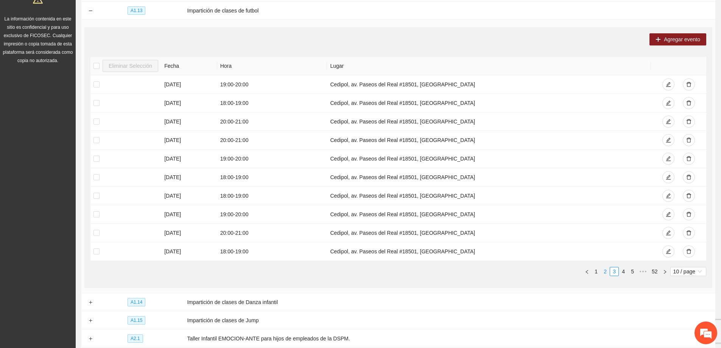
click at [607, 271] on link "2" at bounding box center [605, 271] width 8 height 8
click at [594, 270] on link "1" at bounding box center [596, 271] width 8 height 8
click at [612, 271] on link "3" at bounding box center [614, 271] width 8 height 8
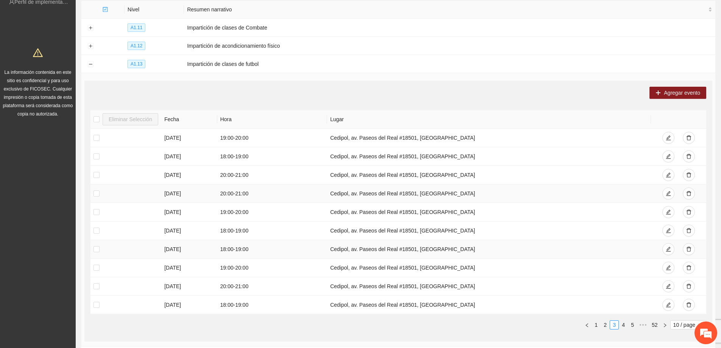
scroll to position [227, 0]
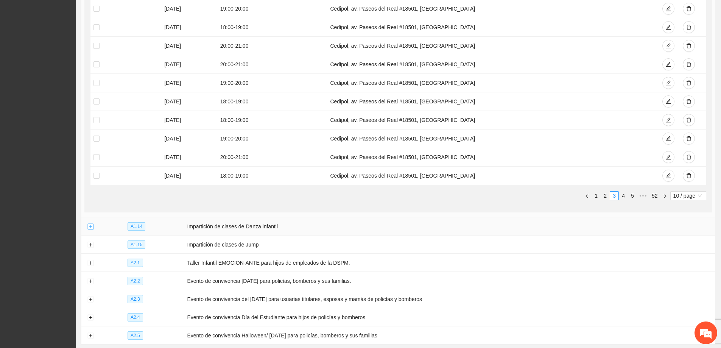
click at [92, 227] on button "Expand row" at bounding box center [90, 227] width 6 height 6
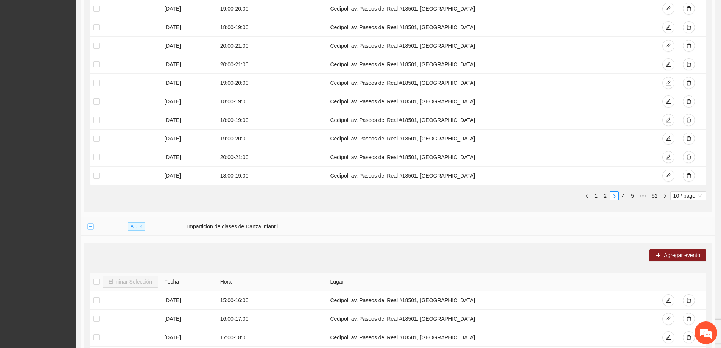
click at [91, 227] on button "Collapse row" at bounding box center [90, 227] width 6 height 6
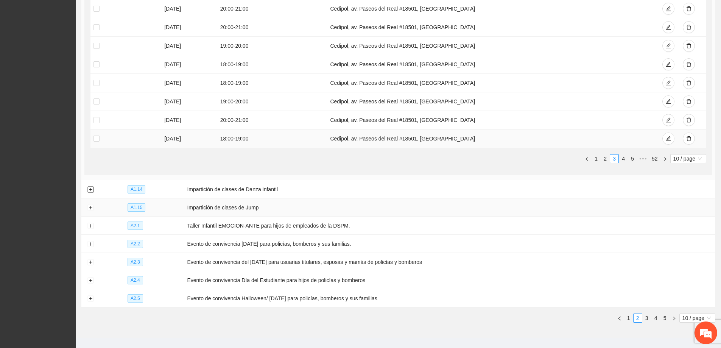
scroll to position [265, 0]
click at [93, 207] on button "Expand row" at bounding box center [90, 207] width 6 height 6
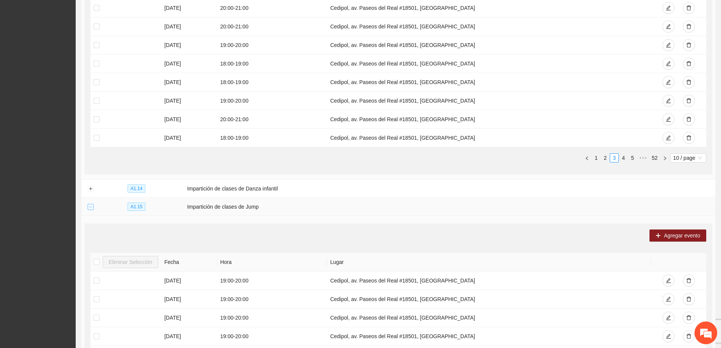
click at [92, 207] on button "Collapse row" at bounding box center [90, 207] width 6 height 6
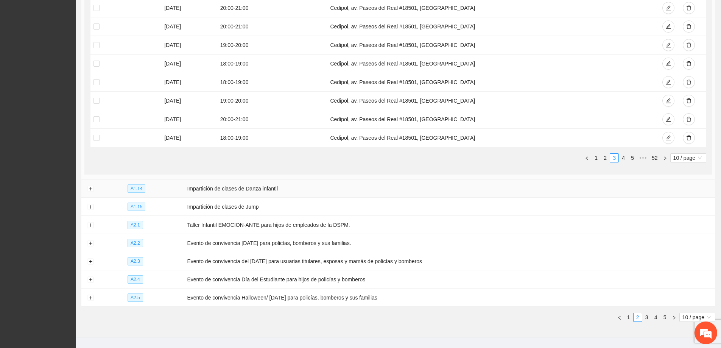
click at [93, 190] on td at bounding box center [90, 188] width 18 height 18
click at [91, 189] on button "Expand row" at bounding box center [90, 189] width 6 height 6
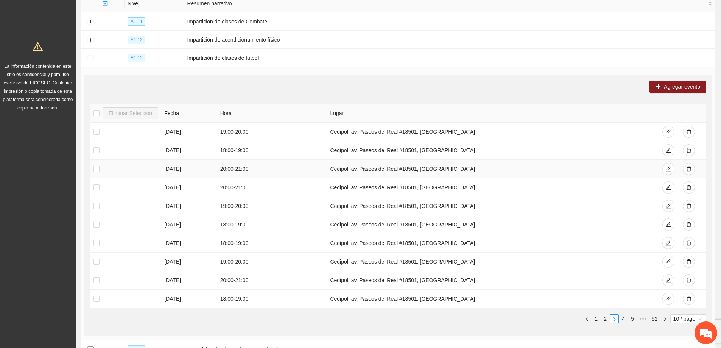
scroll to position [114, 0]
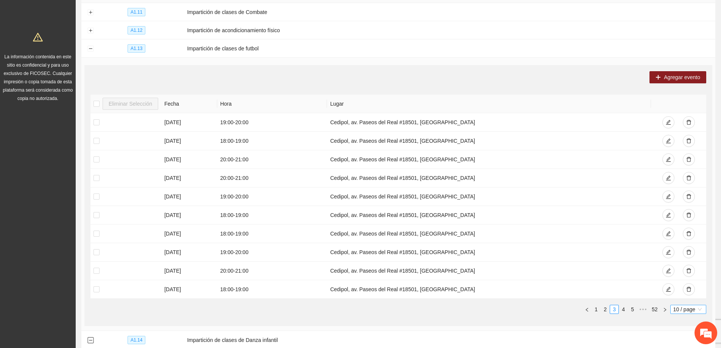
click at [678, 305] on span "10 / page" at bounding box center [688, 309] width 30 height 8
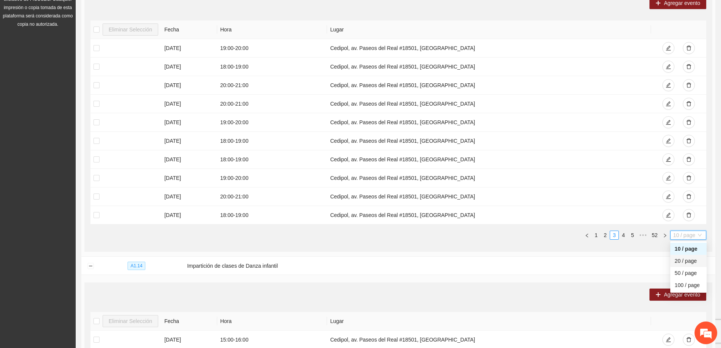
scroll to position [189, 0]
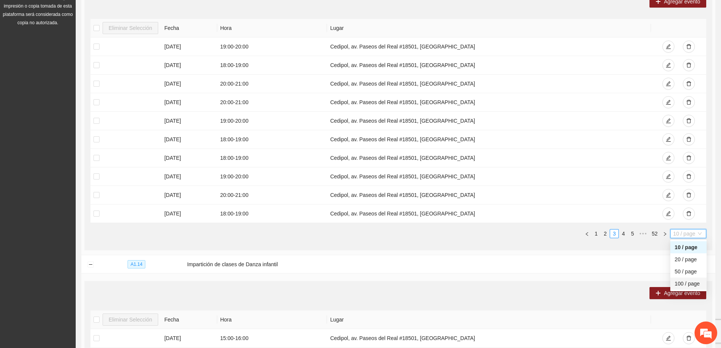
click at [688, 281] on div "100 / page" at bounding box center [688, 283] width 27 height 8
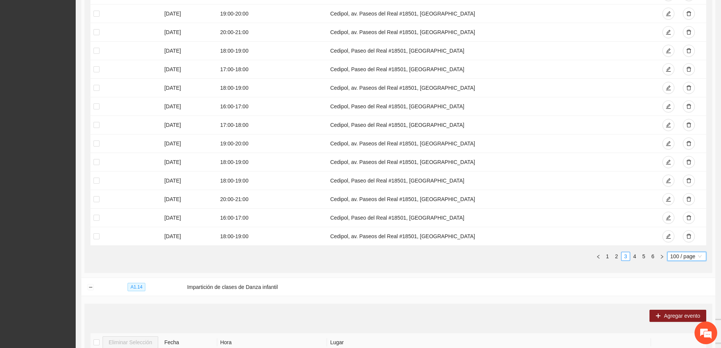
scroll to position [1854, 0]
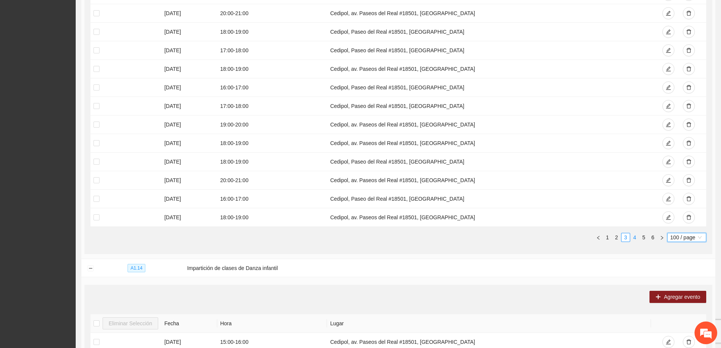
click at [634, 235] on link "4" at bounding box center [634, 237] width 8 height 8
click at [683, 236] on span "100 / page" at bounding box center [686, 237] width 33 height 8
click at [680, 248] on div "10 / page" at bounding box center [687, 251] width 30 height 8
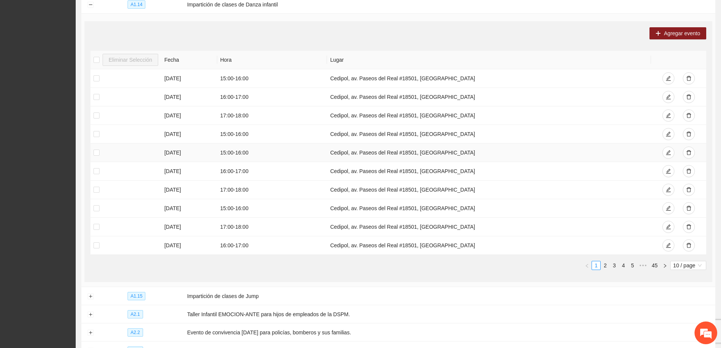
scroll to position [440, 0]
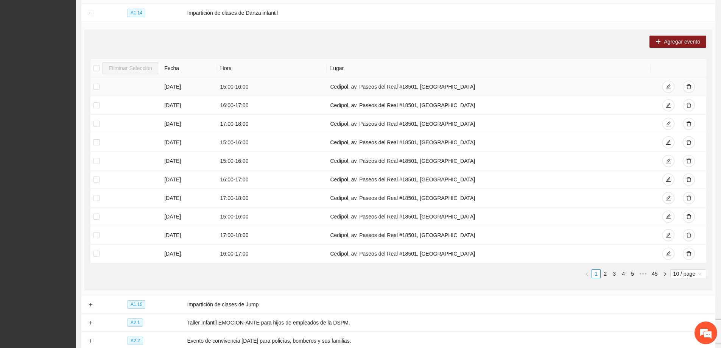
drag, startPoint x: 232, startPoint y: 89, endPoint x: 265, endPoint y: 92, distance: 33.1
click at [265, 92] on tr "25/09/2025 15:00 - 16:00 Cedipol, av. Paseos del Real #18501, Jardines del Sol" at bounding box center [398, 87] width 616 height 19
click at [274, 121] on td "17:00 - 18:00" at bounding box center [272, 124] width 110 height 19
click at [605, 272] on link "2" at bounding box center [605, 273] width 8 height 8
click at [613, 270] on link "3" at bounding box center [614, 273] width 8 height 8
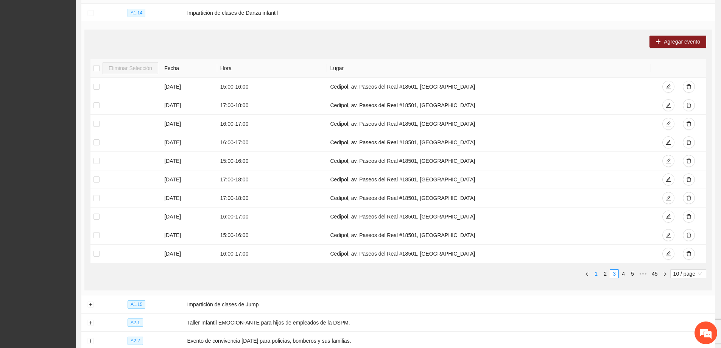
click at [596, 270] on link "1" at bounding box center [596, 273] width 8 height 8
click at [606, 273] on link "2" at bounding box center [605, 273] width 8 height 8
click at [612, 271] on link "3" at bounding box center [614, 273] width 8 height 8
click at [621, 271] on link "4" at bounding box center [623, 273] width 8 height 8
click at [623, 270] on link "5" at bounding box center [623, 273] width 8 height 8
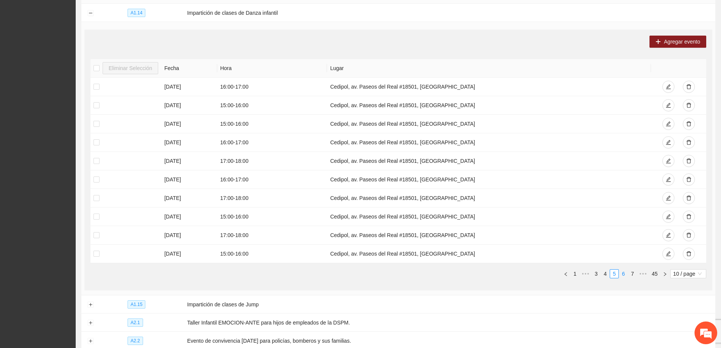
click at [625, 274] on link "6" at bounding box center [623, 273] width 8 height 8
click at [626, 274] on link "7" at bounding box center [623, 273] width 8 height 8
click at [622, 274] on link "8" at bounding box center [623, 273] width 8 height 8
click at [624, 273] on link "9" at bounding box center [621, 273] width 8 height 8
click at [624, 272] on link "10" at bounding box center [620, 273] width 11 height 8
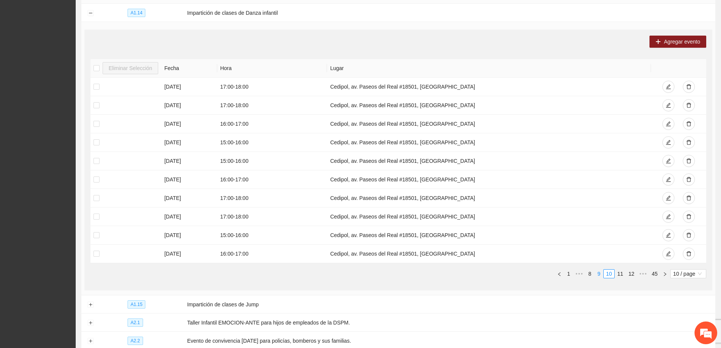
click at [598, 272] on link "9" at bounding box center [598, 273] width 8 height 8
click at [589, 272] on link "7" at bounding box center [592, 273] width 8 height 8
click at [580, 274] on span "•••" at bounding box center [585, 273] width 12 height 9
click at [595, 270] on link "1" at bounding box center [596, 273] width 8 height 8
click at [687, 269] on span "10 / page" at bounding box center [688, 273] width 30 height 8
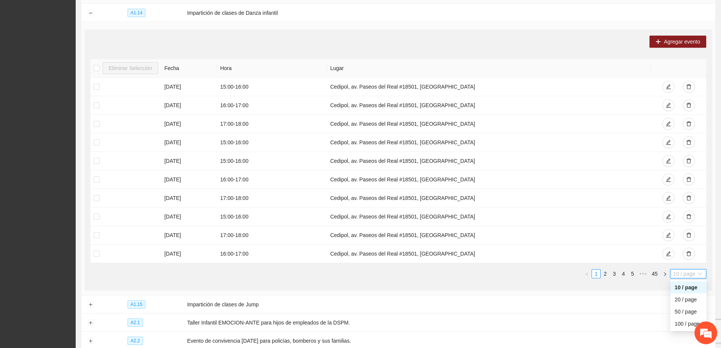
click at [683, 271] on span "10 / page" at bounding box center [688, 273] width 30 height 8
drag, startPoint x: 280, startPoint y: 277, endPoint x: 268, endPoint y: 272, distance: 12.4
click at [280, 277] on div "Eliminar Selección Fecha Hora Lugar 25/09/2025 15:00 - 16:00 Cedipol, av. Paseo…" at bounding box center [398, 171] width 616 height 225
click at [605, 272] on link "2" at bounding box center [605, 273] width 8 height 8
click at [615, 275] on link "3" at bounding box center [614, 273] width 8 height 8
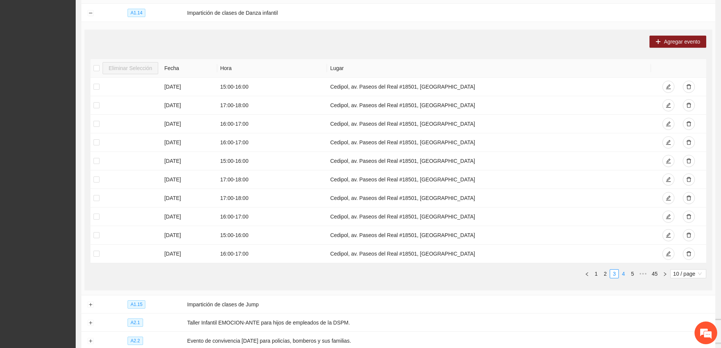
click at [621, 274] on link "4" at bounding box center [623, 273] width 8 height 8
click at [622, 273] on link "5" at bounding box center [623, 273] width 8 height 8
click at [622, 270] on link "6" at bounding box center [623, 273] width 8 height 8
click at [625, 271] on link "7" at bounding box center [623, 273] width 8 height 8
click at [608, 271] on link "6" at bounding box center [605, 273] width 8 height 8
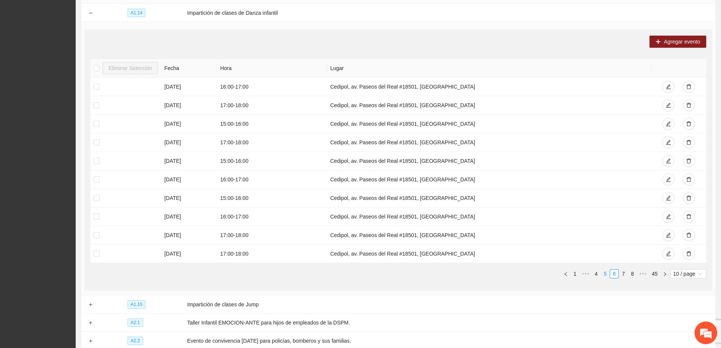
click at [603, 271] on link "5" at bounding box center [605, 273] width 8 height 8
click at [579, 272] on link "1" at bounding box center [575, 273] width 8 height 8
drag, startPoint x: 248, startPoint y: 123, endPoint x: 263, endPoint y: 123, distance: 14.4
click at [263, 123] on td "17:00 - 18:00" at bounding box center [272, 124] width 110 height 19
click at [264, 125] on td "17:00 - 18:00" at bounding box center [272, 124] width 110 height 19
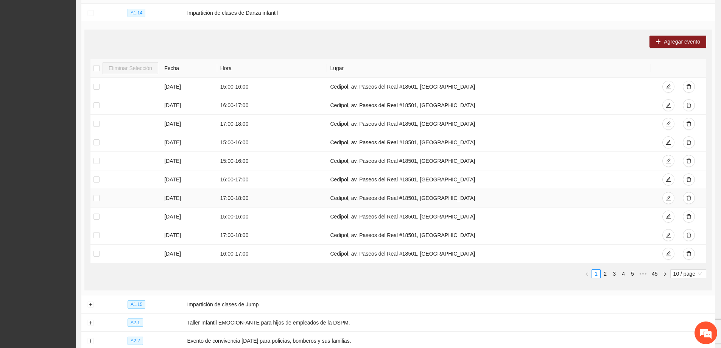
drag, startPoint x: 222, startPoint y: 196, endPoint x: 270, endPoint y: 198, distance: 48.5
click at [270, 198] on tr "29/09/2025 17:00 - 18:00 Cedipol, av. Paseos del Real #18501, Jardines del Sol" at bounding box center [398, 198] width 616 height 19
click at [272, 198] on td "17:00 - 18:00" at bounding box center [272, 198] width 110 height 19
click at [603, 274] on link "2" at bounding box center [605, 273] width 8 height 8
click at [614, 274] on link "3" at bounding box center [614, 273] width 8 height 8
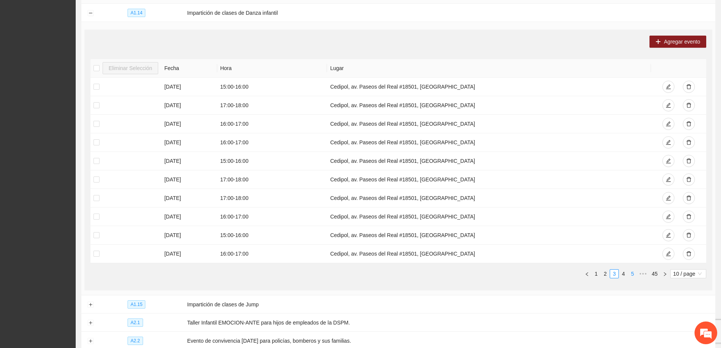
click at [624, 271] on link "4" at bounding box center [623, 273] width 8 height 8
click at [623, 271] on link "5" at bounding box center [623, 273] width 8 height 8
click at [626, 274] on link "6" at bounding box center [623, 273] width 8 height 8
click at [625, 273] on link "7" at bounding box center [623, 273] width 8 height 8
click at [622, 273] on link "8" at bounding box center [623, 273] width 8 height 8
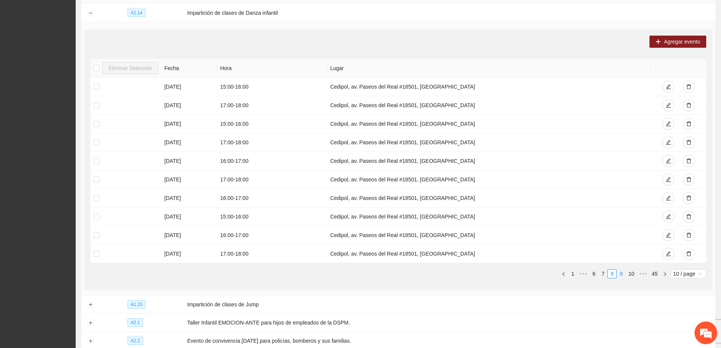
click at [619, 274] on link "9" at bounding box center [621, 273] width 8 height 8
click at [623, 274] on link "10" at bounding box center [620, 273] width 11 height 8
click at [621, 273] on link "11" at bounding box center [620, 273] width 11 height 8
click at [623, 274] on link "12" at bounding box center [620, 273] width 11 height 8
click at [622, 274] on link "13" at bounding box center [620, 273] width 11 height 8
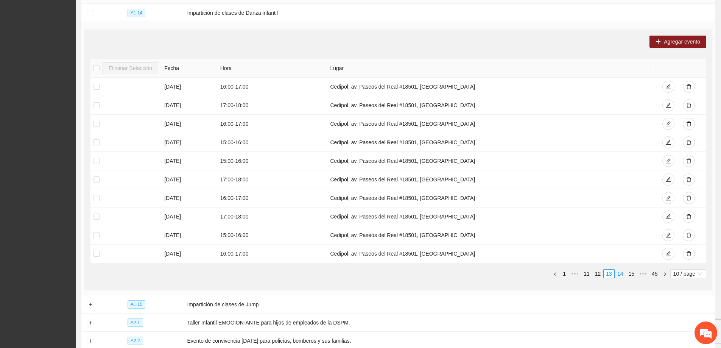
click at [621, 274] on link "14" at bounding box center [620, 273] width 11 height 8
click at [618, 272] on link "15" at bounding box center [620, 273] width 11 height 8
click at [621, 273] on link "16" at bounding box center [620, 273] width 11 height 8
click at [621, 275] on link "17" at bounding box center [620, 273] width 11 height 8
click at [621, 274] on link "18" at bounding box center [620, 273] width 11 height 8
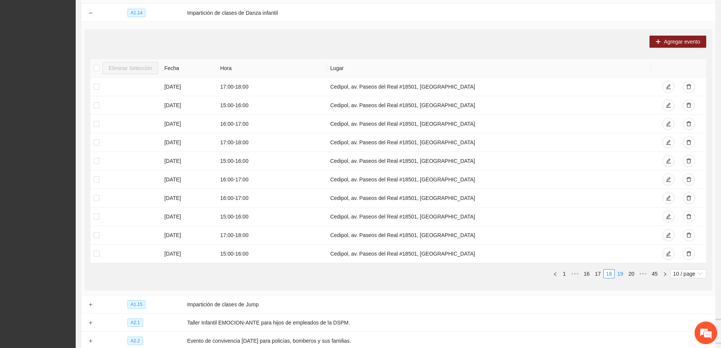
drag, startPoint x: 621, startPoint y: 269, endPoint x: 620, endPoint y: 275, distance: 5.3
click at [621, 270] on link "19" at bounding box center [620, 273] width 11 height 8
click at [618, 272] on link "20" at bounding box center [620, 273] width 11 height 8
click at [616, 271] on link "21" at bounding box center [620, 273] width 11 height 8
click at [633, 272] on link "23" at bounding box center [631, 273] width 11 height 8
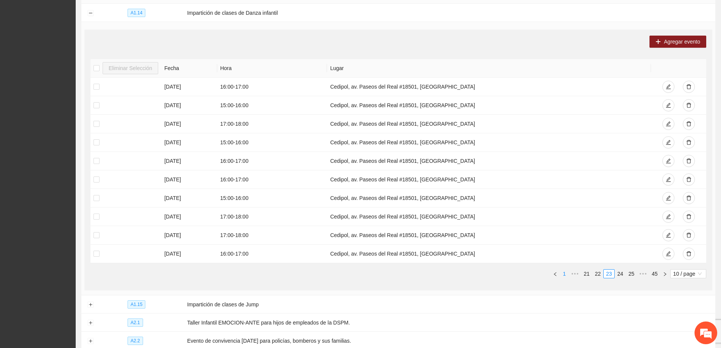
click at [567, 275] on link "1" at bounding box center [564, 273] width 8 height 8
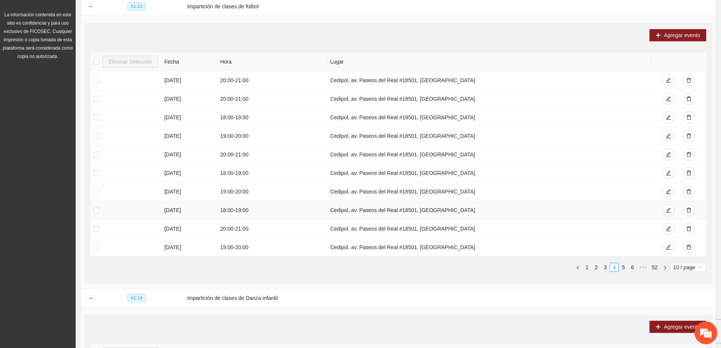
scroll to position [0, 0]
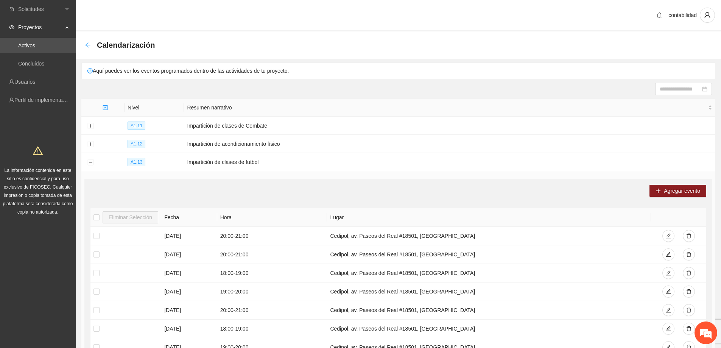
click at [86, 44] on icon "arrow-left" at bounding box center [87, 44] width 5 height 5
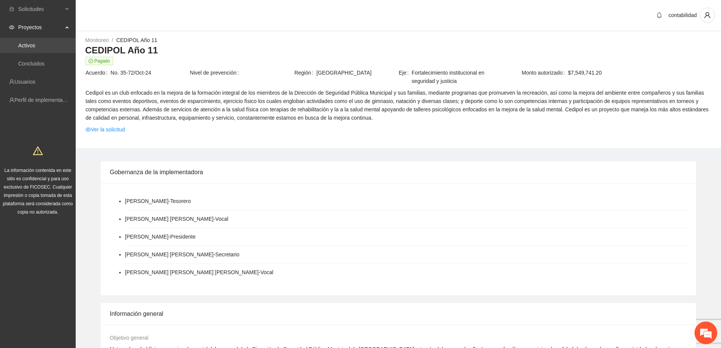
click at [35, 45] on link "Activos" at bounding box center [26, 45] width 17 height 6
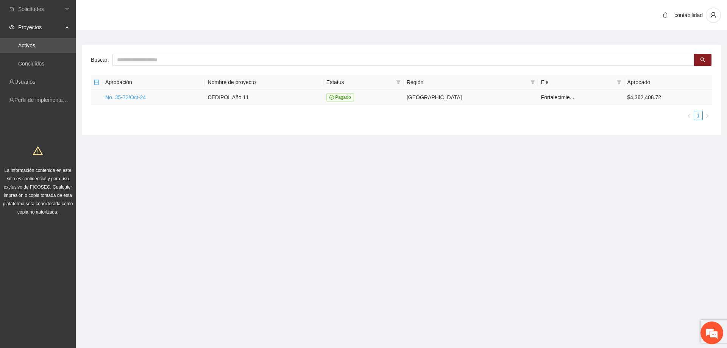
click at [125, 96] on link "No. 35-72/Oct-24" at bounding box center [125, 97] width 40 height 6
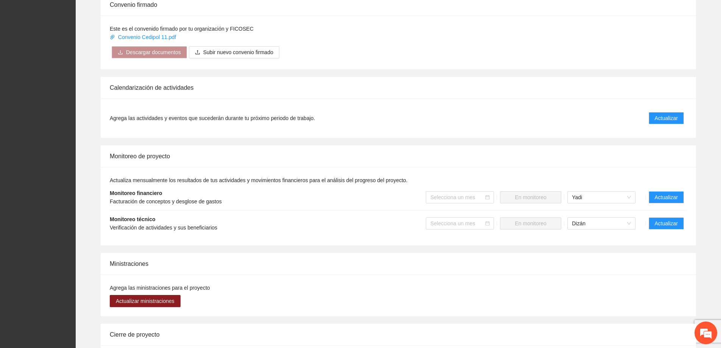
scroll to position [454, 0]
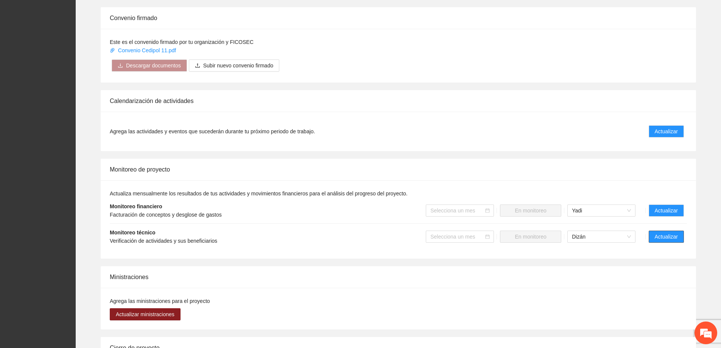
click at [664, 232] on span "Actualizar" at bounding box center [666, 236] width 23 height 8
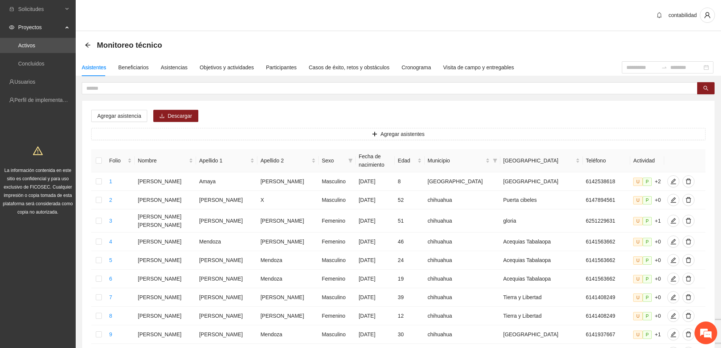
click at [154, 69] on div "Asistentes Beneficiarios Asistencias Objetivos y actividades Participantes Caso…" at bounding box center [295, 67] width 438 height 17
click at [162, 67] on div "Asistencias" at bounding box center [174, 67] width 27 height 8
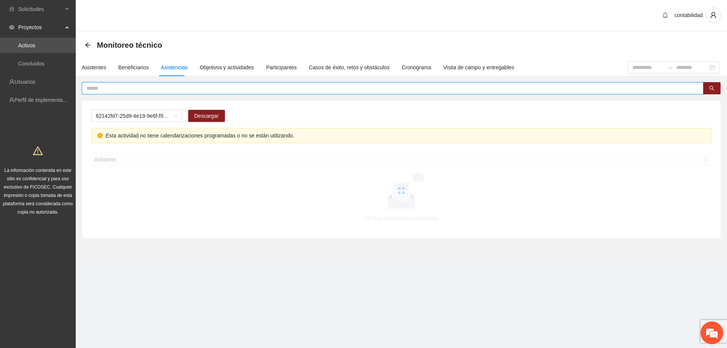
click at [179, 90] on input "text" at bounding box center [389, 88] width 606 height 8
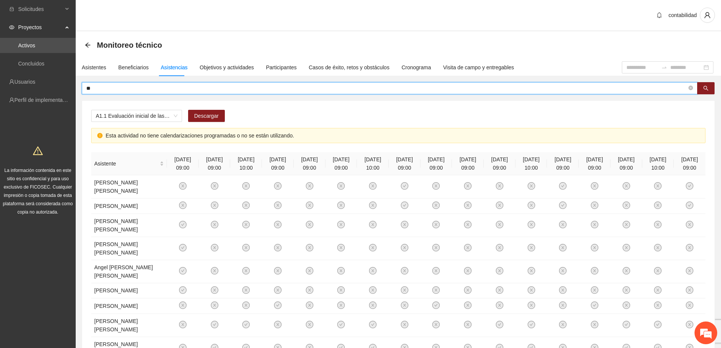
type input "*"
type input "**********"
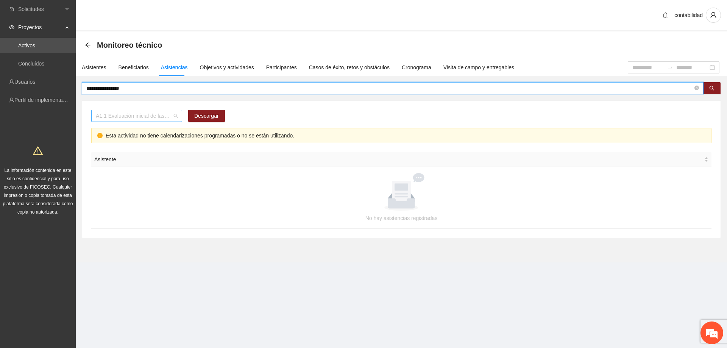
click at [179, 120] on div "A1.1 Evaluación inicial de las capacidades físicas de grupos especiales, distri…" at bounding box center [136, 116] width 91 height 12
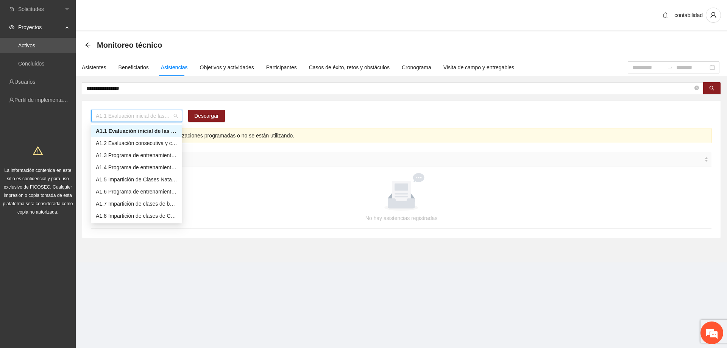
click at [257, 105] on div "A1.1 Evaluación inicial de las capacidades físicas de grupos especiales, distri…" at bounding box center [401, 169] width 638 height 137
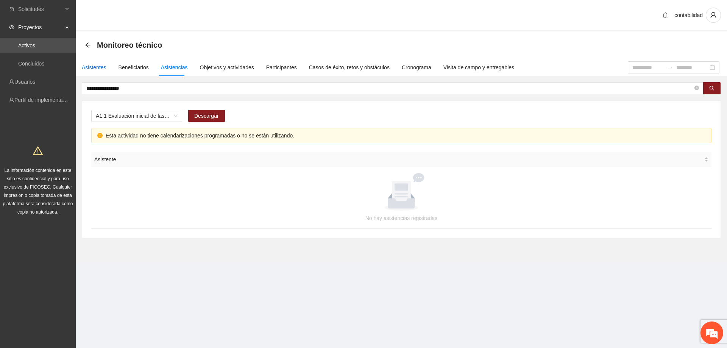
click at [93, 64] on div "Asistentes" at bounding box center [94, 67] width 25 height 8
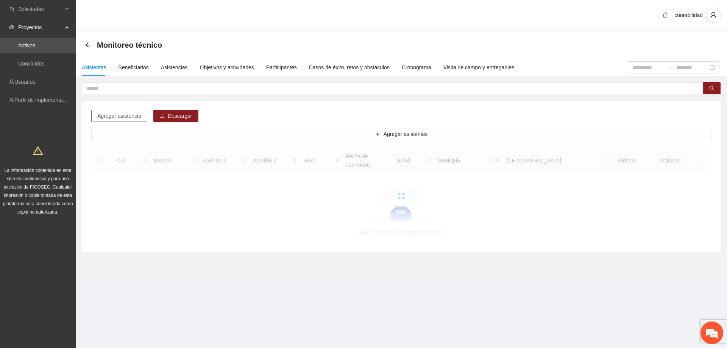
click at [120, 115] on span "Agregar asistencia" at bounding box center [119, 116] width 44 height 8
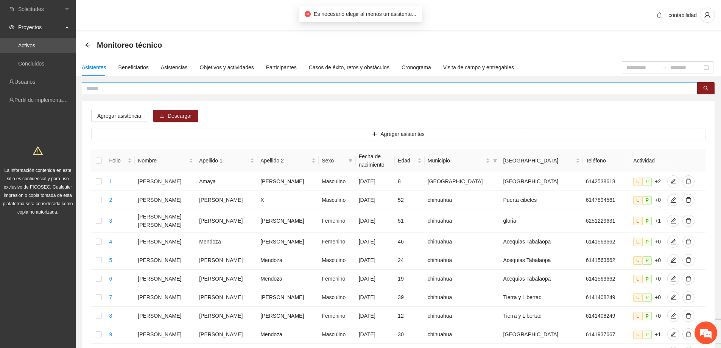
click at [209, 92] on input "text" at bounding box center [386, 88] width 601 height 8
type input "**********"
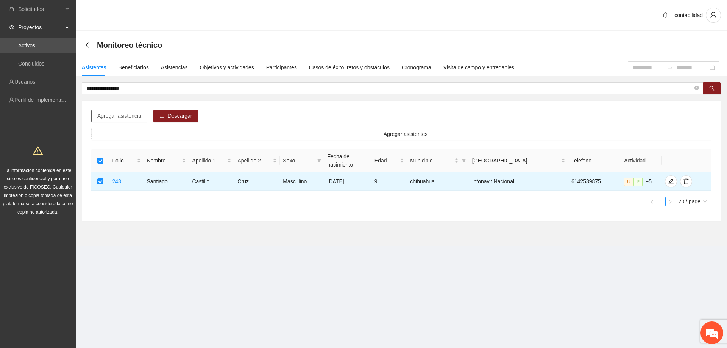
click at [131, 116] on span "Agregar asistencia" at bounding box center [119, 116] width 44 height 8
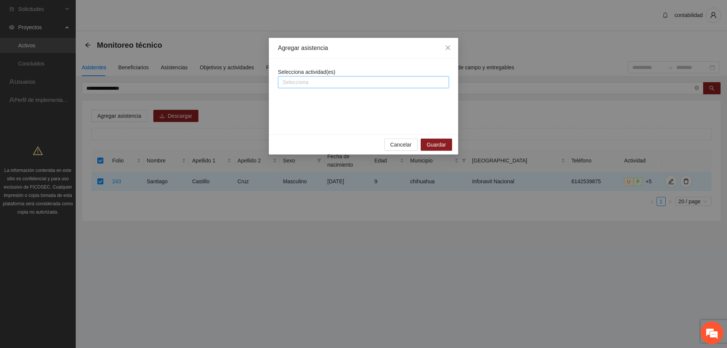
click at [336, 82] on div at bounding box center [363, 82] width 167 height 9
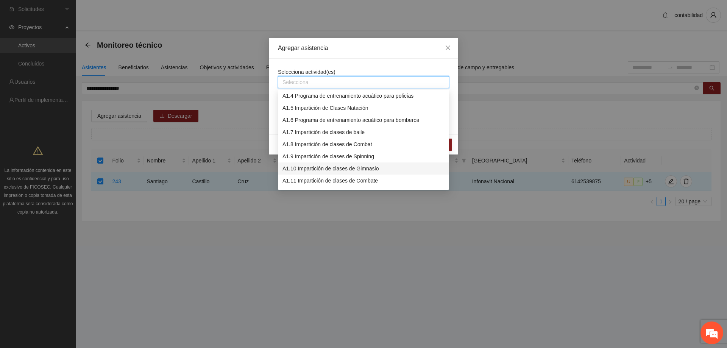
scroll to position [76, 0]
click at [351, 168] on div "A1.13 Impartición de clases de futbol" at bounding box center [363, 167] width 162 height 8
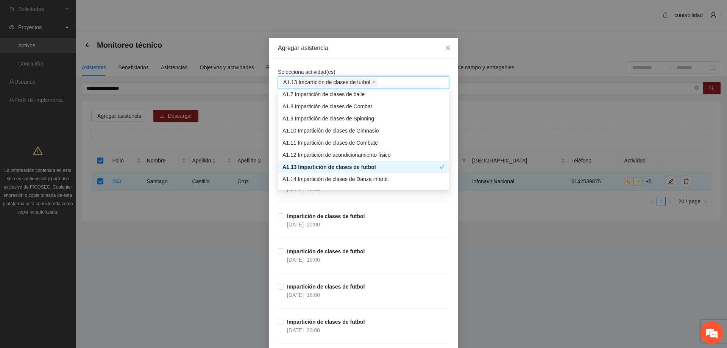
click at [396, 68] on div "Selecciona actividad(es) A1.13 Impartición de clases de futbol" at bounding box center [363, 78] width 171 height 20
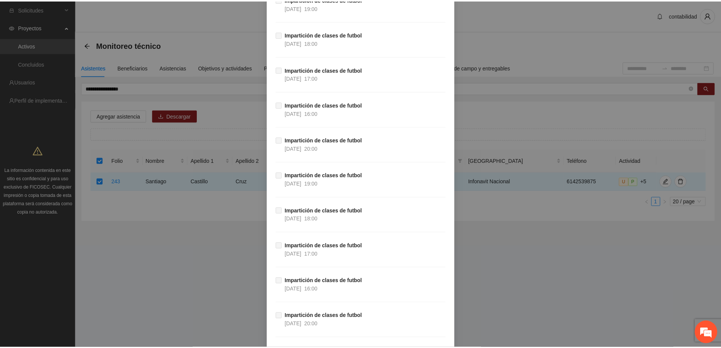
scroll to position [4427, 0]
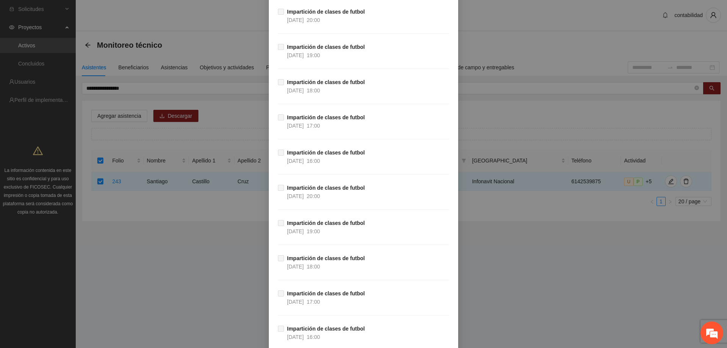
click at [555, 278] on div "Agregar asistencia Selecciona actividad(es) A1.13 Impartición de clases de futb…" at bounding box center [363, 174] width 727 height 348
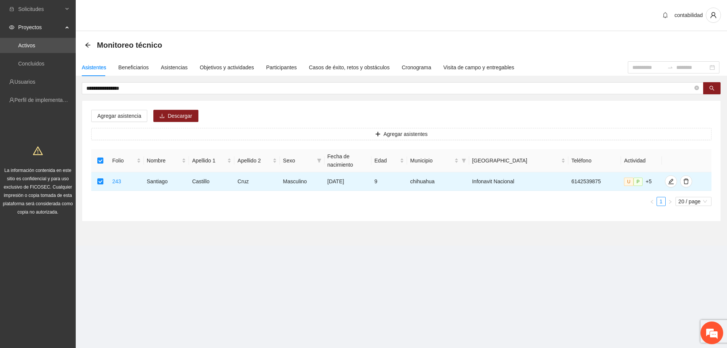
click at [84, 42] on div "Monitoreo técnico" at bounding box center [401, 44] width 651 height 27
click at [86, 45] on icon "arrow-left" at bounding box center [87, 44] width 5 height 5
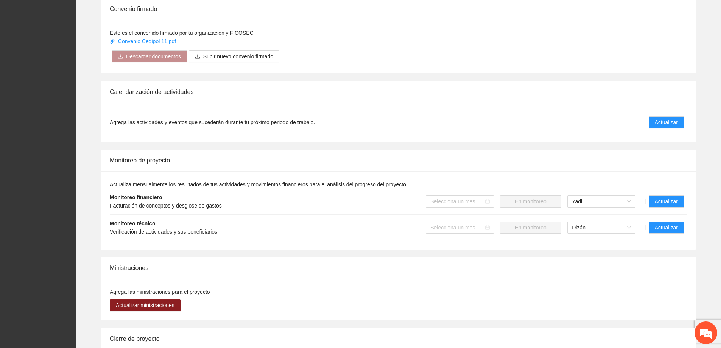
scroll to position [492, 0]
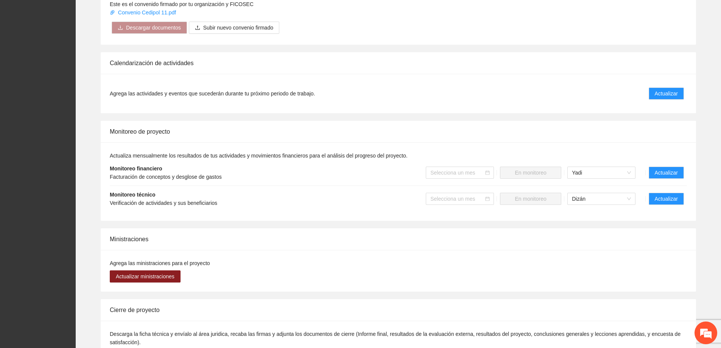
click at [684, 87] on li "Actualizar" at bounding box center [668, 93] width 38 height 12
click at [678, 87] on button "Actualizar" at bounding box center [666, 93] width 35 height 12
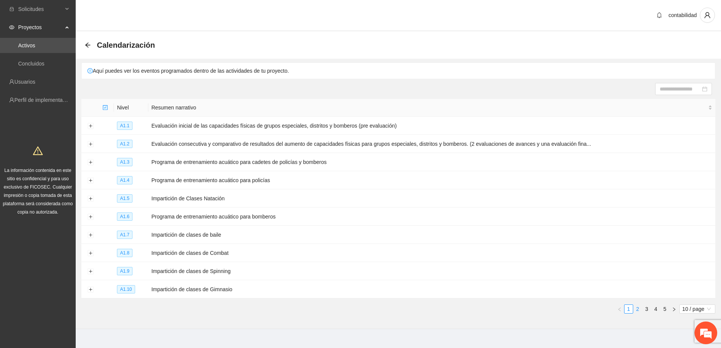
click at [637, 305] on link "2" at bounding box center [637, 309] width 8 height 8
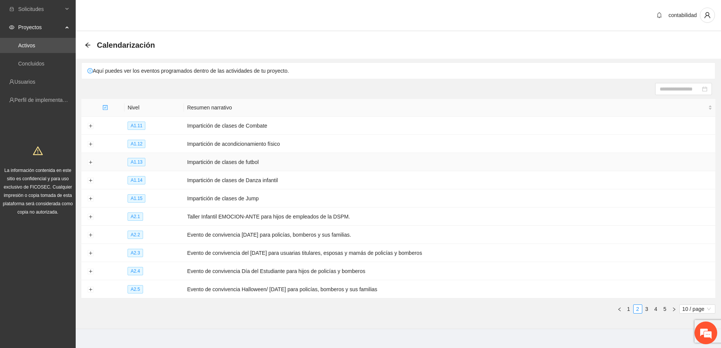
click at [94, 160] on td at bounding box center [90, 162] width 18 height 18
click at [90, 161] on button "Expand row" at bounding box center [90, 162] width 6 height 6
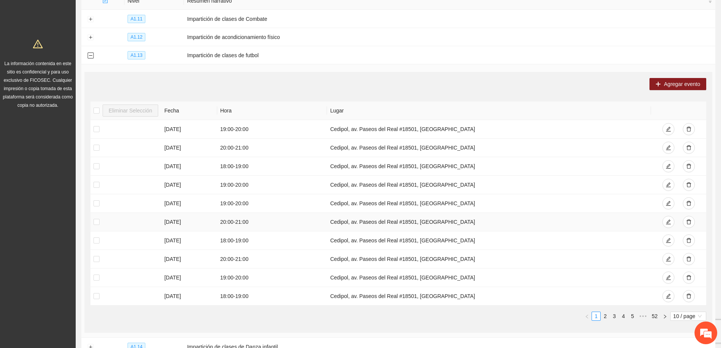
scroll to position [114, 0]
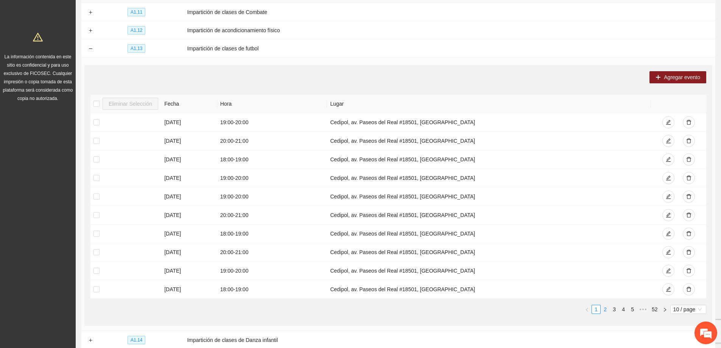
click at [605, 307] on link "2" at bounding box center [605, 309] width 8 height 8
click at [595, 308] on link "1" at bounding box center [596, 309] width 8 height 8
drag, startPoint x: 579, startPoint y: 82, endPoint x: 292, endPoint y: 74, distance: 287.3
click at [294, 76] on div "Agregar evento Eliminar Selección Fecha Hora Lugar 25/09/2025 19:00 - 20:00 Ced…" at bounding box center [398, 195] width 628 height 261
click at [292, 74] on div "Agregar evento" at bounding box center [398, 77] width 616 height 12
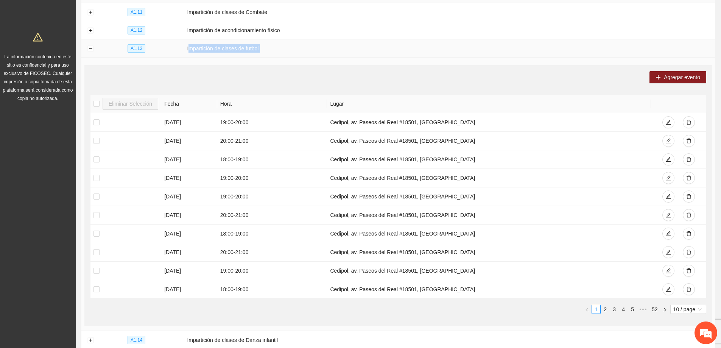
drag, startPoint x: 274, startPoint y: 70, endPoint x: 184, endPoint y: 42, distance: 95.1
click at [184, 42] on tbody "A1.11 Impartición de clases de Combate A1.12 Impartición de acondicionamiento f…" at bounding box center [398, 230] width 634 height 455
click at [283, 80] on div "Agregar evento" at bounding box center [398, 77] width 616 height 12
drag, startPoint x: 276, startPoint y: 50, endPoint x: 165, endPoint y: 49, distance: 111.2
click at [165, 49] on tr "A1.13 Impartición de clases de futbol" at bounding box center [398, 48] width 634 height 18
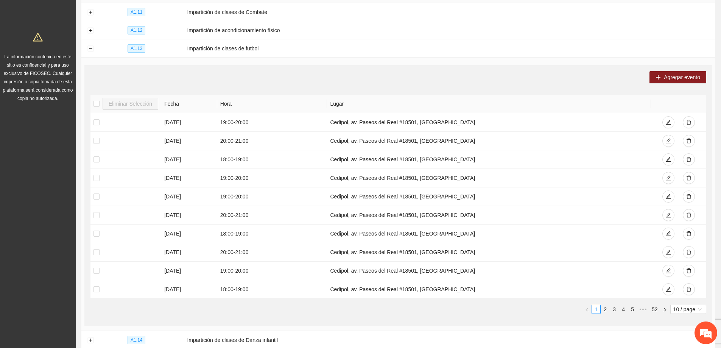
click at [208, 73] on div "Agregar evento" at bounding box center [398, 77] width 616 height 12
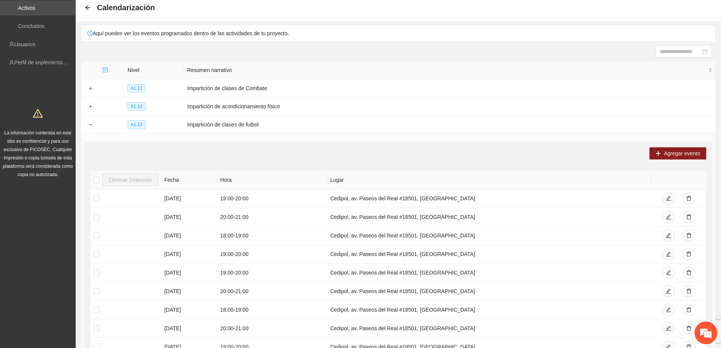
scroll to position [0, 0]
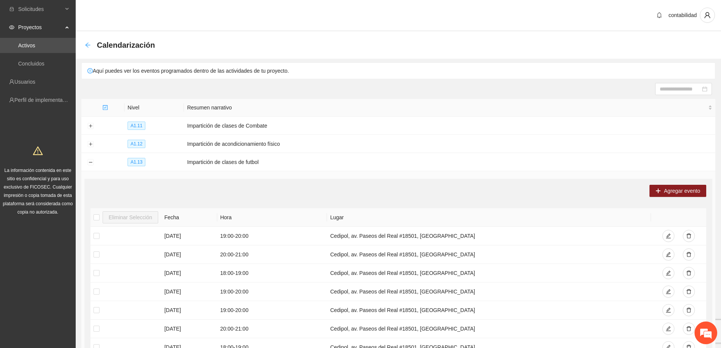
click at [90, 47] on icon "arrow-left" at bounding box center [88, 45] width 6 height 6
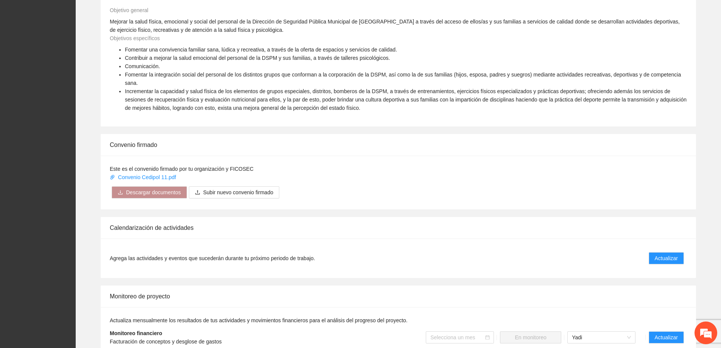
scroll to position [378, 0]
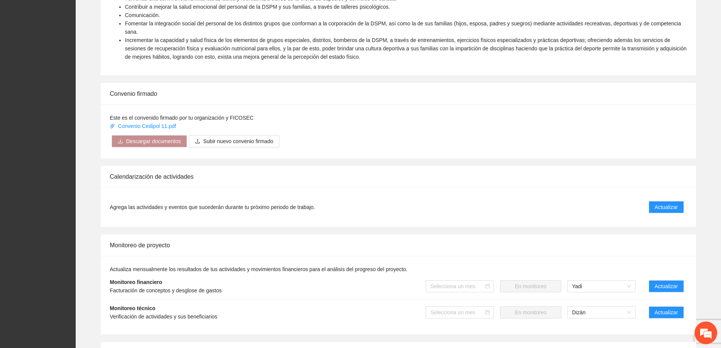
click at [694, 204] on div "Agrega las actividades y eventos que sucederán durante tu próximo periodo de tr…" at bounding box center [398, 206] width 595 height 39
click at [674, 203] on span "Actualizar" at bounding box center [666, 207] width 23 height 8
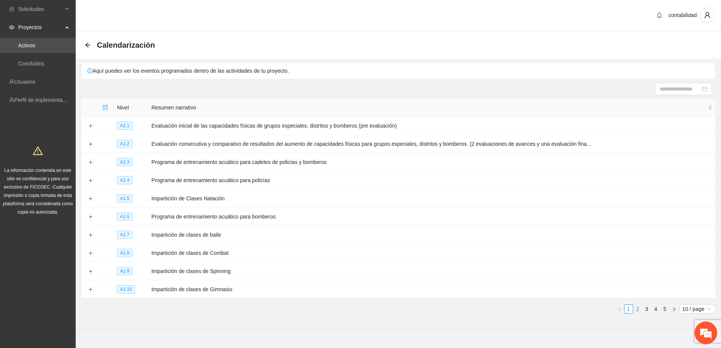
click at [636, 306] on link "2" at bounding box center [637, 309] width 8 height 8
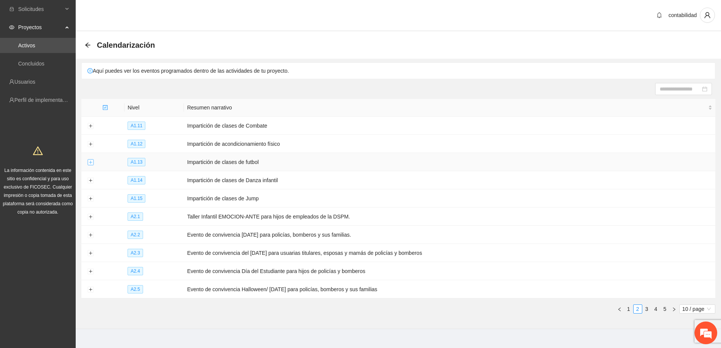
click at [91, 162] on button "Expand row" at bounding box center [90, 162] width 6 height 6
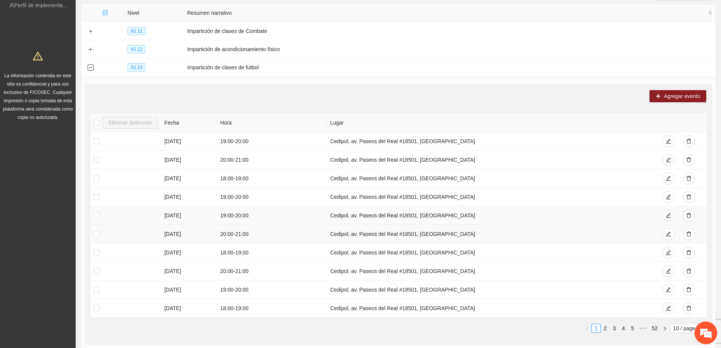
scroll to position [114, 0]
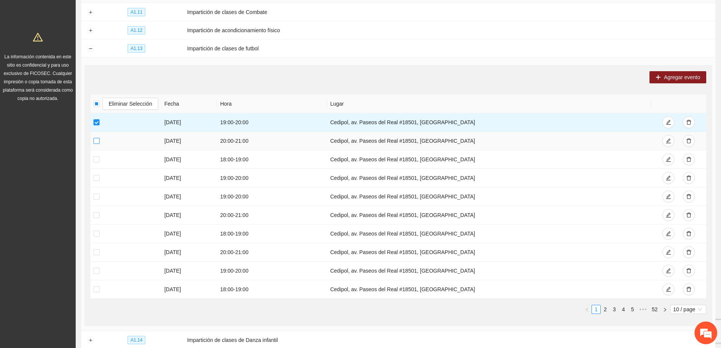
click at [97, 143] on label at bounding box center [96, 141] width 6 height 8
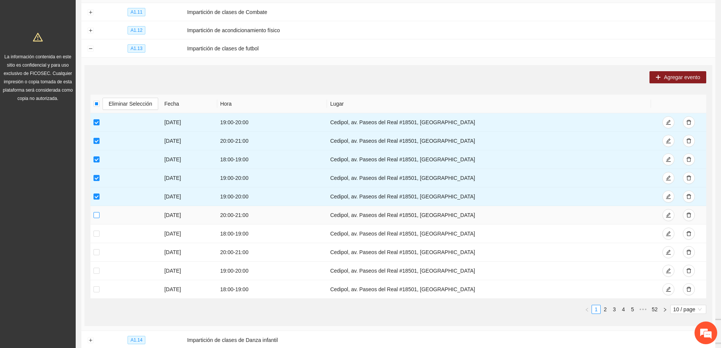
click at [98, 218] on label at bounding box center [96, 215] width 6 height 8
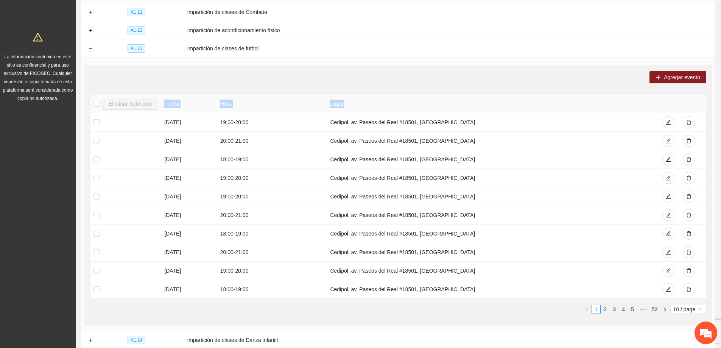
drag, startPoint x: 656, startPoint y: 91, endPoint x: 674, endPoint y: 95, distance: 18.3
click at [674, 95] on div "Agregar evento Eliminar Selección Fecha Hora Lugar 25/09/2025 19:00 - 20:00 Ced…" at bounding box center [398, 195] width 628 height 261
click at [588, 86] on div "Agregar evento Eliminar Selección Fecha Hora Lugar 25/09/2025 19:00 - 20:00 Ced…" at bounding box center [398, 195] width 628 height 261
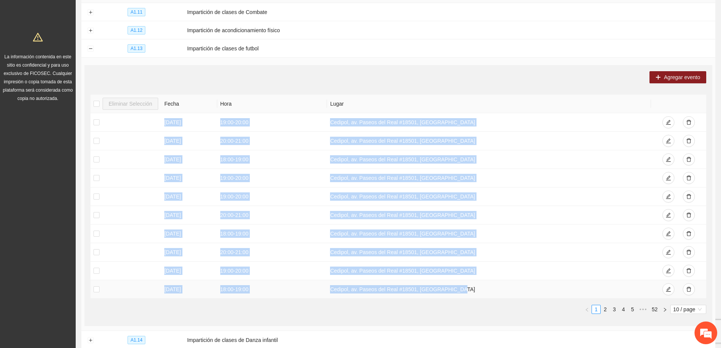
drag, startPoint x: 495, startPoint y: 105, endPoint x: 446, endPoint y: 286, distance: 187.9
click at [447, 295] on table "Eliminar Selección Fecha Hora Lugar 25/09/2025 19:00 - 20:00 Cedipol, av. Paseo…" at bounding box center [398, 197] width 616 height 204
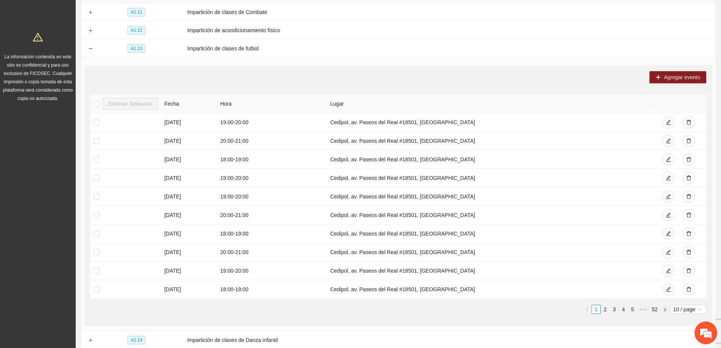
click at [415, 89] on div "Agregar evento Eliminar Selección Fecha Hora Lugar 25/09/2025 19:00 - 20:00 Ced…" at bounding box center [398, 195] width 628 height 261
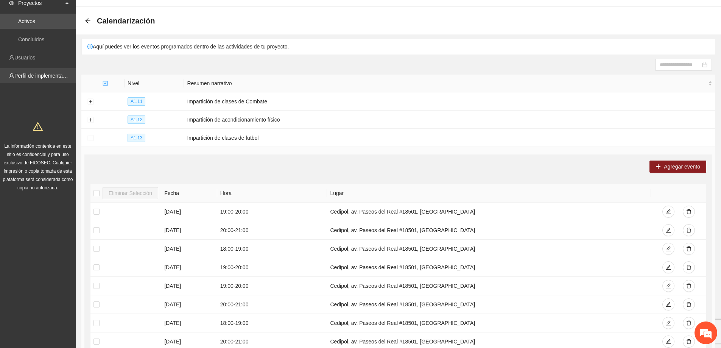
scroll to position [0, 0]
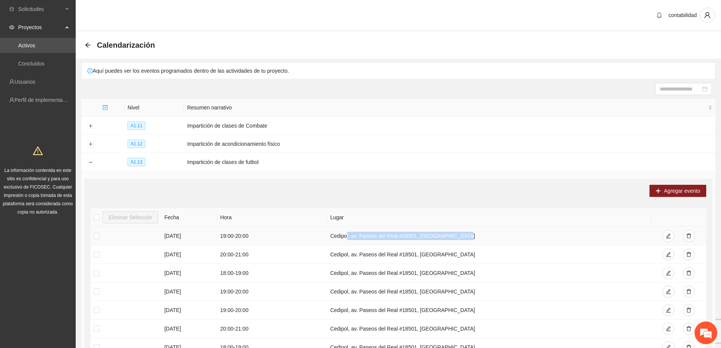
drag, startPoint x: 357, startPoint y: 234, endPoint x: 472, endPoint y: 232, distance: 115.4
click at [472, 232] on td "Cedipol, av. Paseos del Real #18501, [GEOGRAPHIC_DATA]" at bounding box center [489, 236] width 324 height 19
click at [479, 232] on td "Cedipol, av. Paseos del Real #18501, [GEOGRAPHIC_DATA]" at bounding box center [489, 236] width 324 height 19
drag, startPoint x: 182, startPoint y: 162, endPoint x: 270, endPoint y: 165, distance: 88.6
click at [270, 165] on td "Impartición de clases de futbol" at bounding box center [449, 162] width 531 height 18
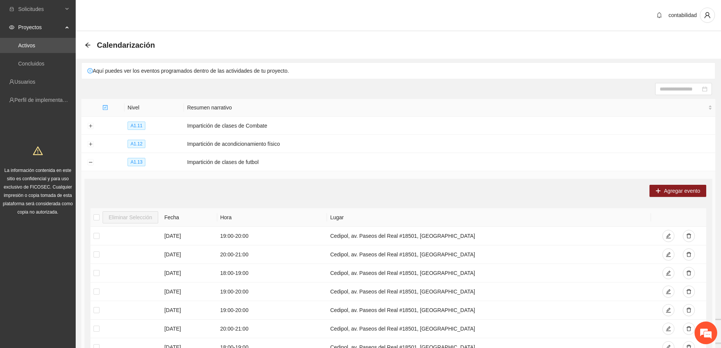
click at [277, 180] on div "Agregar evento Eliminar Selección Fecha Hora Lugar 25/09/2025 19:00 - 20:00 Ced…" at bounding box center [398, 309] width 628 height 261
click at [92, 160] on button "Collapse row" at bounding box center [90, 162] width 6 height 6
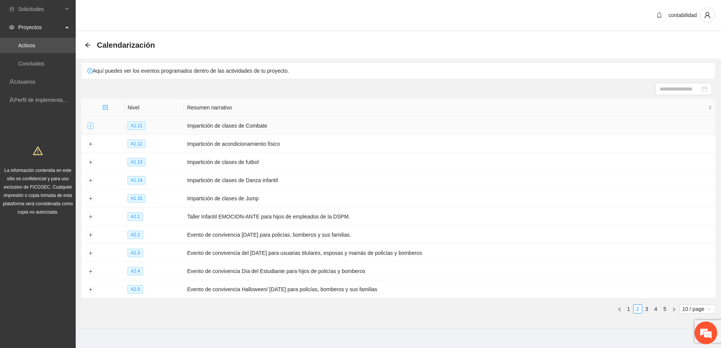
click at [88, 126] on button "Expand row" at bounding box center [90, 126] width 6 height 6
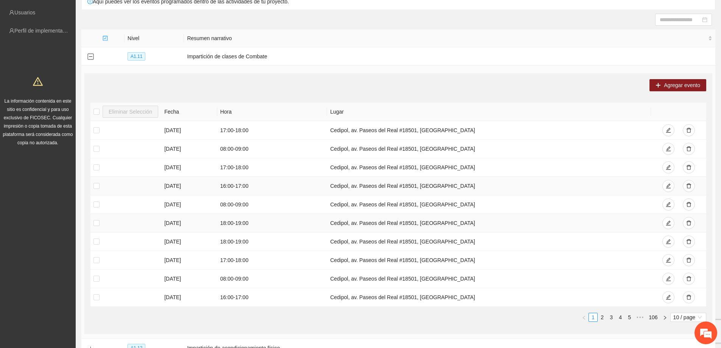
scroll to position [76, 0]
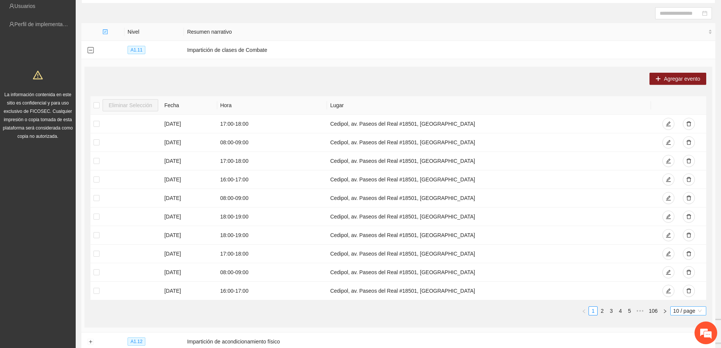
click at [673, 308] on span "10 / page" at bounding box center [688, 310] width 30 height 8
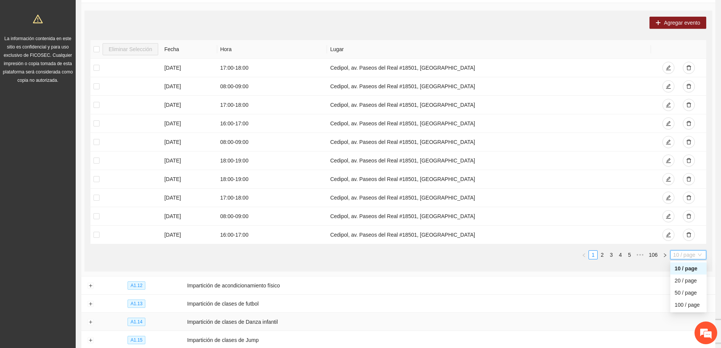
scroll to position [151, 0]
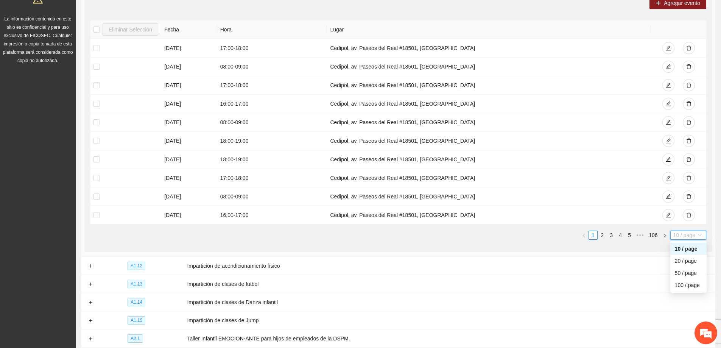
click at [685, 246] on div "10 / page" at bounding box center [688, 248] width 27 height 8
click at [624, 237] on link "4" at bounding box center [620, 235] width 8 height 8
click at [643, 236] on span "•••" at bounding box center [640, 234] width 12 height 9
click at [630, 235] on link "11" at bounding box center [628, 235] width 11 height 8
click at [632, 236] on link "13" at bounding box center [628, 235] width 11 height 8
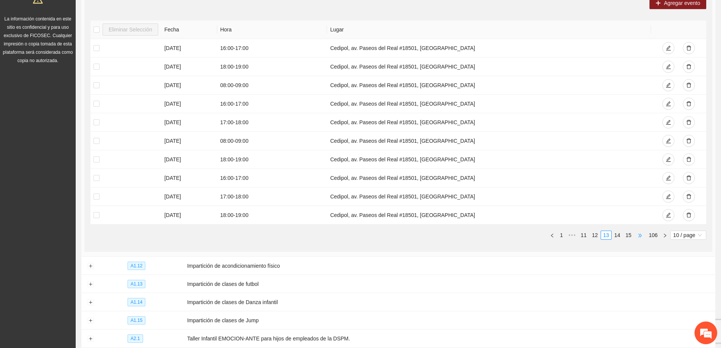
click at [640, 236] on span "•••" at bounding box center [640, 234] width 12 height 9
click at [629, 234] on link "20" at bounding box center [628, 235] width 11 height 8
click at [633, 235] on link "22" at bounding box center [628, 235] width 11 height 8
click at [628, 236] on link "24" at bounding box center [628, 235] width 11 height 8
click at [642, 236] on span "•••" at bounding box center [640, 234] width 12 height 9
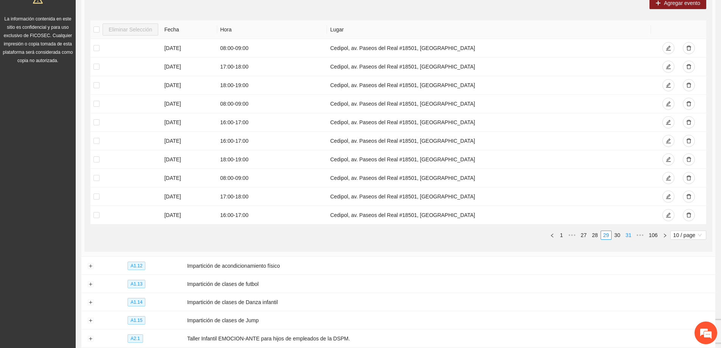
click at [630, 236] on link "31" at bounding box center [628, 235] width 11 height 8
click at [299, 240] on div "Eliminar Selección Fecha Hora Lugar 09/09/2025 17:00 - 18:00 Cedipol, av. Paseo…" at bounding box center [398, 132] width 616 height 225
click at [594, 232] on link "30" at bounding box center [595, 235] width 11 height 8
click at [614, 232] on link "31" at bounding box center [617, 235] width 11 height 8
click at [598, 235] on link "30" at bounding box center [595, 235] width 11 height 8
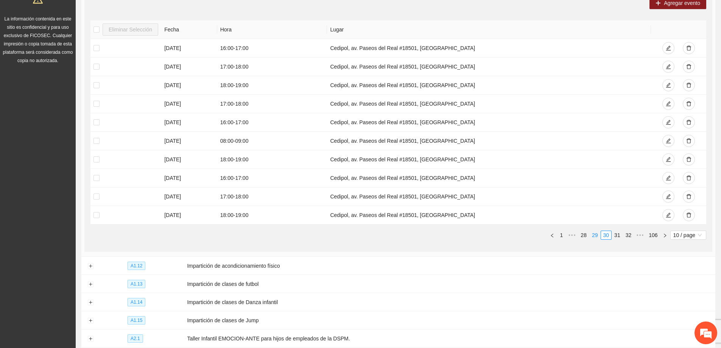
click at [596, 238] on link "29" at bounding box center [595, 235] width 11 height 8
click at [514, 245] on div "Eliminar Selección Fecha Hora Lugar 17/09/2025 08:00 - 09:00 Cedipol, av. Paseo…" at bounding box center [398, 132] width 616 height 225
click at [597, 235] on link "28" at bounding box center [595, 235] width 11 height 8
click at [598, 233] on link "27" at bounding box center [595, 235] width 11 height 8
click at [619, 237] on link "28" at bounding box center [617, 235] width 11 height 8
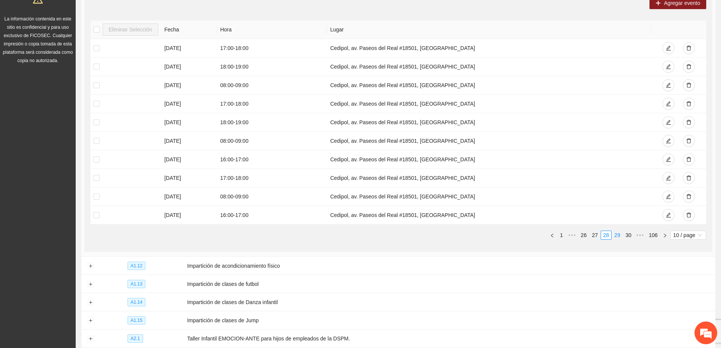
click at [622, 236] on link "29" at bounding box center [617, 235] width 11 height 8
click at [621, 235] on link "30" at bounding box center [617, 235] width 11 height 8
click at [621, 235] on link "31" at bounding box center [617, 235] width 11 height 8
click at [620, 234] on link "32" at bounding box center [617, 235] width 11 height 8
click at [533, 243] on div "Eliminar Selección Fecha Hora Lugar 05/09/2025 18:00 - 19:00 Cedipol, av. Paseo…" at bounding box center [398, 132] width 616 height 225
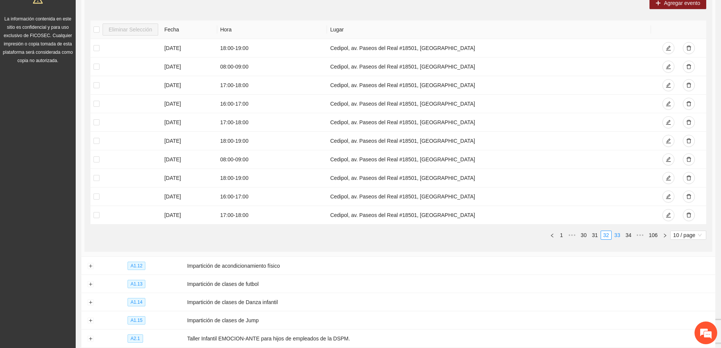
click at [613, 233] on link "33" at bounding box center [617, 235] width 11 height 8
click at [620, 237] on link "34" at bounding box center [617, 235] width 11 height 8
click at [603, 233] on link "34" at bounding box center [606, 235] width 11 height 8
click at [598, 233] on link "33" at bounding box center [595, 235] width 11 height 8
click at [514, 244] on div "Eliminar Selección Fecha Hora Lugar 02/09/2025 18:00 - 19:00 Cedipol, av. Paseo…" at bounding box center [398, 132] width 616 height 225
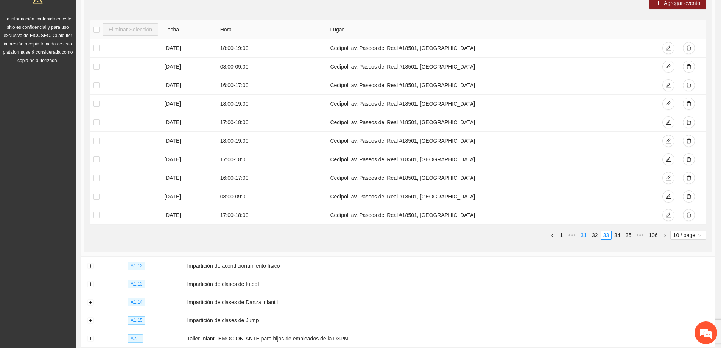
click at [597, 236] on link "32" at bounding box center [595, 235] width 11 height 8
click at [616, 233] on link "33" at bounding box center [617, 235] width 11 height 8
click at [616, 234] on link "34" at bounding box center [617, 235] width 11 height 8
click at [596, 233] on link "33" at bounding box center [595, 235] width 11 height 8
click at [595, 237] on link "32" at bounding box center [595, 235] width 11 height 8
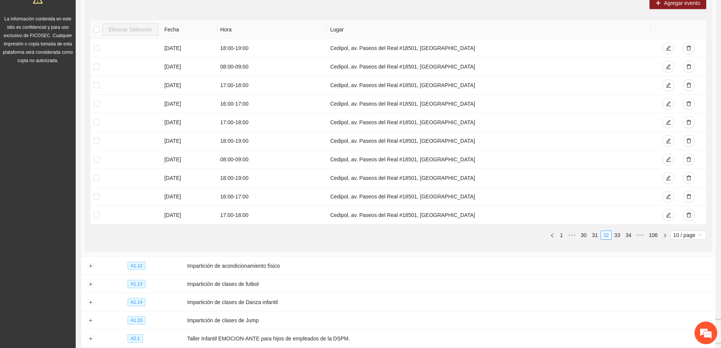
click at [525, 233] on ul "1 ••• 30 31 32 33 34 ••• 106 10 / page 10 20 10 / page 20 / page 50 / page 100 …" at bounding box center [398, 234] width 616 height 9
click at [597, 235] on link "31" at bounding box center [595, 235] width 11 height 8
click at [594, 235] on link "30" at bounding box center [595, 235] width 11 height 8
click at [617, 237] on link "31" at bounding box center [617, 235] width 11 height 8
click at [619, 236] on link "32" at bounding box center [617, 235] width 11 height 8
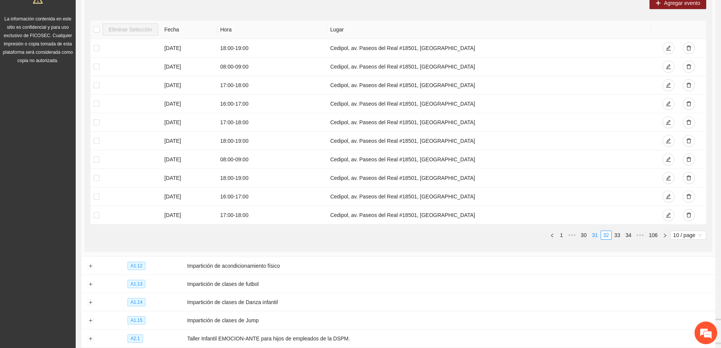
click at [597, 234] on link "31" at bounding box center [595, 235] width 11 height 8
click at [594, 235] on link "30" at bounding box center [595, 235] width 11 height 8
click at [619, 237] on link "31" at bounding box center [617, 235] width 11 height 8
click at [596, 234] on link "30" at bounding box center [595, 235] width 11 height 8
click at [594, 233] on link "29" at bounding box center [595, 235] width 11 height 8
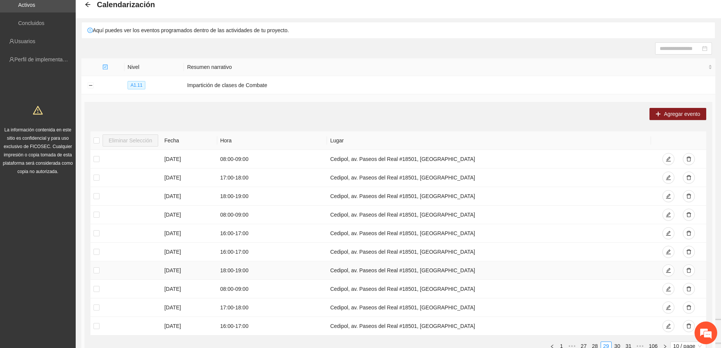
scroll to position [38, 0]
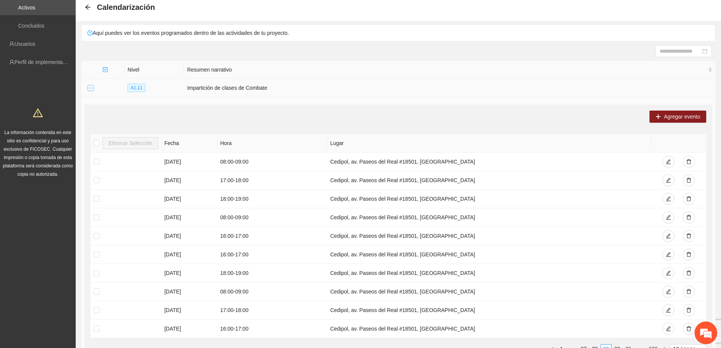
click at [89, 89] on button "Collapse row" at bounding box center [90, 88] width 6 height 6
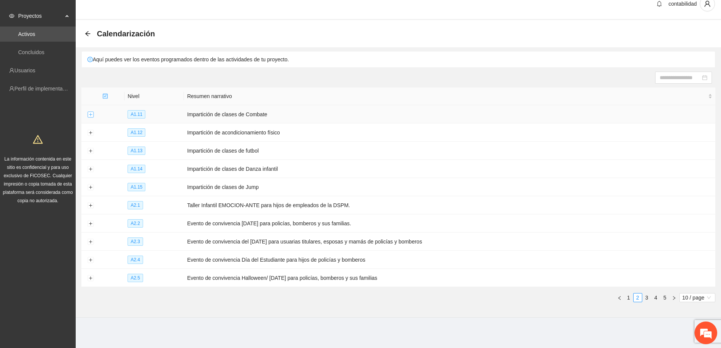
scroll to position [8, 0]
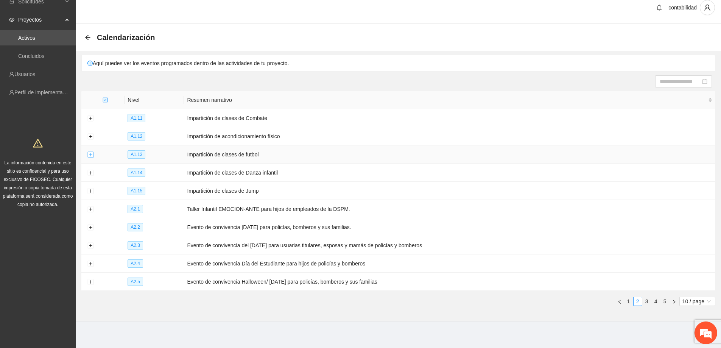
click at [91, 154] on button "Expand row" at bounding box center [90, 155] width 6 height 6
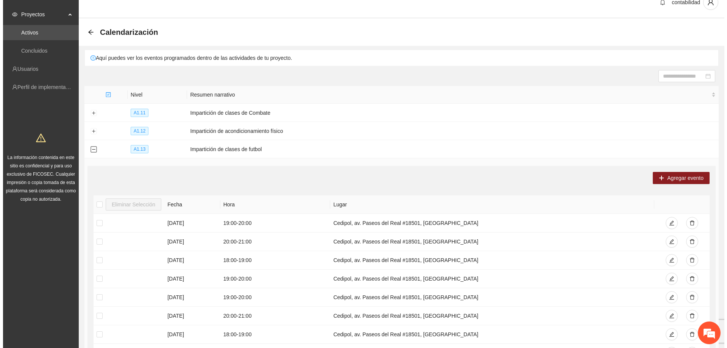
scroll to position [45, 0]
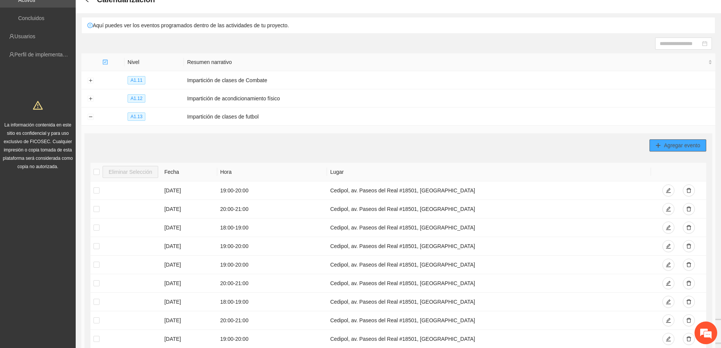
click at [660, 143] on icon "plus" at bounding box center [657, 145] width 5 height 5
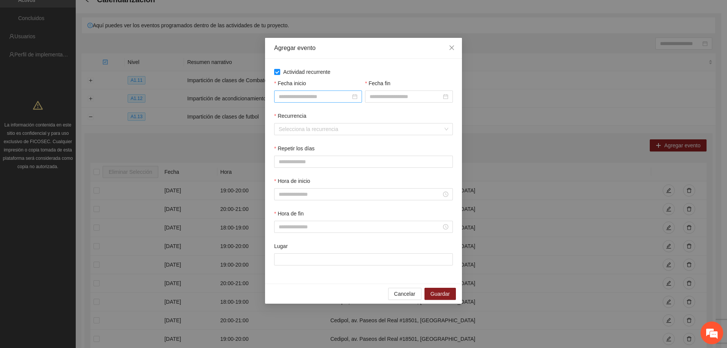
click at [320, 93] on input "Fecha inicio" at bounding box center [314, 96] width 72 height 8
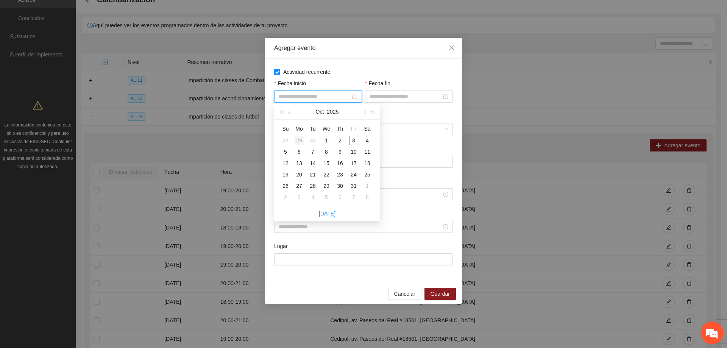
type input "**********"
click at [289, 113] on span "button" at bounding box center [290, 112] width 4 height 4
type input "**********"
click at [302, 140] on div "1" at bounding box center [298, 140] width 9 height 9
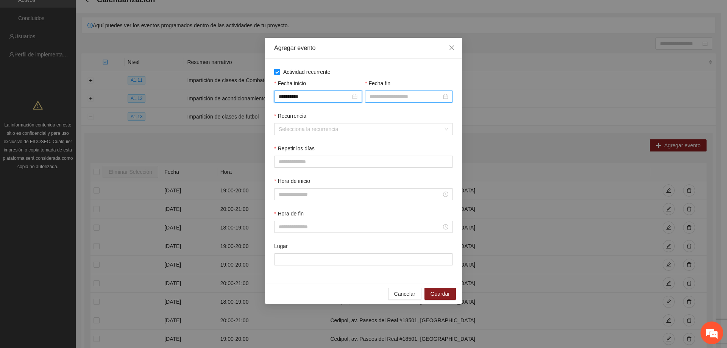
click at [404, 95] on input "Fecha fin" at bounding box center [405, 96] width 72 height 8
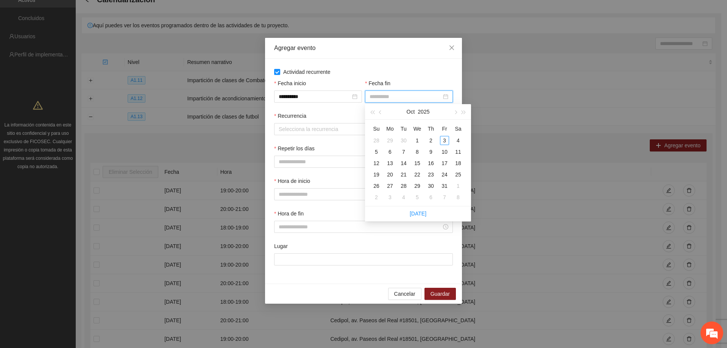
type input "**********"
click at [380, 114] on button "button" at bounding box center [380, 111] width 8 height 15
type input "**********"
click at [402, 184] on div "30" at bounding box center [403, 185] width 9 height 9
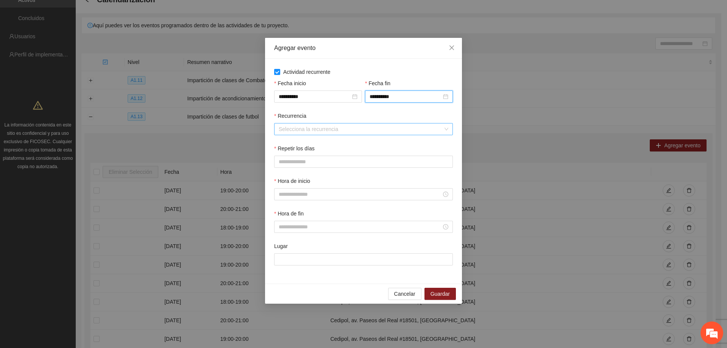
click at [308, 124] on input "Recurrencia" at bounding box center [360, 128] width 164 height 11
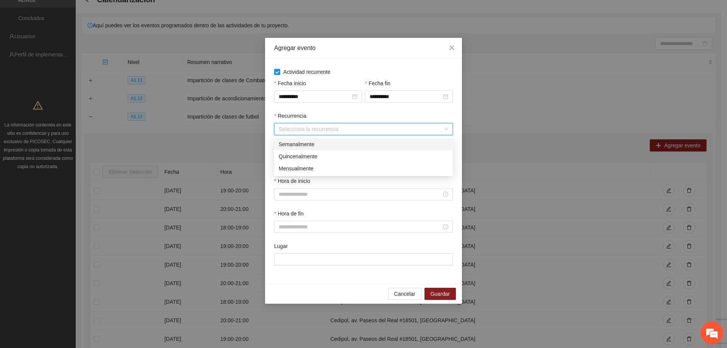
click at [308, 145] on div "Semanalmente" at bounding box center [363, 144] width 170 height 8
click at [283, 158] on button "L" at bounding box center [281, 162] width 15 height 12
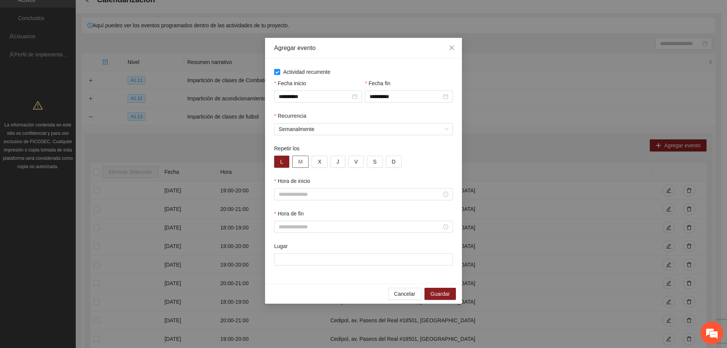
click at [299, 164] on span "M" at bounding box center [300, 161] width 5 height 8
drag, startPoint x: 318, startPoint y: 161, endPoint x: 325, endPoint y: 161, distance: 7.2
click at [319, 161] on span "X" at bounding box center [318, 161] width 3 height 8
click at [340, 163] on button "J" at bounding box center [337, 162] width 15 height 12
click at [355, 163] on span "V" at bounding box center [355, 161] width 3 height 8
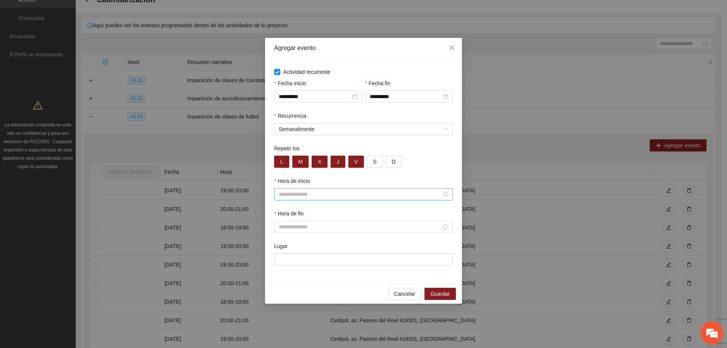
click at [322, 193] on input "Hora de inicio" at bounding box center [359, 194] width 163 height 8
click at [282, 239] on div "17" at bounding box center [284, 237] width 21 height 11
type input "*****"
click at [308, 295] on span "OK" at bounding box center [305, 296] width 8 height 8
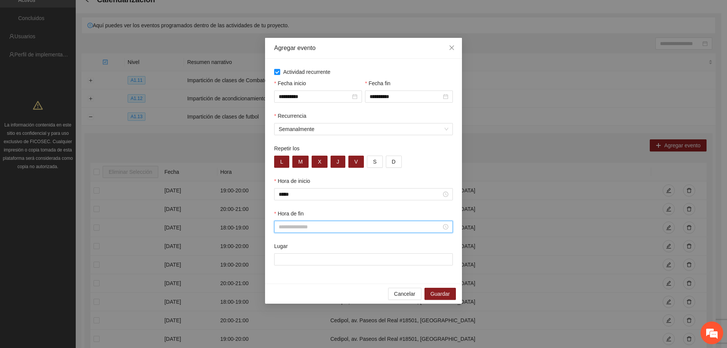
click at [312, 226] on input "Hora de fin" at bounding box center [359, 226] width 163 height 8
click at [283, 281] on div "18" at bounding box center [284, 280] width 21 height 11
type input "*****"
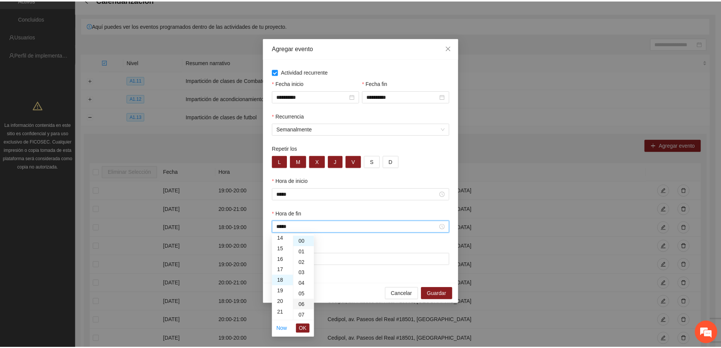
scroll to position [191, 0]
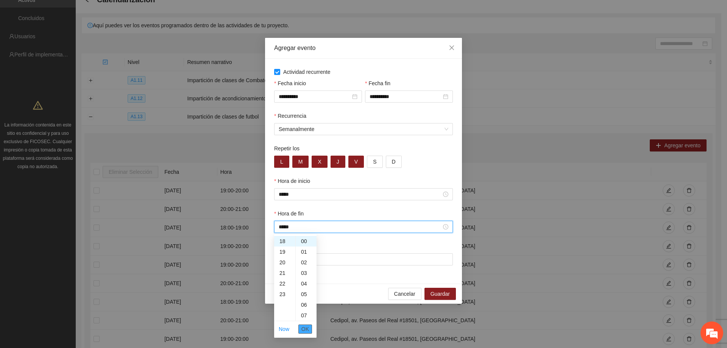
click at [306, 330] on span "OK" at bounding box center [305, 329] width 8 height 8
click at [290, 257] on input "Lugar" at bounding box center [363, 259] width 179 height 12
type input "**********"
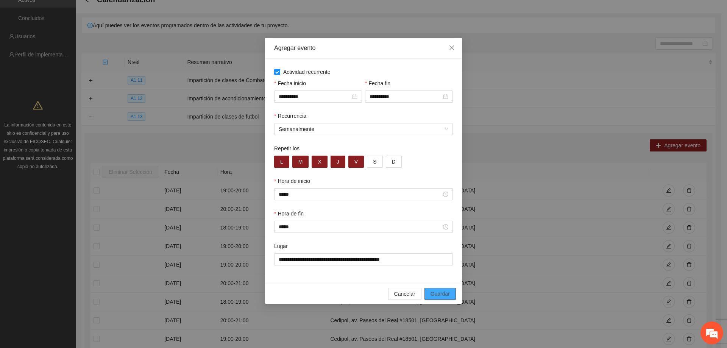
click at [435, 294] on span "Guardar" at bounding box center [439, 293] width 19 height 8
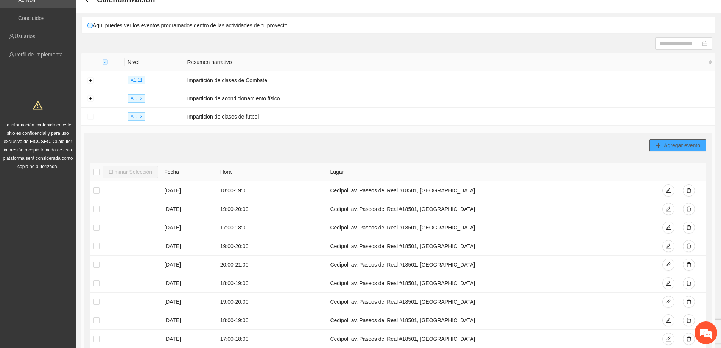
scroll to position [83, 0]
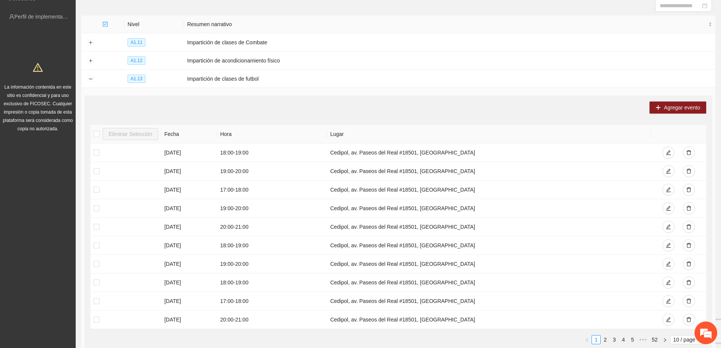
drag, startPoint x: 281, startPoint y: 104, endPoint x: 277, endPoint y: 106, distance: 4.4
click at [277, 106] on div "Agregar evento" at bounding box center [398, 107] width 616 height 12
click at [277, 107] on div "Agregar evento" at bounding box center [398, 107] width 616 height 12
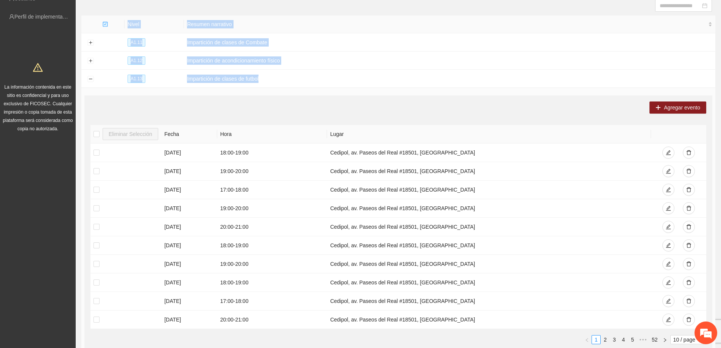
drag, startPoint x: 283, startPoint y: 77, endPoint x: 168, endPoint y: 11, distance: 132.4
click at [168, 11] on section "Calendarización Aquí puedes ver los eventos programados dentro de las actividad…" at bounding box center [398, 233] width 645 height 571
click at [176, 16] on th "Nivel" at bounding box center [153, 25] width 59 height 18
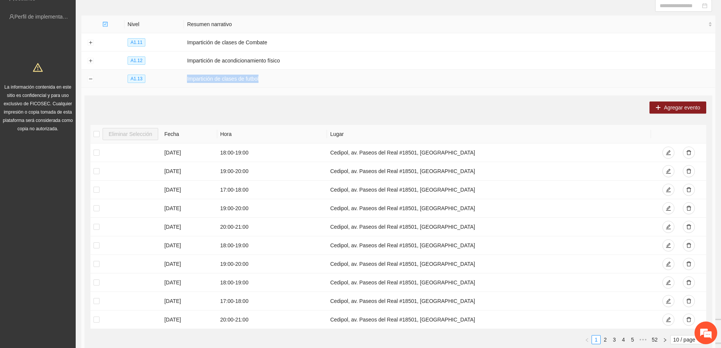
drag, startPoint x: 175, startPoint y: 77, endPoint x: 296, endPoint y: 79, distance: 121.5
click at [298, 77] on tr "A1.13 Impartición de clases de futbol" at bounding box center [398, 79] width 634 height 18
click at [269, 92] on td "Agregar evento Eliminar Selección Fecha Hora Lugar 26/09/2025 18:00 - 19:00 Ced…" at bounding box center [398, 224] width 634 height 273
drag, startPoint x: 325, startPoint y: 113, endPoint x: 426, endPoint y: 124, distance: 102.3
click at [426, 124] on div "Agregar evento Eliminar Selección Fecha Hora Lugar 26/09/2025 18:00 - 19:00 Ced…" at bounding box center [398, 225] width 628 height 261
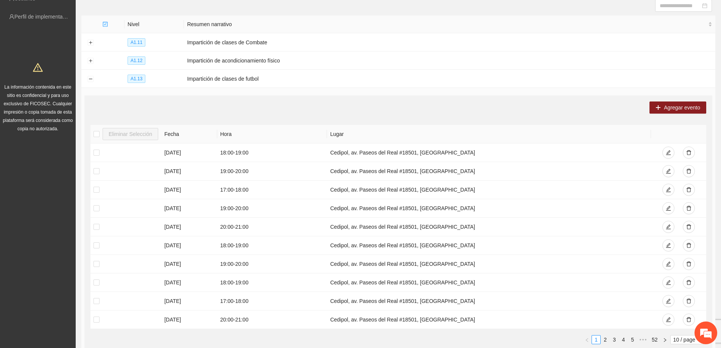
click at [424, 120] on div "Agregar evento Eliminar Selección Fecha Hora Lugar 26/09/2025 18:00 - 19:00 Ced…" at bounding box center [398, 225] width 628 height 261
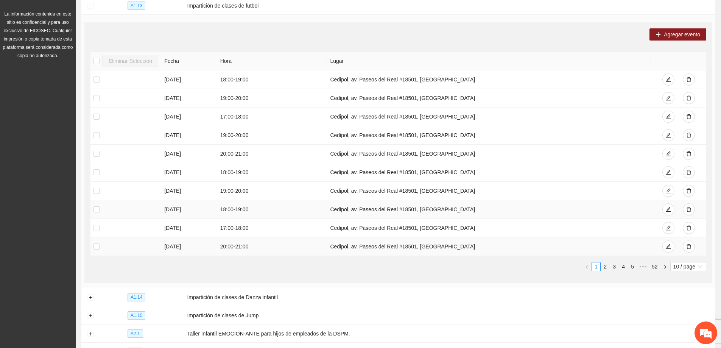
scroll to position [159, 0]
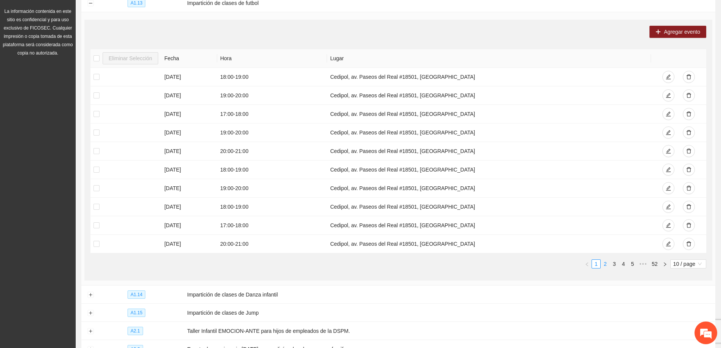
click at [607, 263] on link "2" at bounding box center [605, 264] width 8 height 8
click at [614, 263] on link "3" at bounding box center [614, 264] width 8 height 8
click at [623, 264] on link "4" at bounding box center [623, 264] width 8 height 8
click at [622, 263] on link "5" at bounding box center [623, 264] width 8 height 8
click at [620, 266] on link "6" at bounding box center [623, 264] width 8 height 8
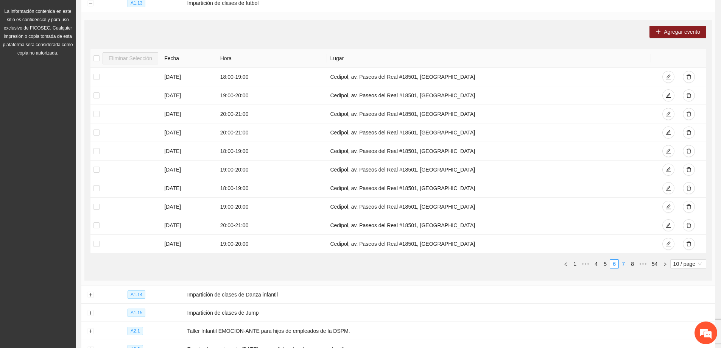
click at [621, 260] on link "7" at bounding box center [623, 264] width 8 height 8
click at [625, 263] on link "8" at bounding box center [623, 264] width 8 height 8
click at [605, 262] on link "7" at bounding box center [603, 264] width 8 height 8
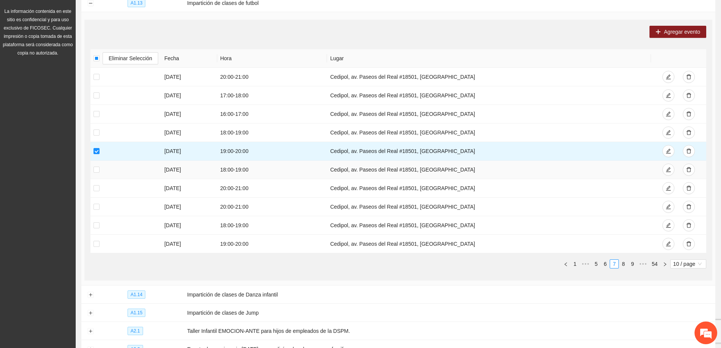
click at [98, 163] on td at bounding box center [125, 169] width 71 height 19
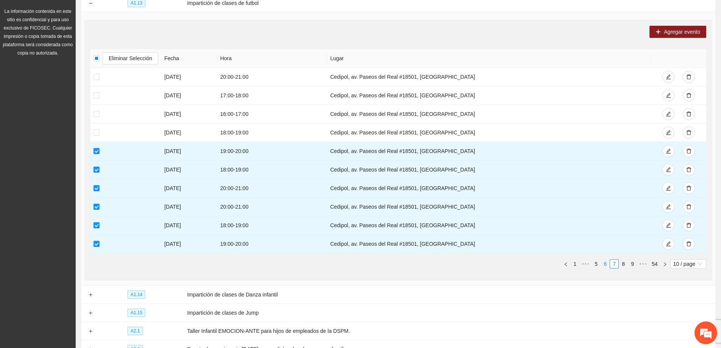
click at [604, 262] on link "6" at bounding box center [605, 264] width 8 height 8
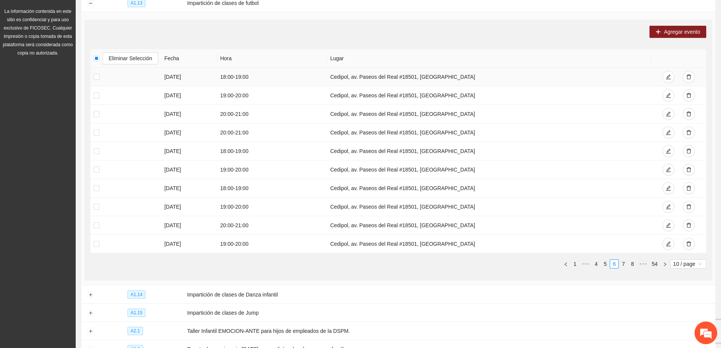
click at [101, 76] on td at bounding box center [125, 77] width 71 height 19
click at [95, 79] on label at bounding box center [96, 77] width 6 height 8
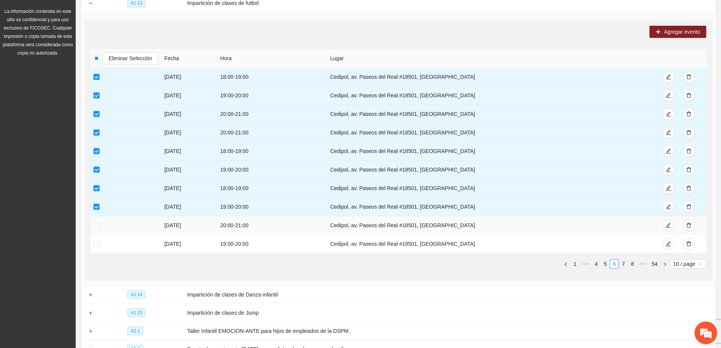
click at [99, 229] on td at bounding box center [125, 225] width 71 height 19
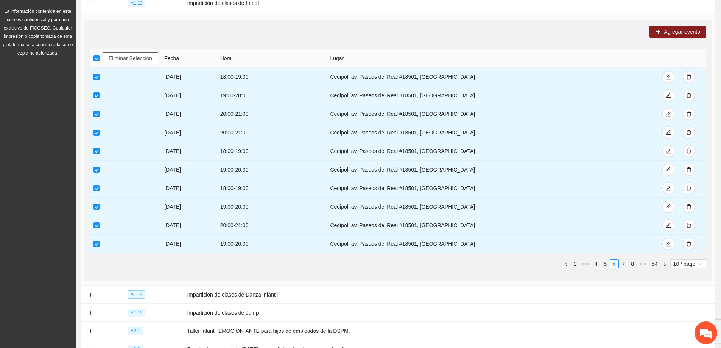
click at [123, 58] on span "Eliminar Selección" at bounding box center [131, 58] width 44 height 8
click at [377, 254] on div "Eliminar Selección Fecha Hora Lugar 03/09/2025 18:00 - 19:00 Cedipol, av. Paseo…" at bounding box center [398, 158] width 616 height 219
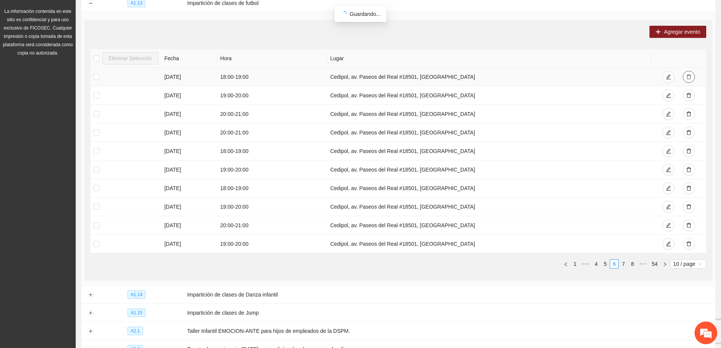
click at [687, 79] on button "button" at bounding box center [689, 77] width 12 height 12
click at [691, 78] on span "delete" at bounding box center [688, 77] width 5 height 6
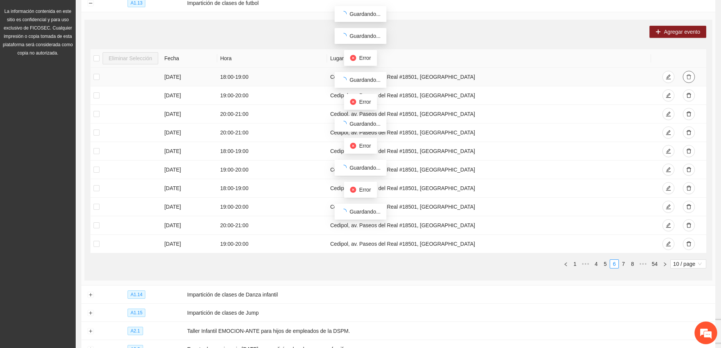
click at [691, 78] on span "delete" at bounding box center [688, 77] width 5 height 6
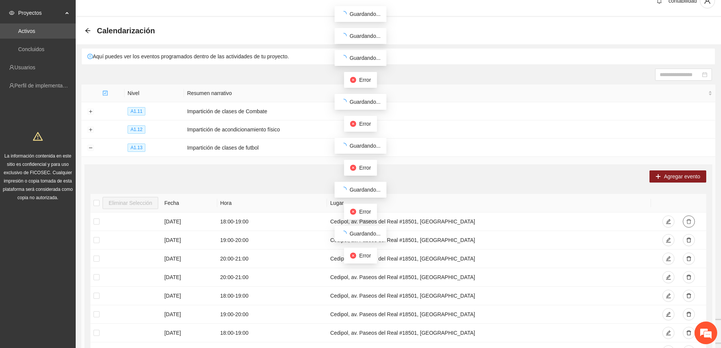
scroll to position [8, 0]
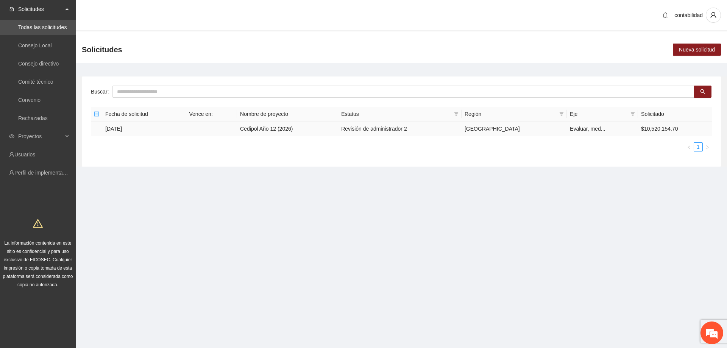
click at [110, 128] on td "[DATE]" at bounding box center [144, 128] width 84 height 15
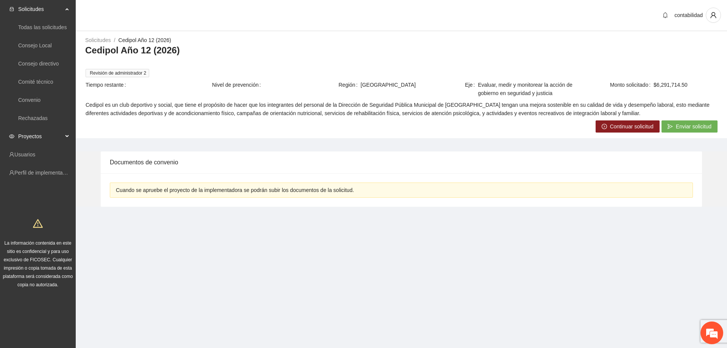
click at [34, 136] on span "Proyectos" at bounding box center [40, 136] width 45 height 15
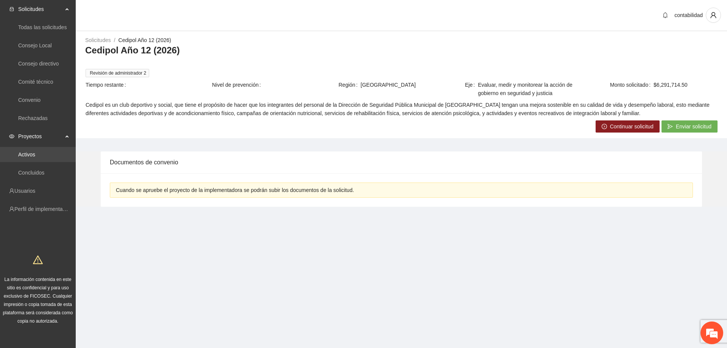
click at [23, 157] on link "Activos" at bounding box center [26, 154] width 17 height 6
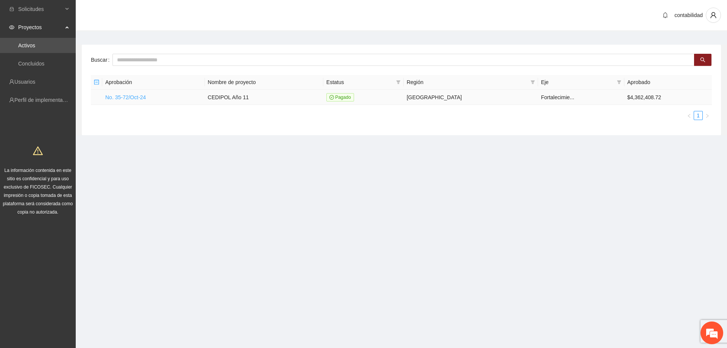
click at [137, 98] on link "No. 35-72/Oct-24" at bounding box center [125, 97] width 40 height 6
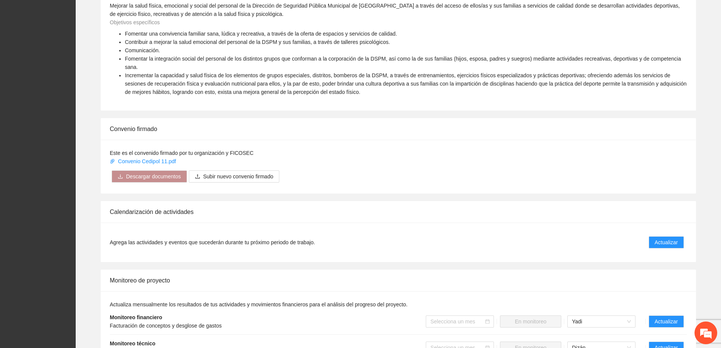
scroll to position [416, 0]
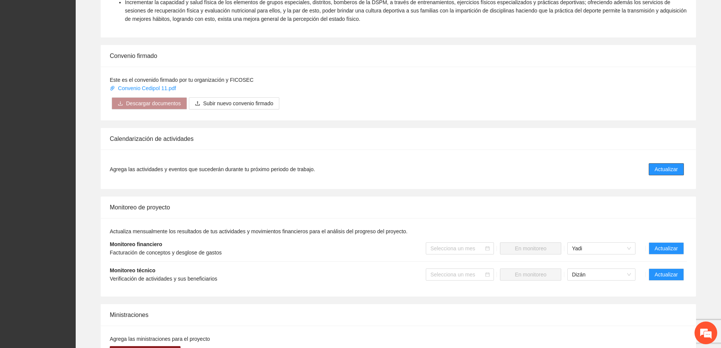
click at [665, 165] on span "Actualizar" at bounding box center [666, 169] width 23 height 8
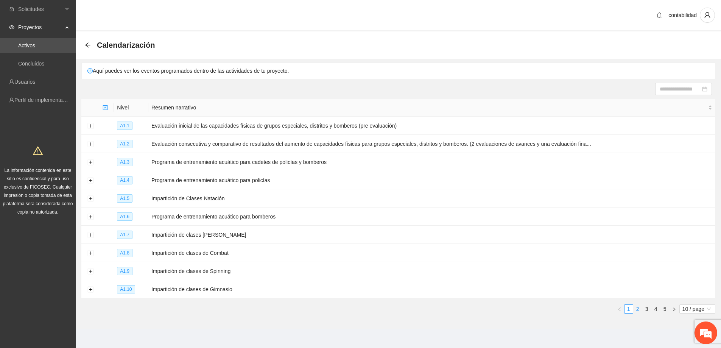
click at [637, 306] on link "2" at bounding box center [637, 309] width 8 height 8
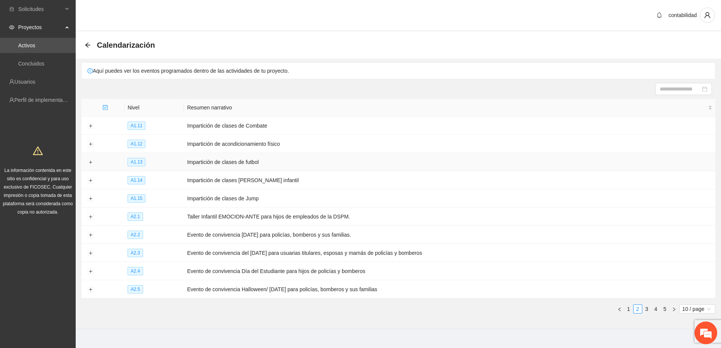
click at [232, 160] on td "Impartición de clases de futbol" at bounding box center [449, 162] width 531 height 18
click at [91, 159] on button "Expand row" at bounding box center [90, 162] width 6 height 6
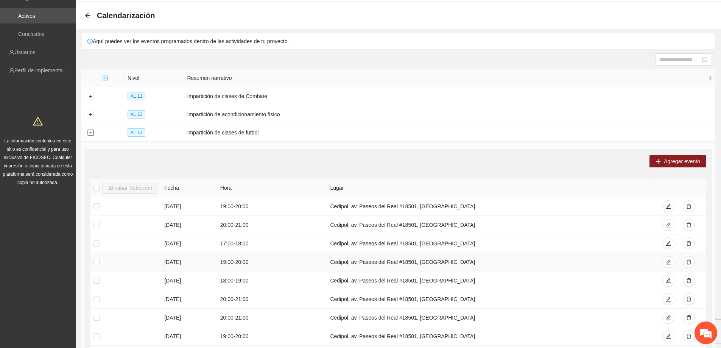
scroll to position [76, 0]
